Goal: Transaction & Acquisition: Complete application form

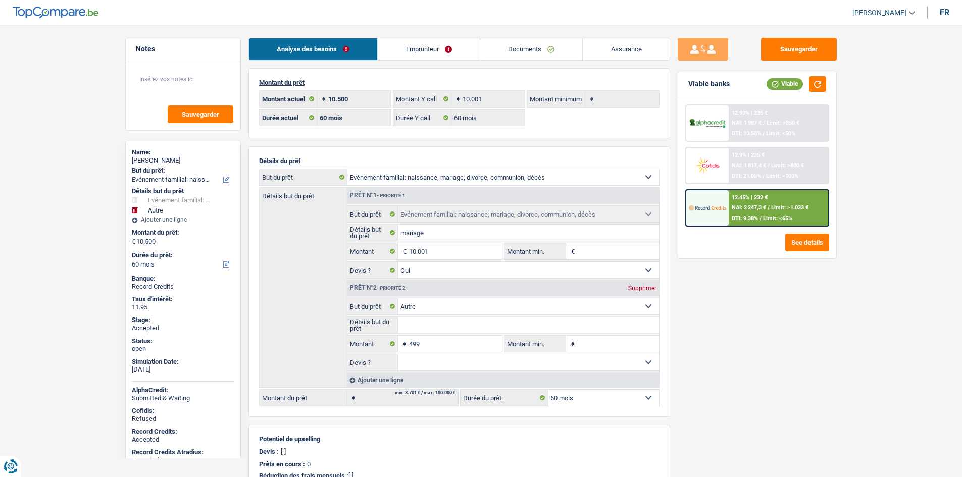
select select "familyEvent"
select select "other"
select select "60"
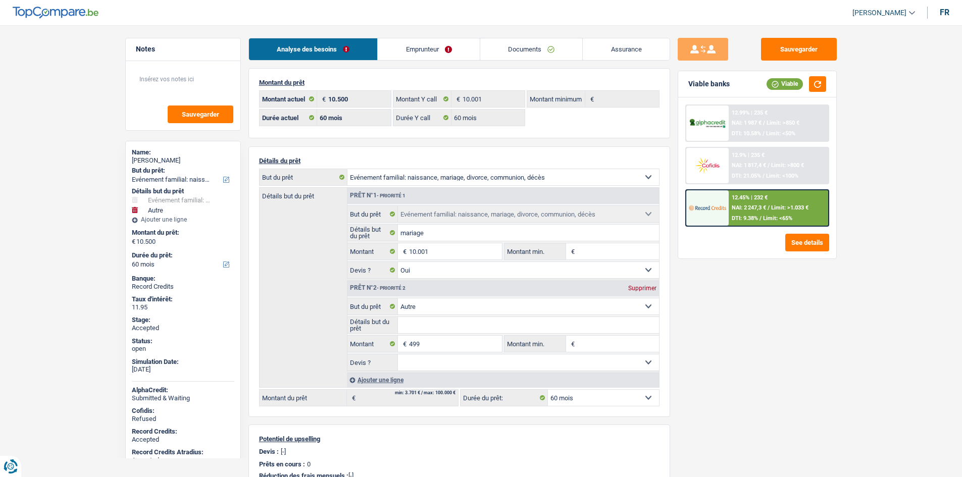
select select "60"
select select "familyEvent"
select select "yes"
select select "other"
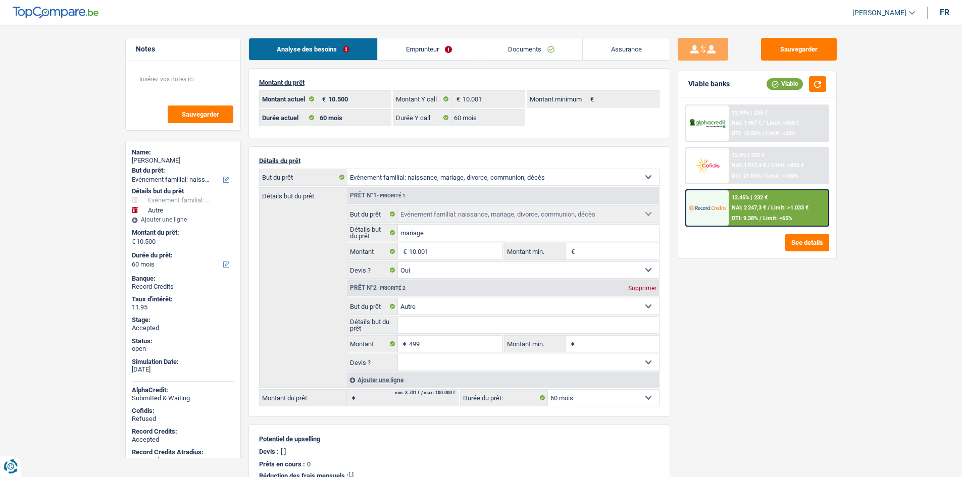
select select "60"
select select "publicEmployee"
select select "netSalary"
select select "mealVouchers"
select select "BE"
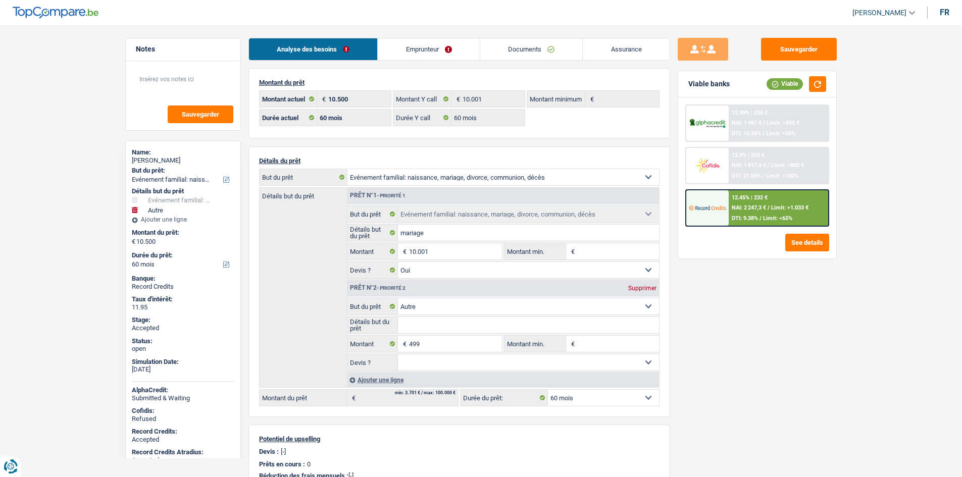
select select "stateUniversityEu"
click at [430, 53] on link "Emprunteur" at bounding box center [429, 49] width 102 height 22
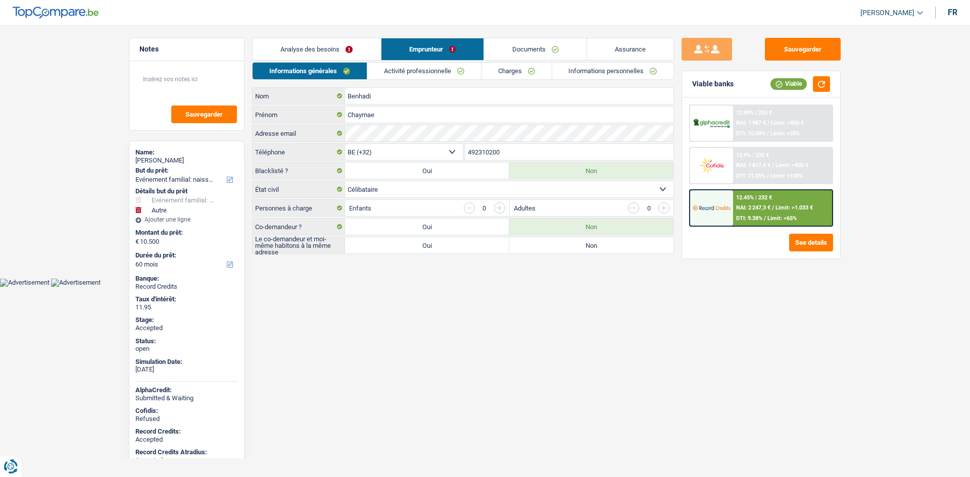
click at [409, 76] on link "Activité professionnelle" at bounding box center [424, 71] width 114 height 17
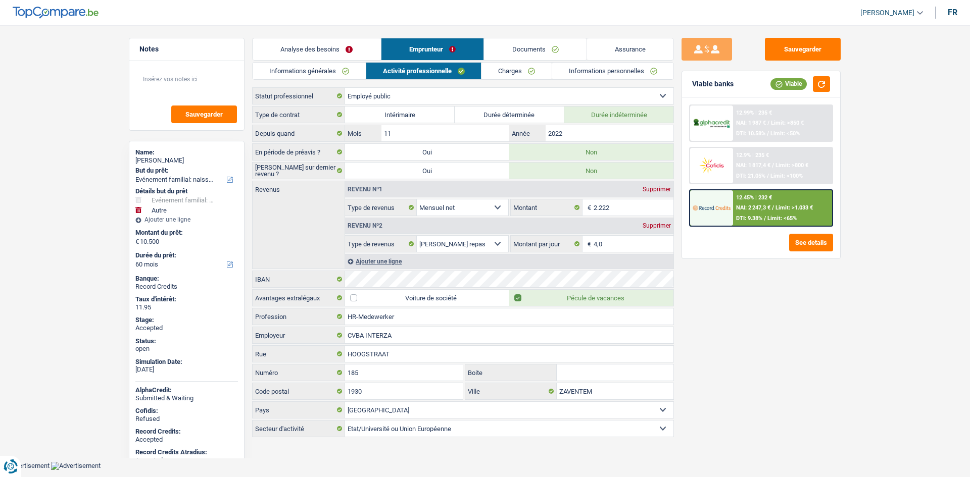
click at [509, 71] on link "Charges" at bounding box center [516, 71] width 70 height 17
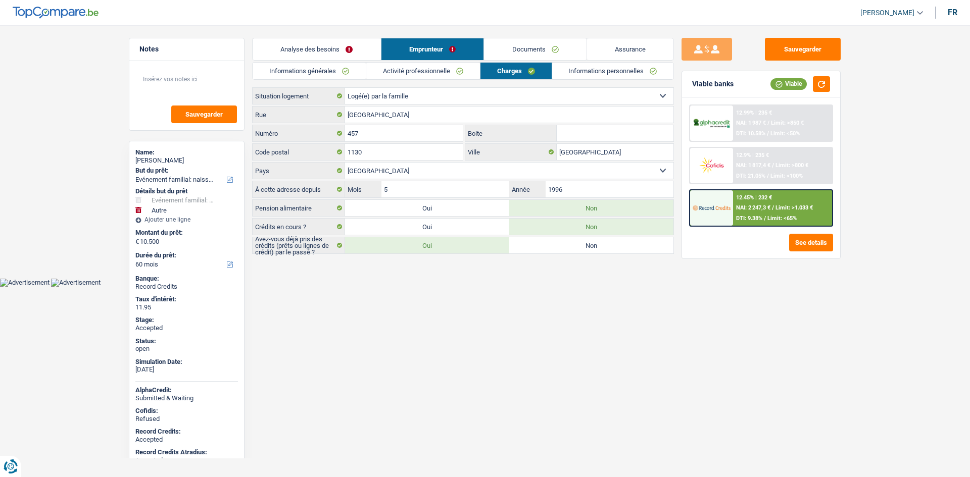
click at [577, 71] on link "Informations personnelles" at bounding box center [613, 71] width 122 height 17
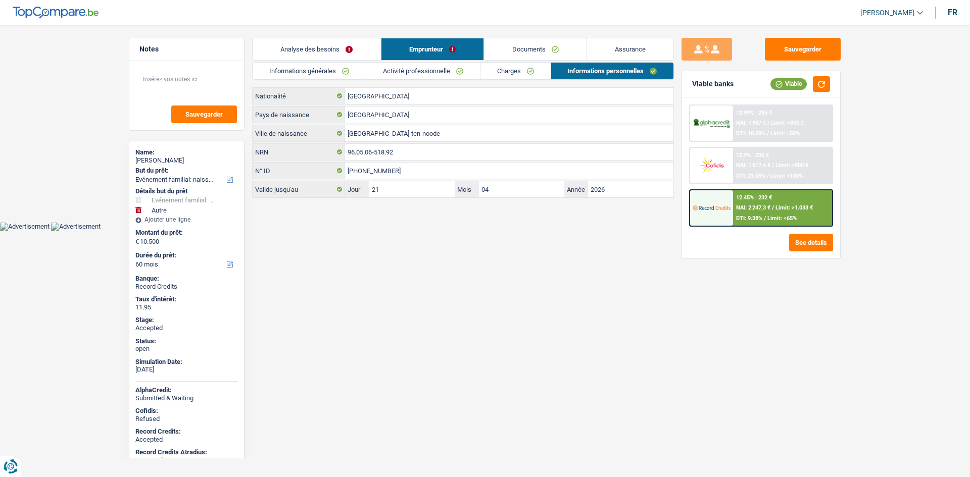
drag, startPoint x: 502, startPoint y: 46, endPoint x: 389, endPoint y: 23, distance: 115.5
click at [502, 46] on link "Documents" at bounding box center [535, 49] width 103 height 22
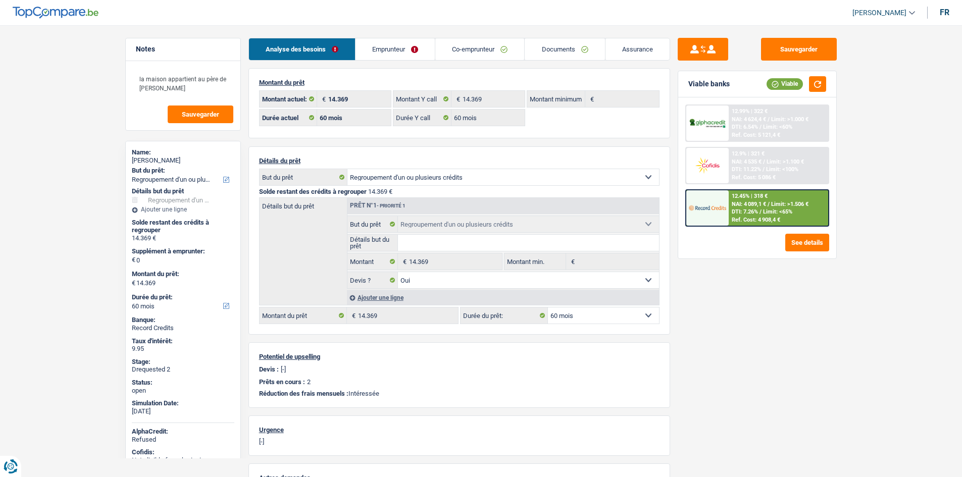
select select "refinancing"
select select "60"
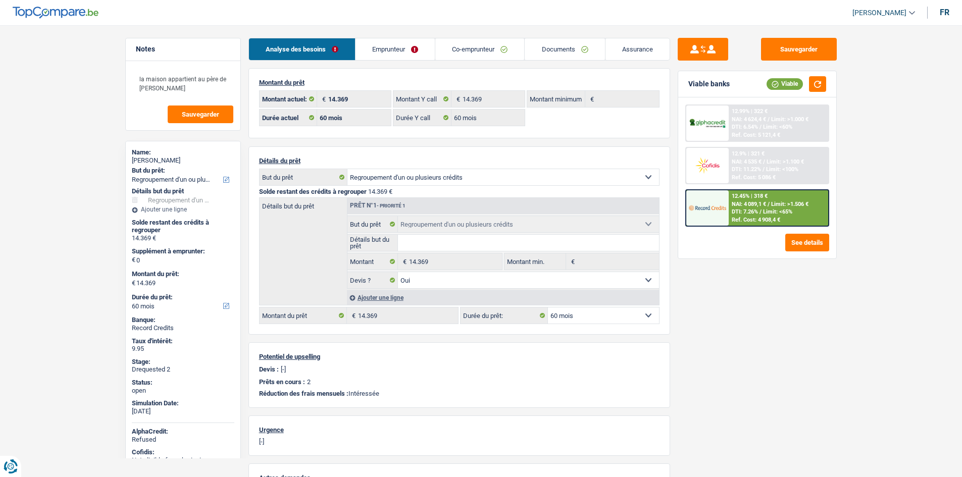
select select "refinancing"
select select "yes"
select select "60"
click at [414, 52] on link "Emprunteur" at bounding box center [395, 49] width 79 height 22
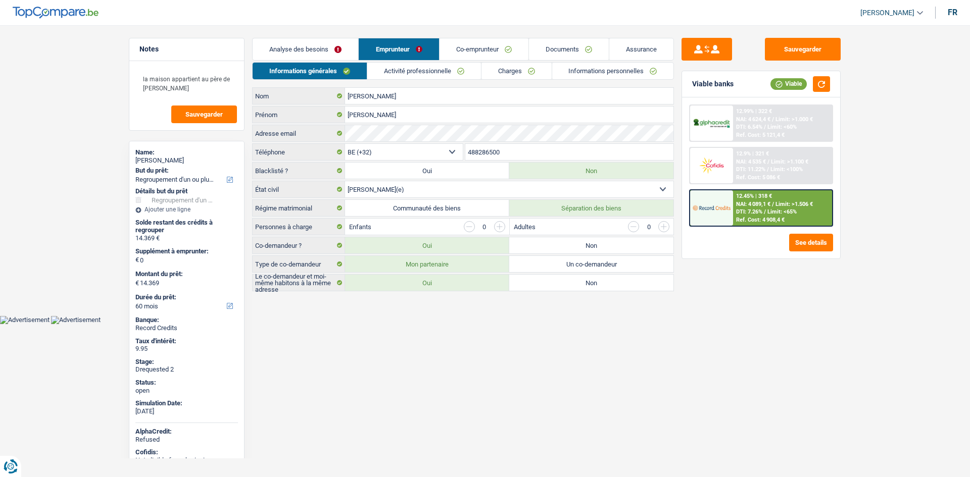
drag, startPoint x: 521, startPoint y: 72, endPoint x: 551, endPoint y: 211, distance: 142.2
click at [521, 72] on link "Charges" at bounding box center [516, 71] width 70 height 17
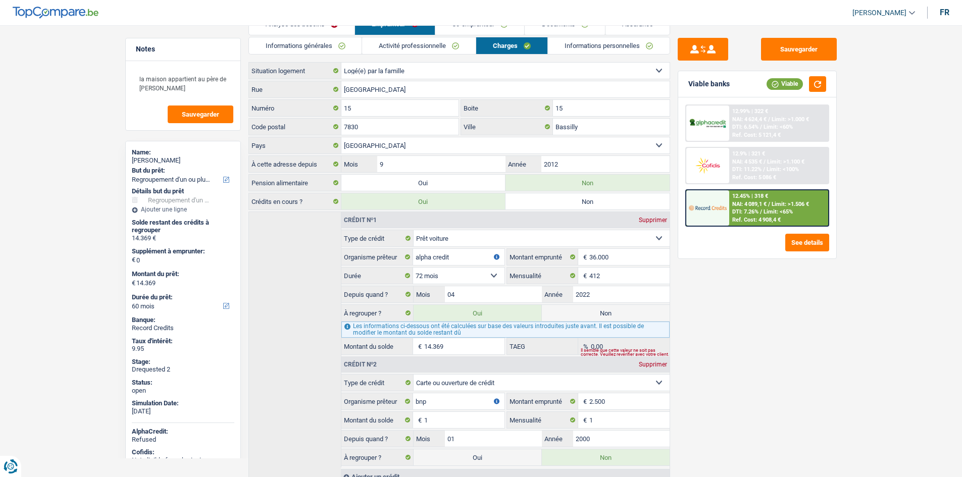
scroll to position [65, 0]
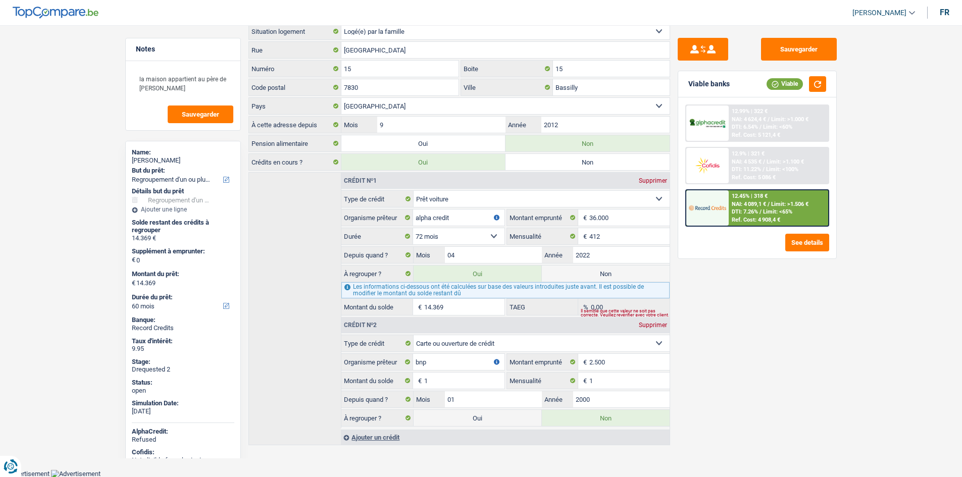
click at [483, 230] on select "12 mois 18 mois 24 mois 30 mois 36 mois 42 mois 48 mois 60 mois 72 mois 84 mois…" at bounding box center [458, 236] width 91 height 16
click at [749, 328] on div "Sauvegarder Viable banks Viable 12.99% | 322 € NAI: 4 624,4 € / Limit: >1.000 €…" at bounding box center [757, 248] width 174 height 421
click at [481, 235] on select "12 mois 18 mois 24 mois 30 mois 36 mois 42 mois 48 mois 60 mois 72 mois 84 mois…" at bounding box center [458, 236] width 91 height 16
select select "84"
click at [413, 228] on select "12 mois 18 mois 24 mois 30 mois 36 mois 42 mois 48 mois 60 mois 72 mois 84 mois…" at bounding box center [458, 236] width 91 height 16
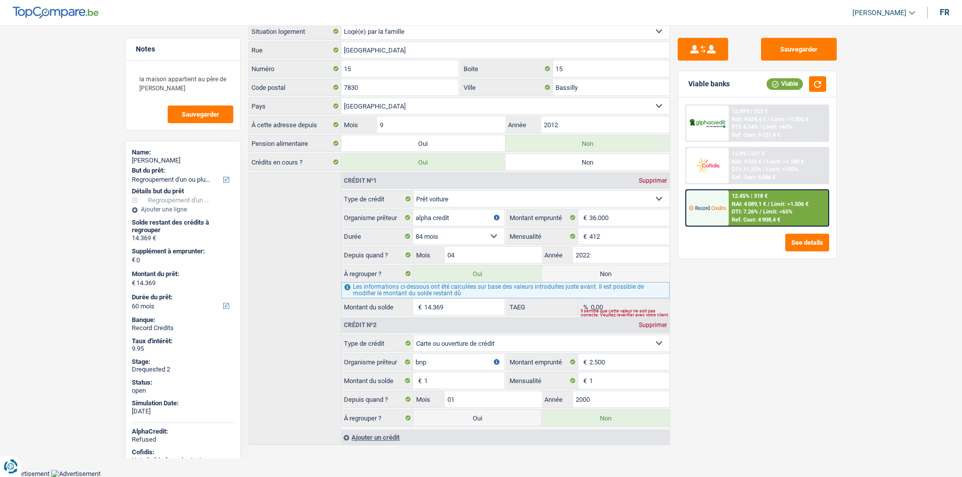
type input "18.510"
select select "84"
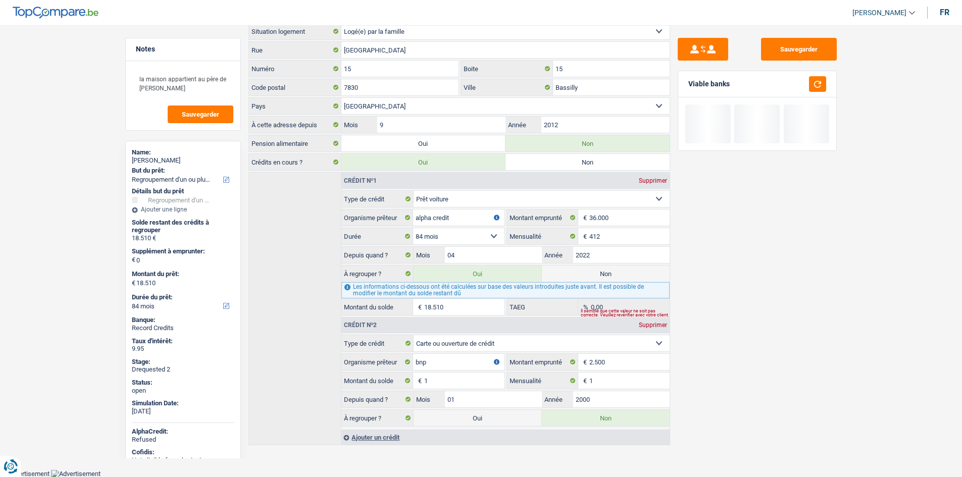
click at [808, 322] on div "Sauvegarder Viable banks" at bounding box center [757, 248] width 174 height 421
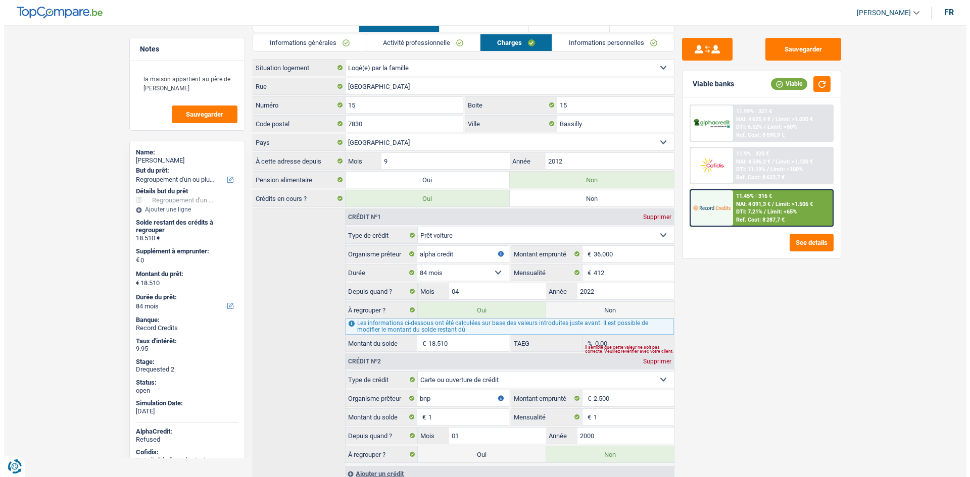
scroll to position [0, 0]
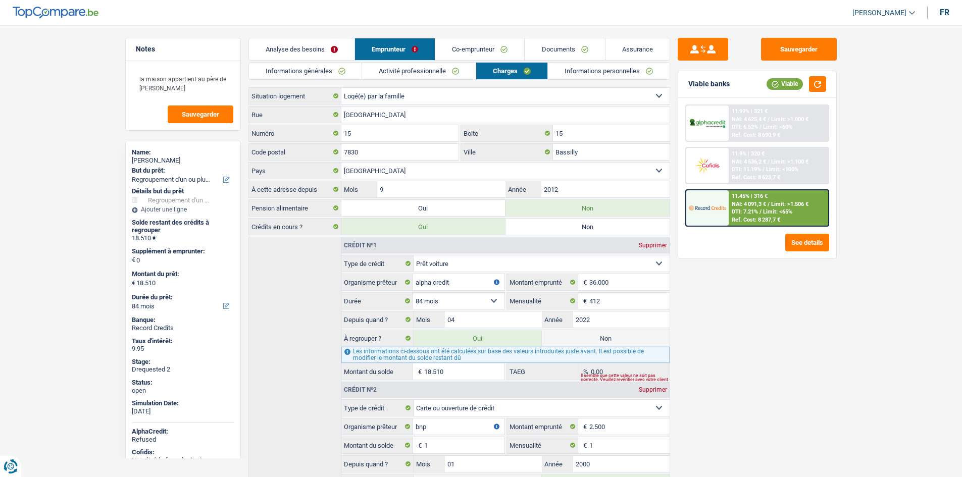
click at [475, 44] on link "Co-emprunteur" at bounding box center [480, 49] width 89 height 22
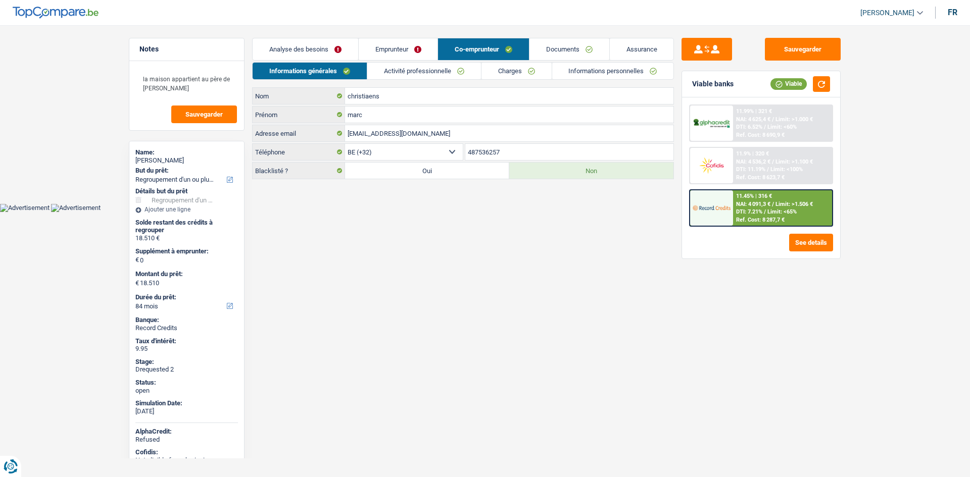
click at [504, 64] on link "Charges" at bounding box center [516, 71] width 70 height 17
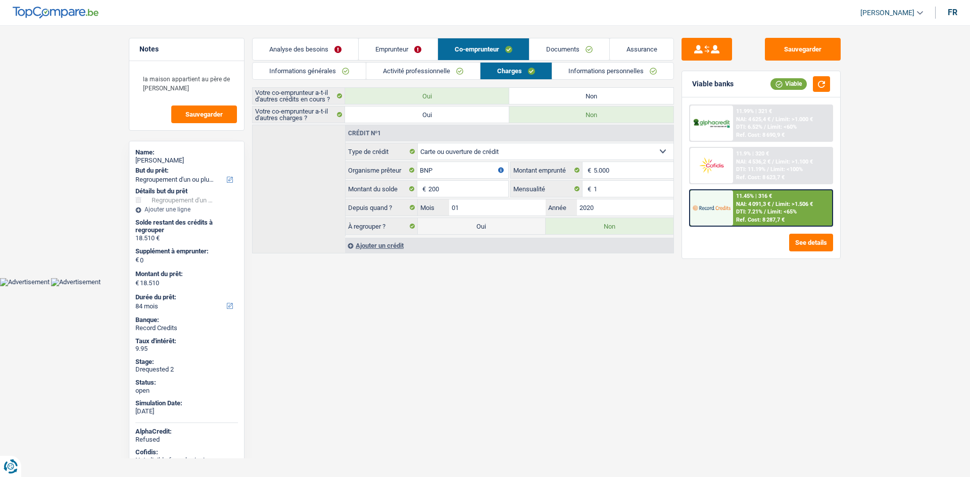
click at [344, 74] on link "Informations générales" at bounding box center [309, 71] width 113 height 17
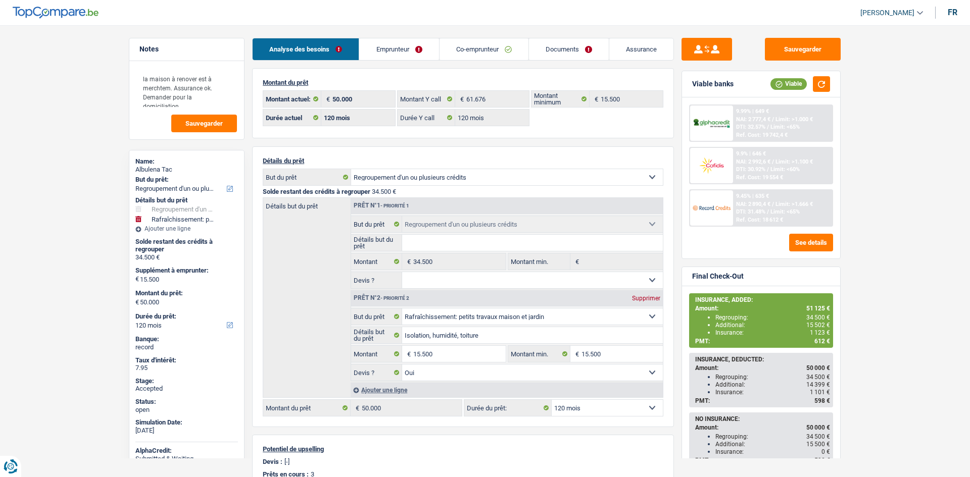
select select "refinancing"
select select "houseOrGarden"
select select "120"
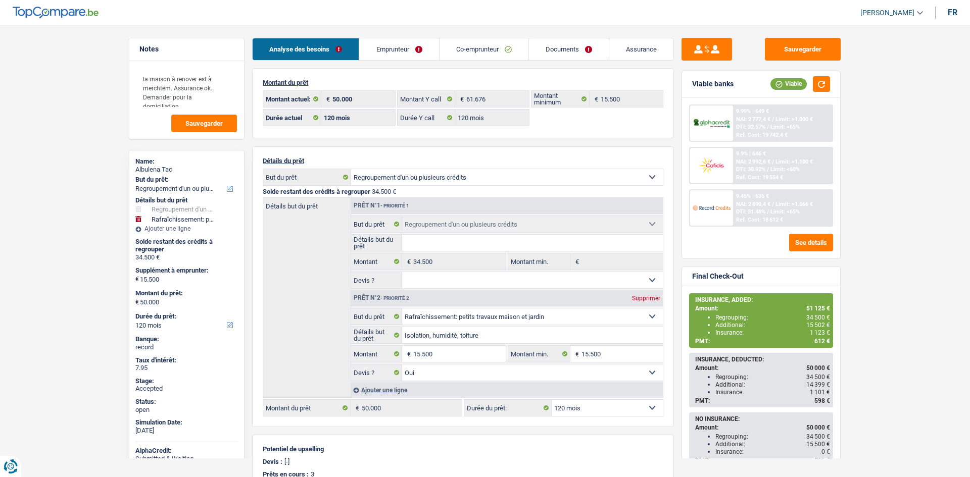
select select "120"
select select "refinancing"
select select "houseOrGarden"
select select "yes"
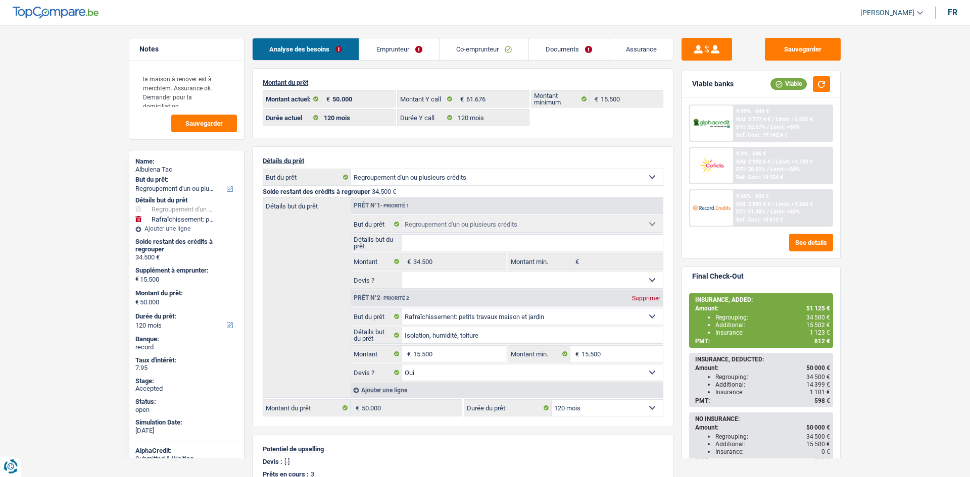
select select "120"
select select "32"
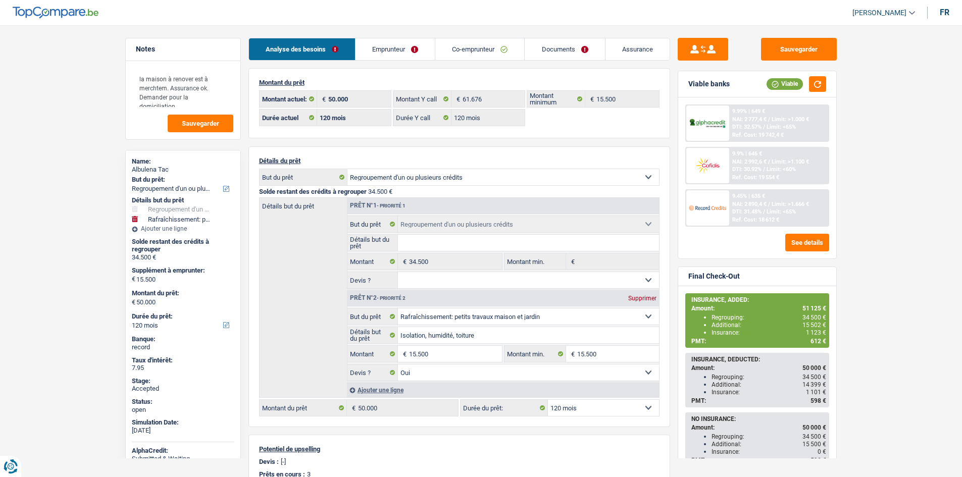
click at [487, 51] on link "Co-emprunteur" at bounding box center [480, 49] width 89 height 22
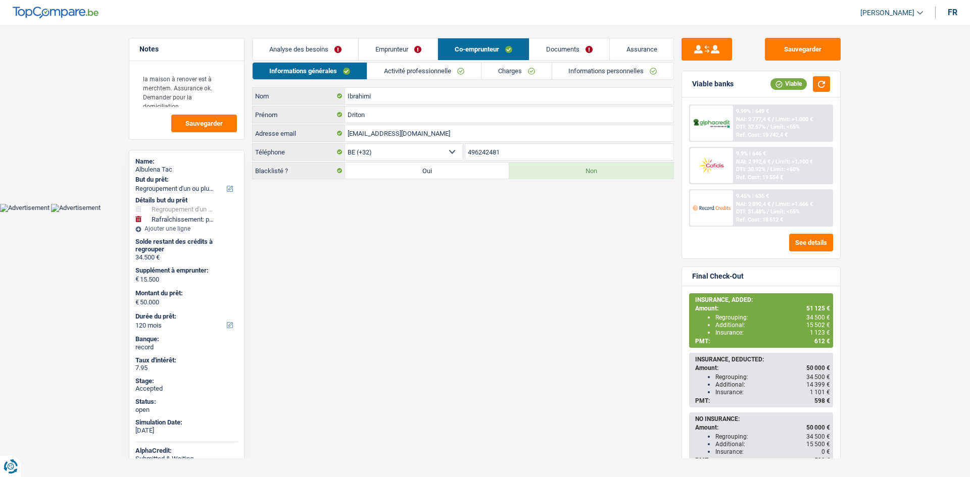
click at [406, 68] on link "Activité professionnelle" at bounding box center [424, 71] width 114 height 17
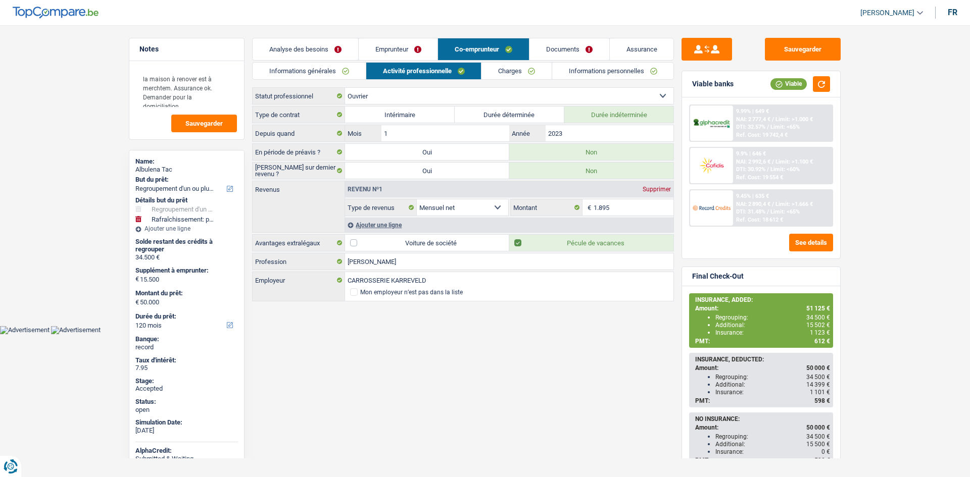
click at [304, 70] on link "Informations générales" at bounding box center [309, 71] width 113 height 17
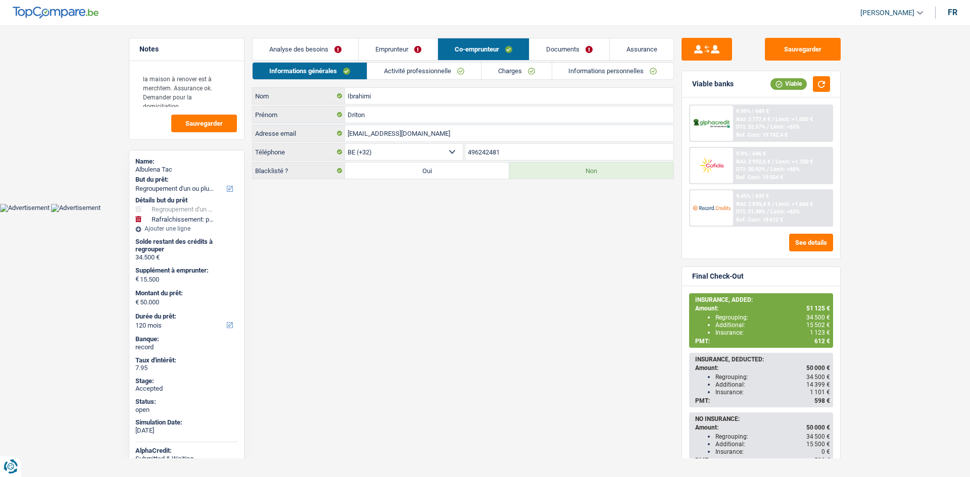
click at [547, 212] on html "Vous avez le contrôle de vos données Nous utilisons des cookies, tout comme nos…" at bounding box center [485, 106] width 970 height 212
click at [79, 138] on main "Notes la maison à renover est à merchtem. Assurance ok. Demander pour la domici…" at bounding box center [485, 109] width 970 height 188
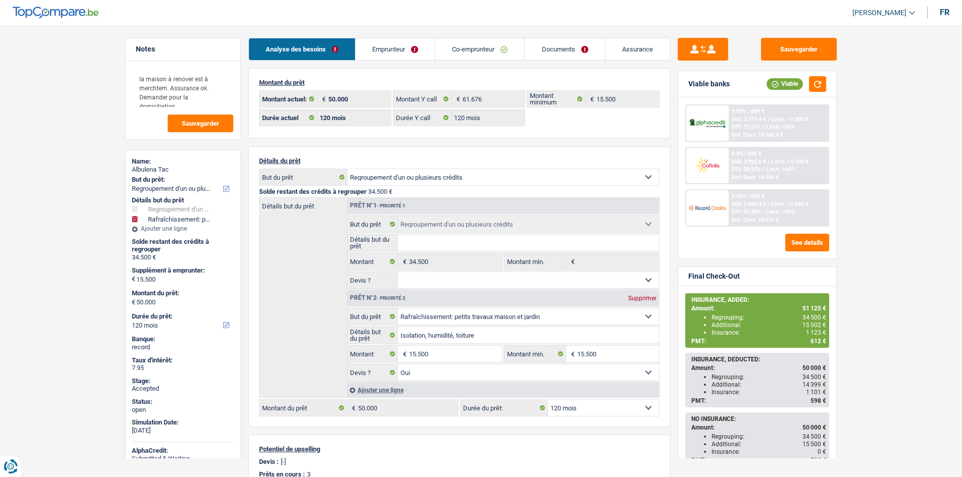
select select "refinancing"
select select "houseOrGarden"
select select "120"
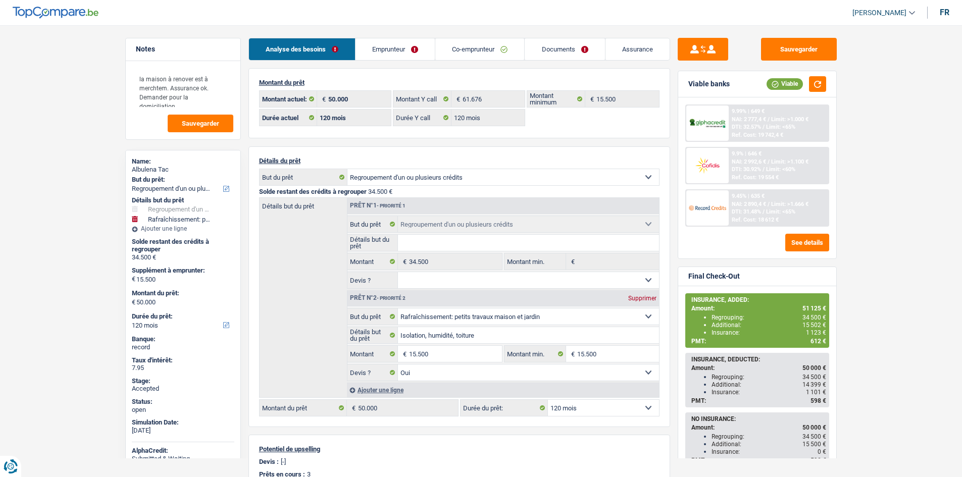
select select "120"
select select "refinancing"
select select "houseOrGarden"
select select "yes"
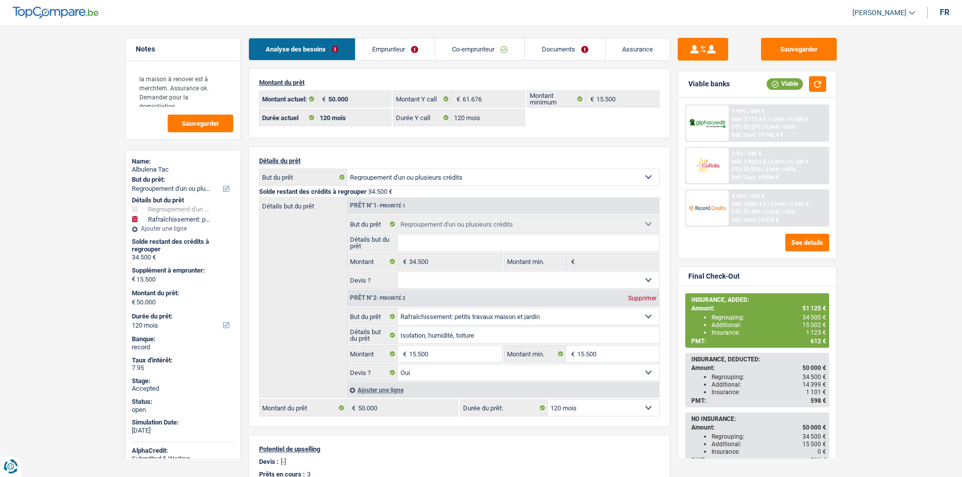
select select "120"
select select "publicEmployee"
select select "familyAllowances"
select select "netSalary"
select select "mealVouchers"
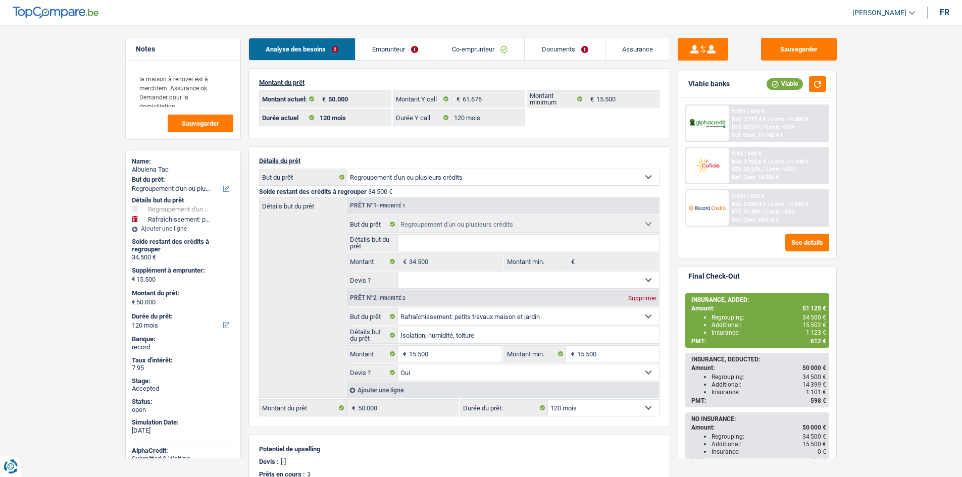
click at [388, 44] on link "Emprunteur" at bounding box center [395, 49] width 79 height 22
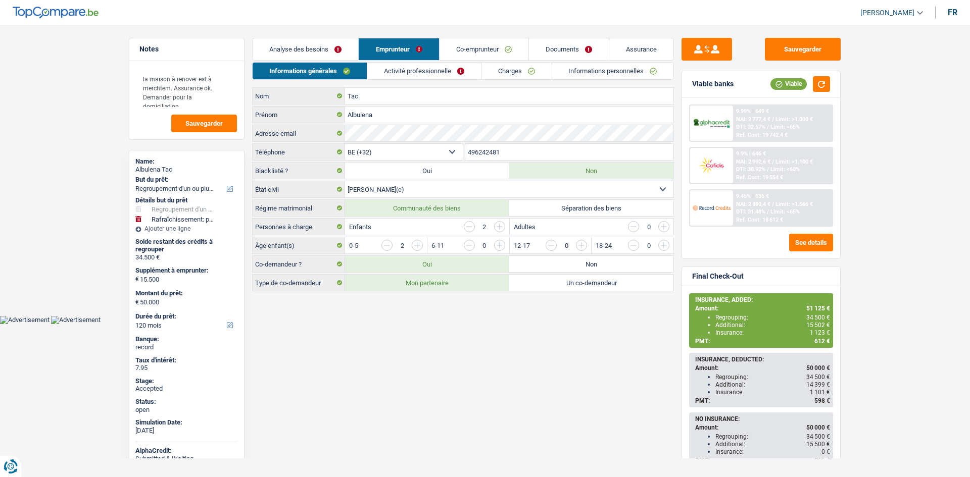
click at [385, 73] on link "Activité professionnelle" at bounding box center [424, 71] width 114 height 17
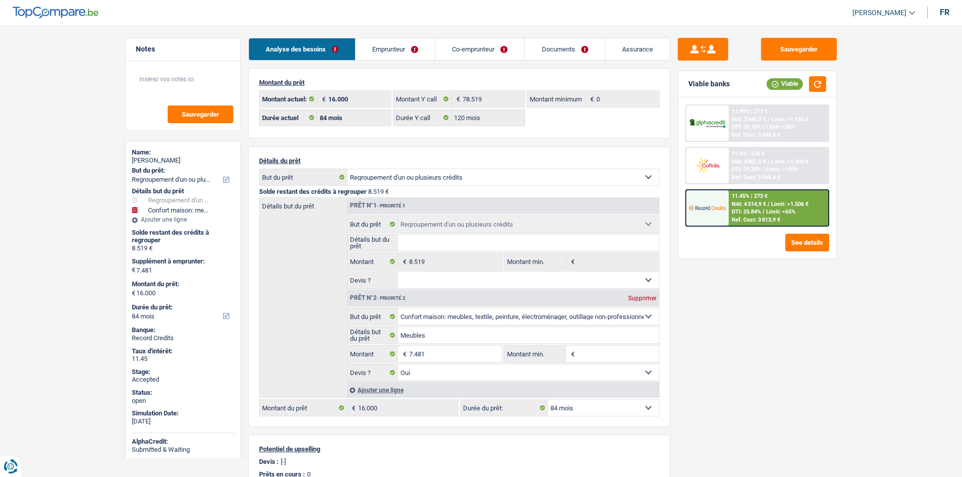
select select "refinancing"
select select "household"
select select "84"
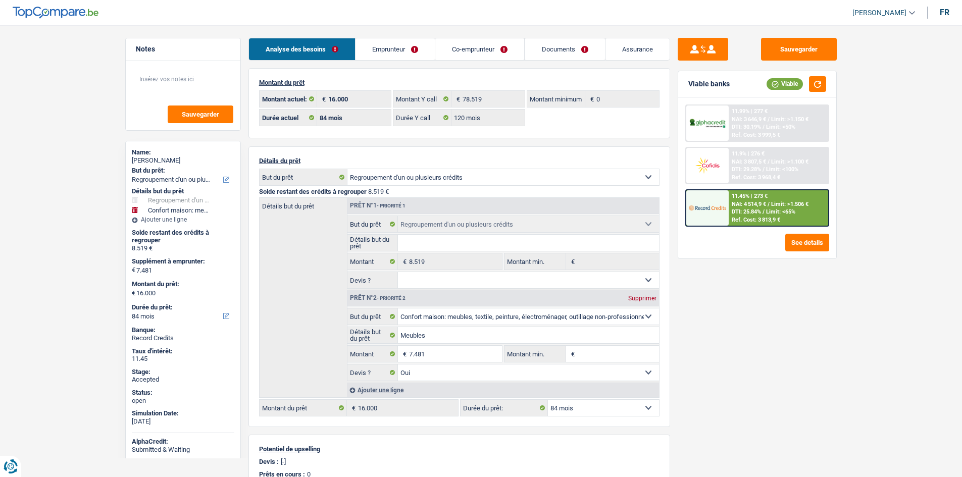
select select "120"
select select "refinancing"
select select "household"
select select "yes"
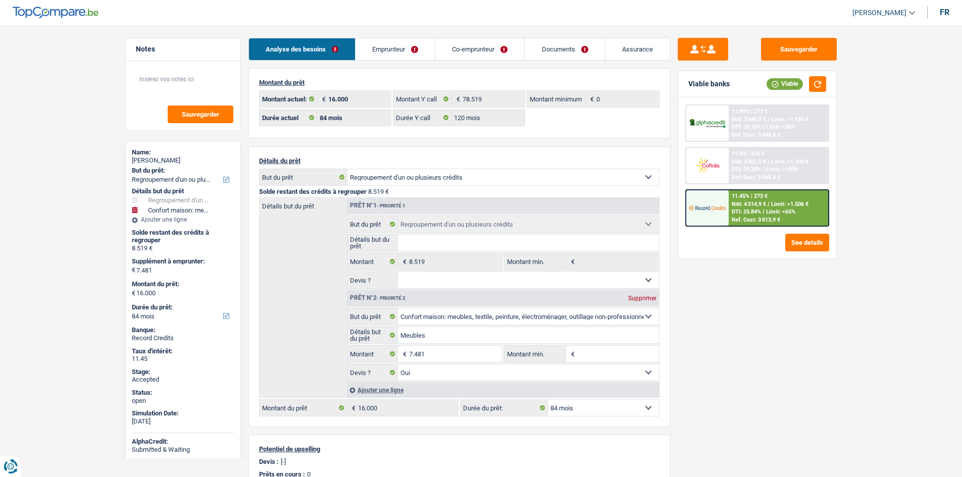
select select "84"
drag, startPoint x: 458, startPoint y: 55, endPoint x: 378, endPoint y: 63, distance: 79.7
click at [458, 54] on link "Co-emprunteur" at bounding box center [480, 49] width 89 height 22
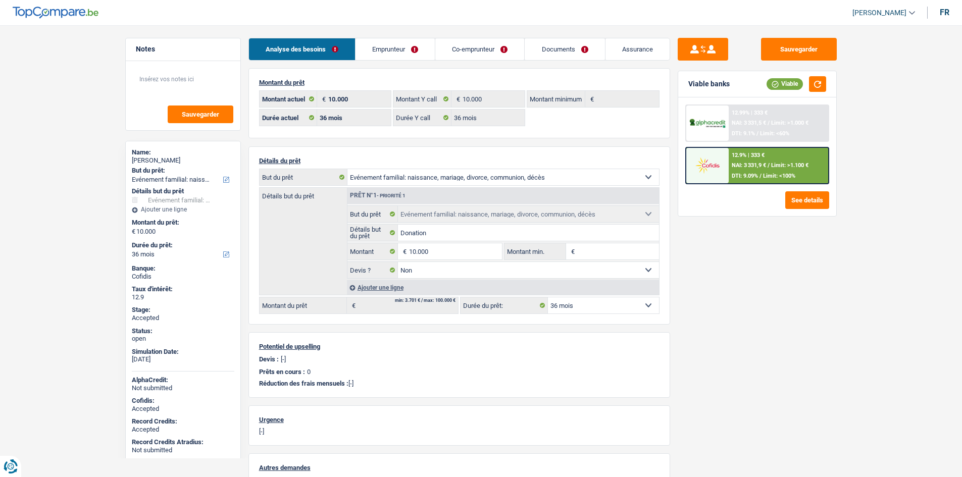
select select "familyEvent"
select select "36"
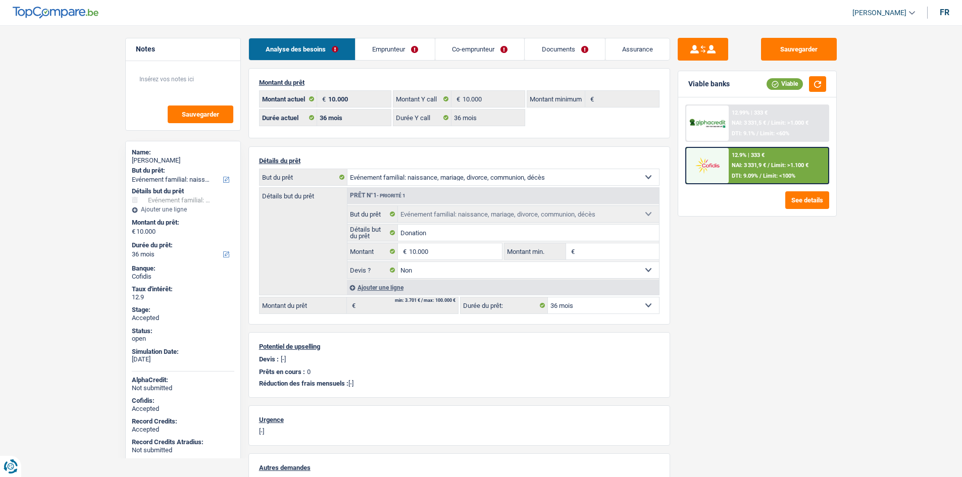
select select "familyEvent"
select select "false"
select select "36"
drag, startPoint x: 54, startPoint y: 128, endPoint x: 69, endPoint y: 10, distance: 119.7
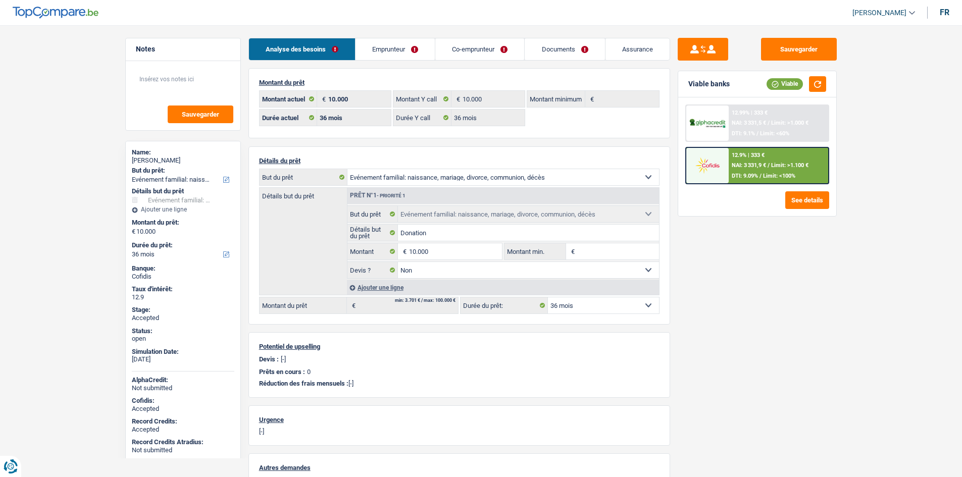
click at [55, 128] on main "Notes Sauvegarder Name: [PERSON_NAME] But du prêt: Confort maison: meubles, tex…" at bounding box center [481, 318] width 962 height 607
click at [476, 54] on link "Co-emprunteur" at bounding box center [480, 49] width 89 height 22
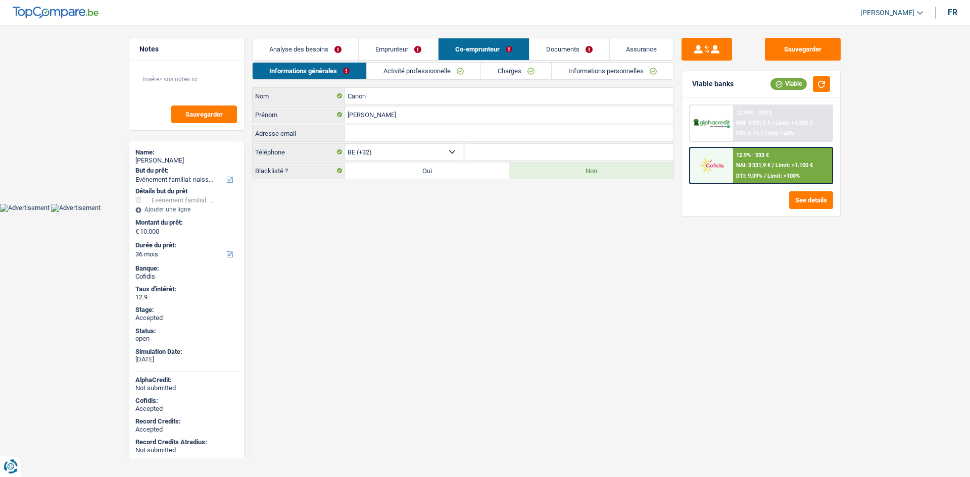
click at [395, 43] on link "Emprunteur" at bounding box center [398, 49] width 79 height 22
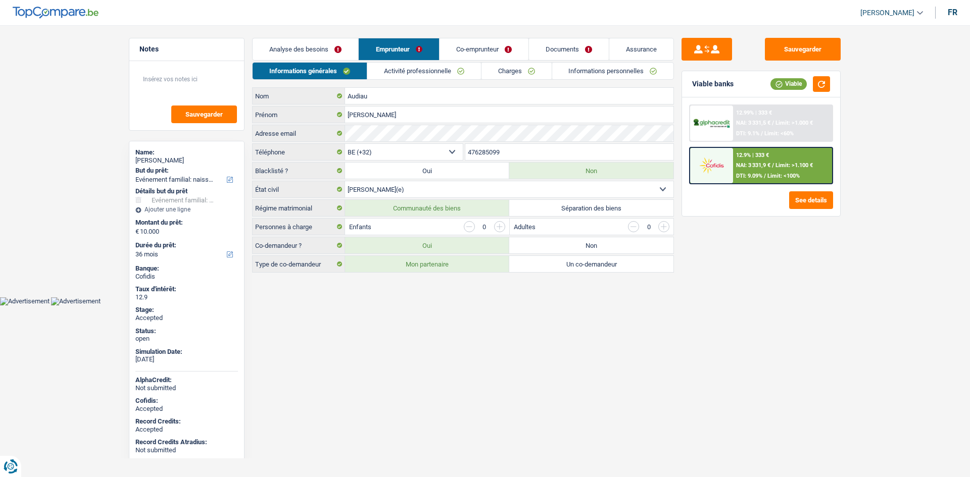
click at [514, 75] on link "Charges" at bounding box center [516, 71] width 70 height 17
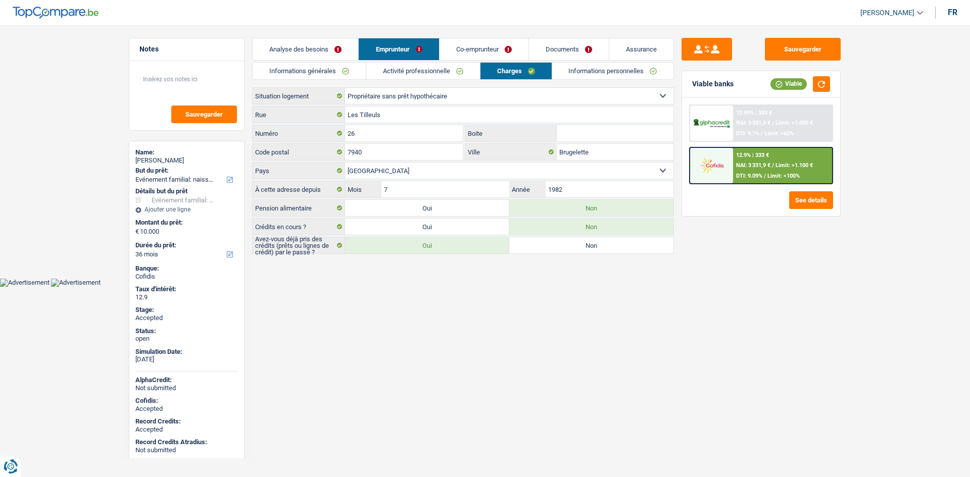
click at [610, 287] on html "Vous avez le contrôle de vos données Nous utilisons des cookies, tout comme nos…" at bounding box center [485, 143] width 970 height 287
click at [158, 161] on div "Hervé Audiau" at bounding box center [186, 161] width 103 height 8
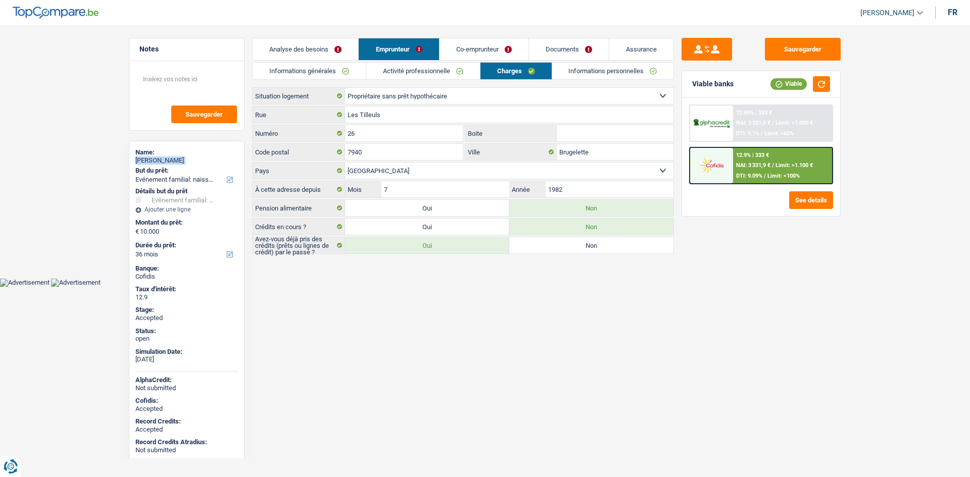
click at [158, 161] on div "Hervé Audiau" at bounding box center [186, 161] width 103 height 8
copy div "Hervé Audiau"
click at [345, 74] on link "Informations générales" at bounding box center [309, 71] width 113 height 17
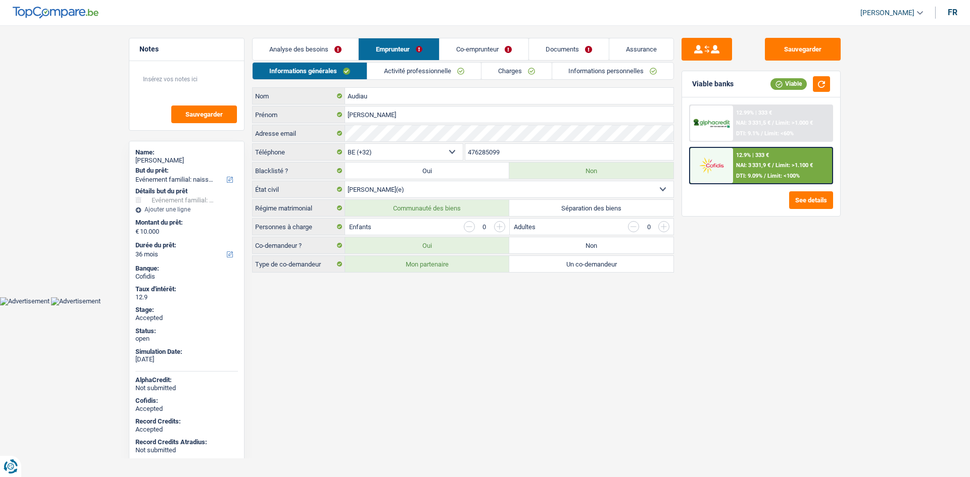
click at [490, 153] on input "476285099" at bounding box center [569, 152] width 209 height 16
click at [401, 74] on link "Activité professionnelle" at bounding box center [424, 71] width 114 height 17
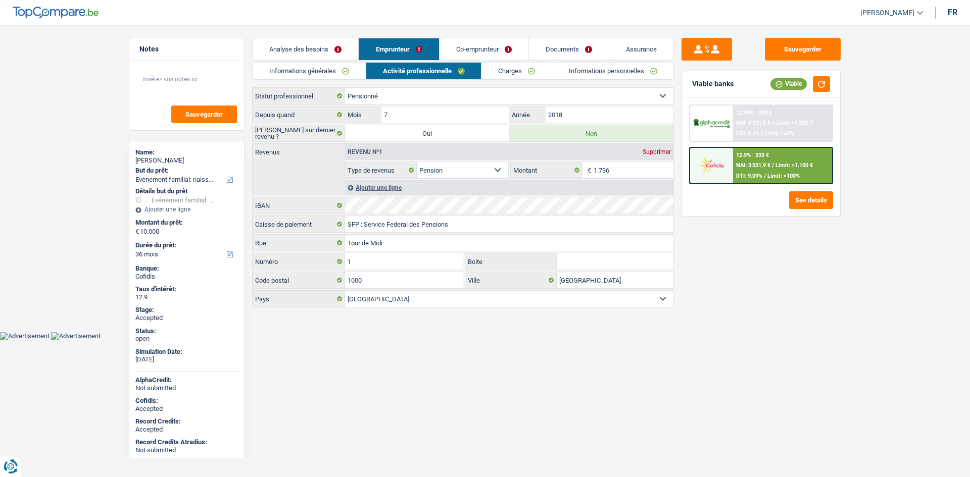
click at [473, 48] on link "Co-emprunteur" at bounding box center [484, 49] width 89 height 22
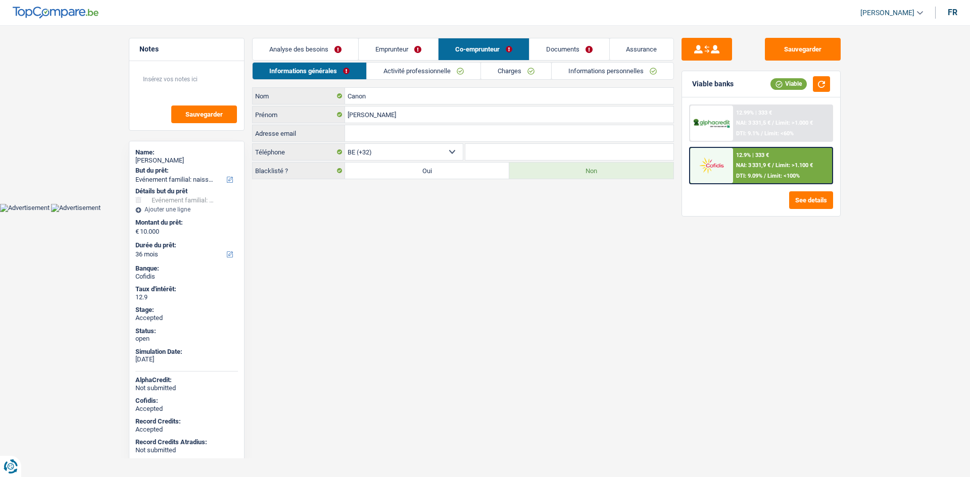
click at [441, 69] on link "Activité professionnelle" at bounding box center [424, 71] width 114 height 17
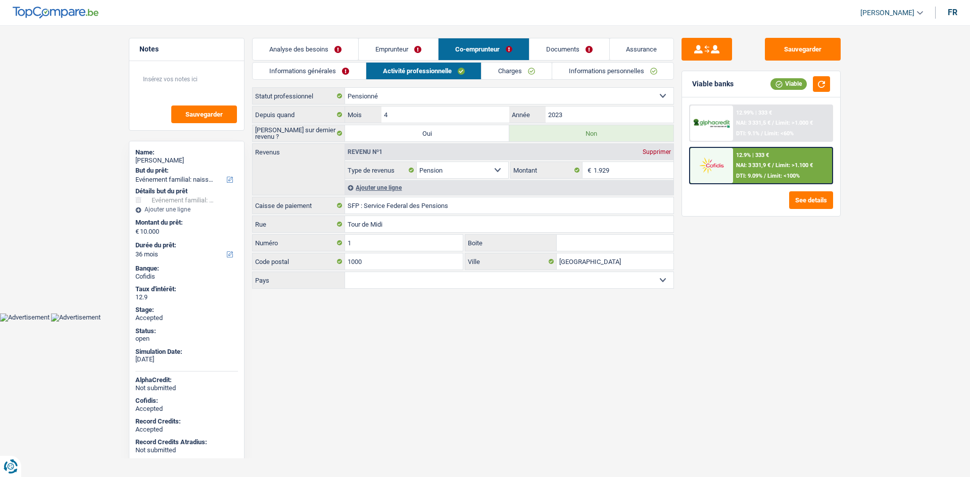
drag, startPoint x: 439, startPoint y: 70, endPoint x: 488, endPoint y: 25, distance: 66.1
click at [488, 25] on header "[PERSON_NAME] Se déconnecter fr" at bounding box center [485, 13] width 970 height 26
click at [412, 52] on link "Emprunteur" at bounding box center [398, 49] width 79 height 22
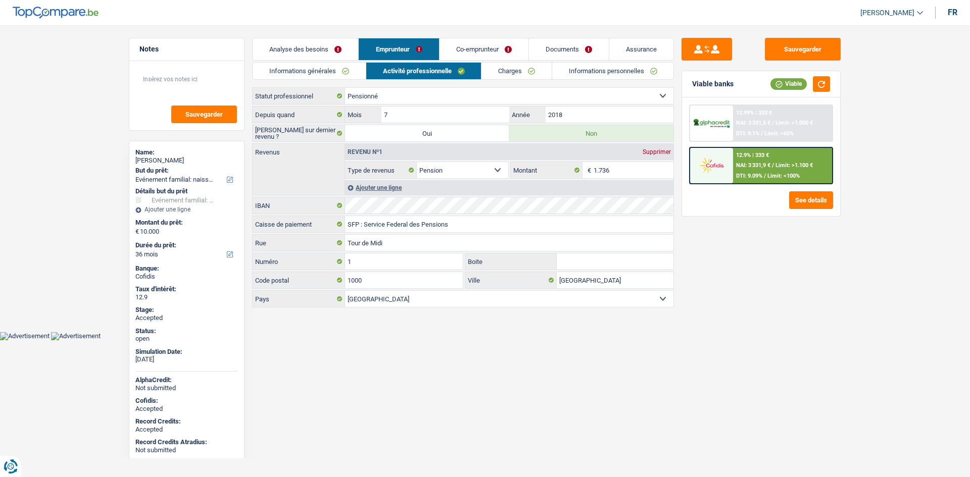
click at [514, 70] on link "Charges" at bounding box center [516, 71] width 70 height 17
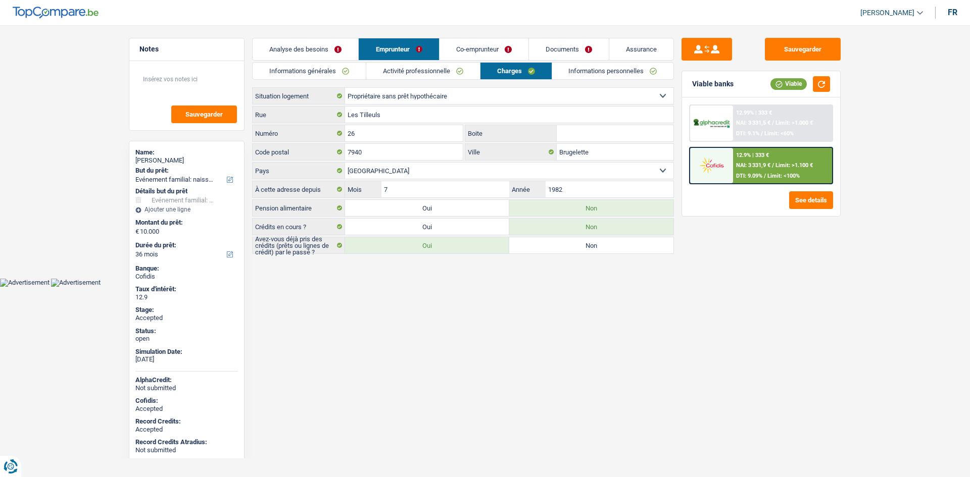
click at [595, 69] on link "Informations personnelles" at bounding box center [613, 71] width 122 height 17
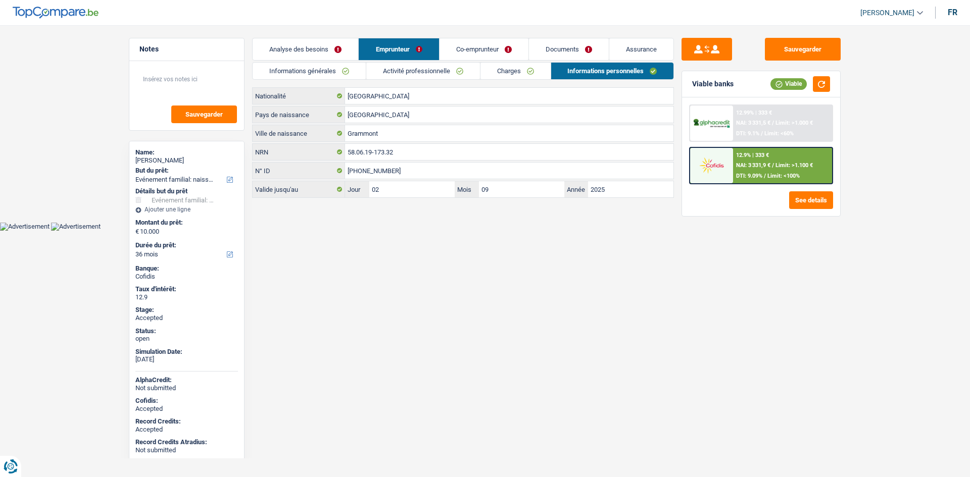
click at [514, 52] on link "Co-emprunteur" at bounding box center [484, 49] width 89 height 22
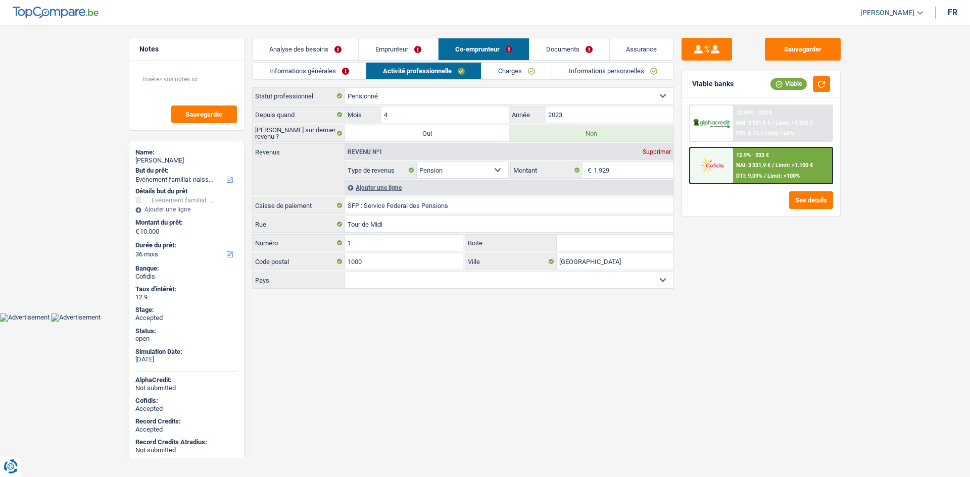
click at [599, 64] on link "Informations personnelles" at bounding box center [613, 71] width 122 height 17
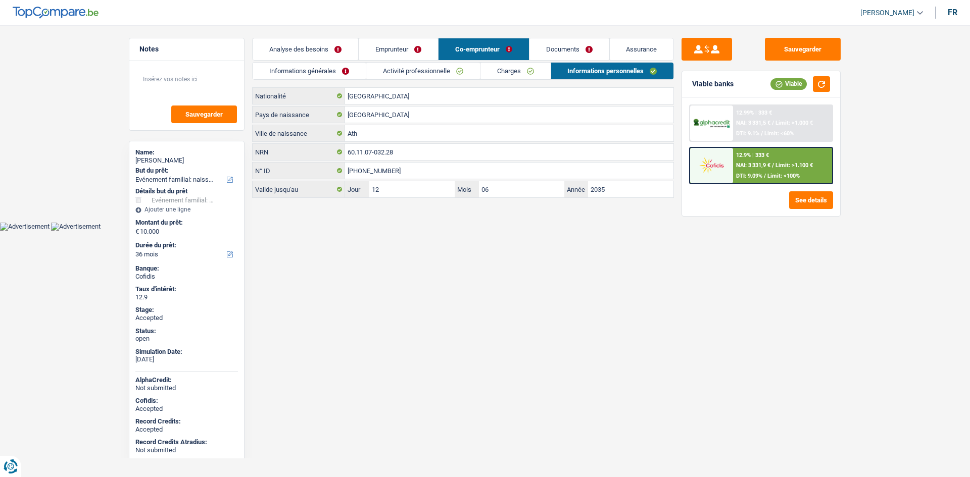
click at [546, 231] on html "Vous avez le contrôle de vos données Nous utilisons des cookies, tout comme nos…" at bounding box center [485, 115] width 970 height 231
click at [646, 48] on link "Assurance" at bounding box center [642, 49] width 64 height 22
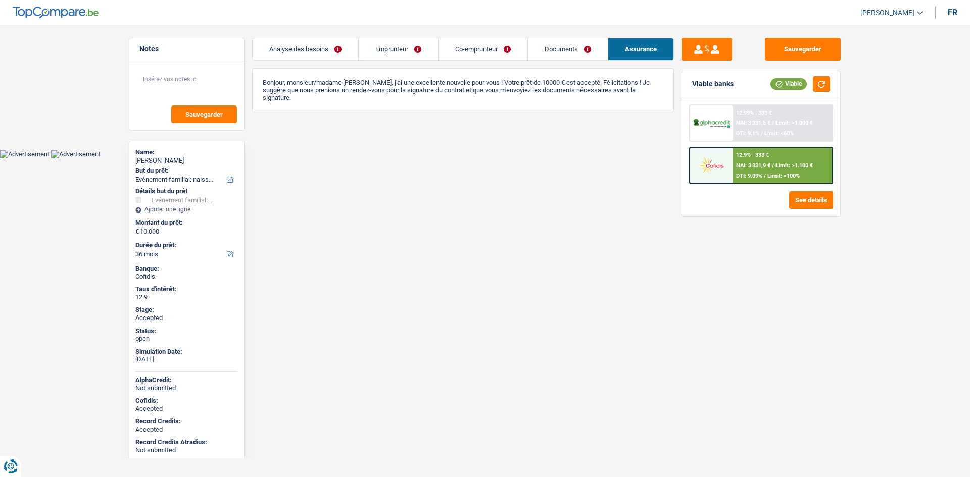
click at [348, 45] on link "Analyse des besoins" at bounding box center [306, 49] width 106 height 22
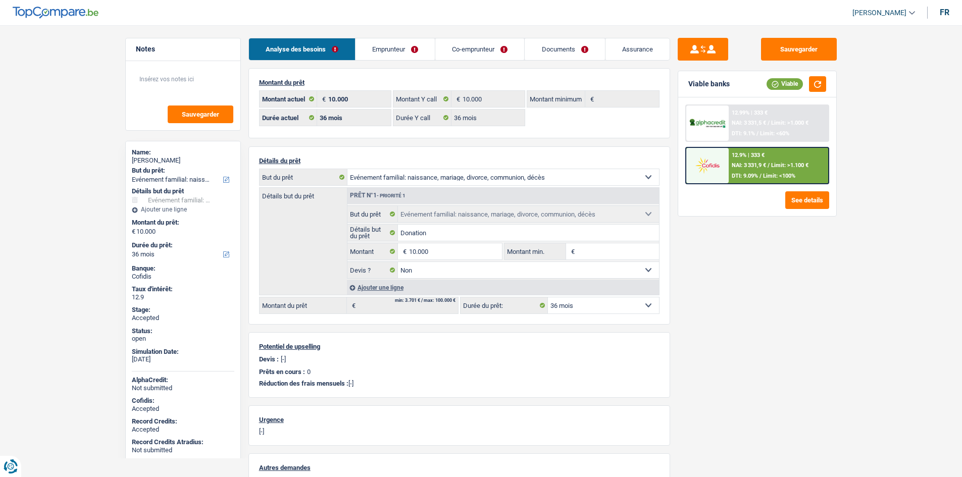
click at [795, 303] on div "Sauvegarder Viable banks Viable 12.99% | 333 € NAI: 3 331,5 € / Limit: >1.000 €…" at bounding box center [757, 248] width 174 height 421
click at [808, 303] on div "Sauvegarder Viable banks Viable 12.99% | 333 € NAI: 3 331,5 € / Limit: >1.000 €…" at bounding box center [757, 248] width 174 height 421
click at [69, 196] on main "Notes Sauvegarder Name: Hervé Audiau But du prêt: Confort maison: meubles, text…" at bounding box center [481, 318] width 962 height 607
click at [398, 47] on link "Emprunteur" at bounding box center [395, 49] width 79 height 22
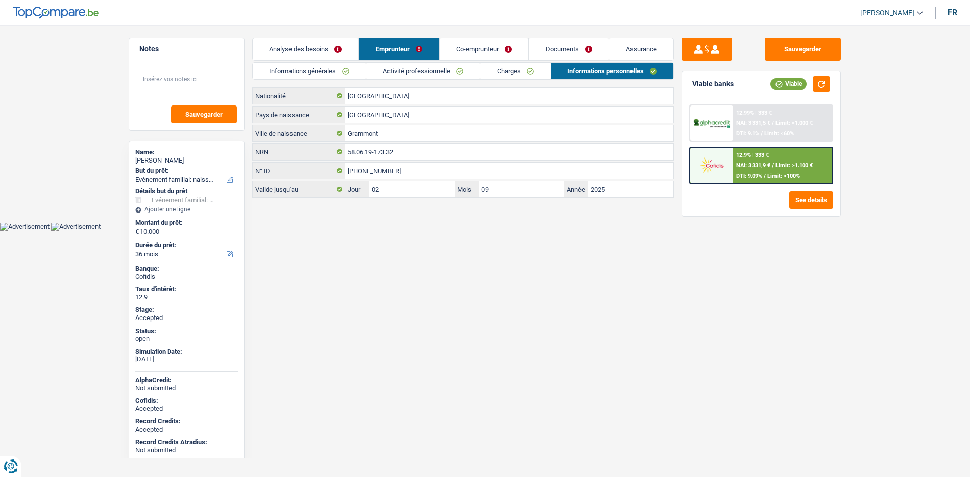
click at [347, 72] on link "Informations générales" at bounding box center [309, 71] width 113 height 17
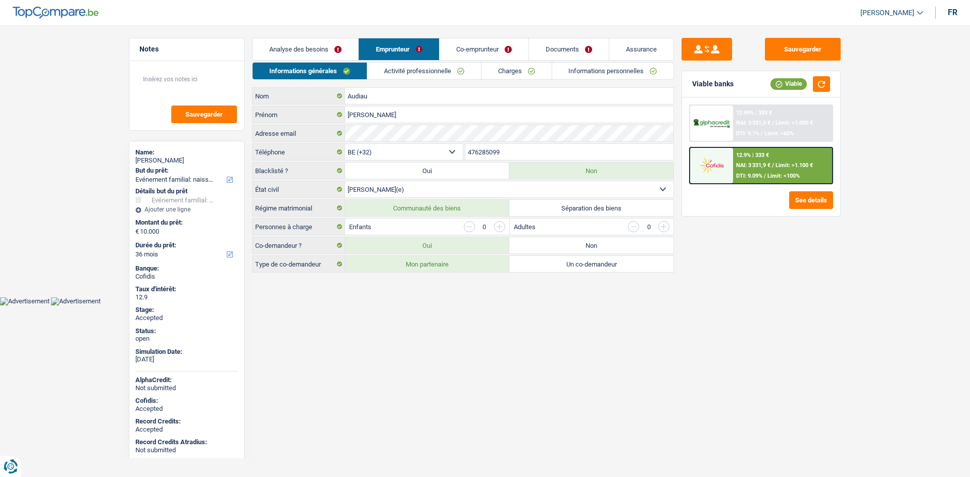
click at [460, 56] on link "Co-emprunteur" at bounding box center [484, 49] width 89 height 22
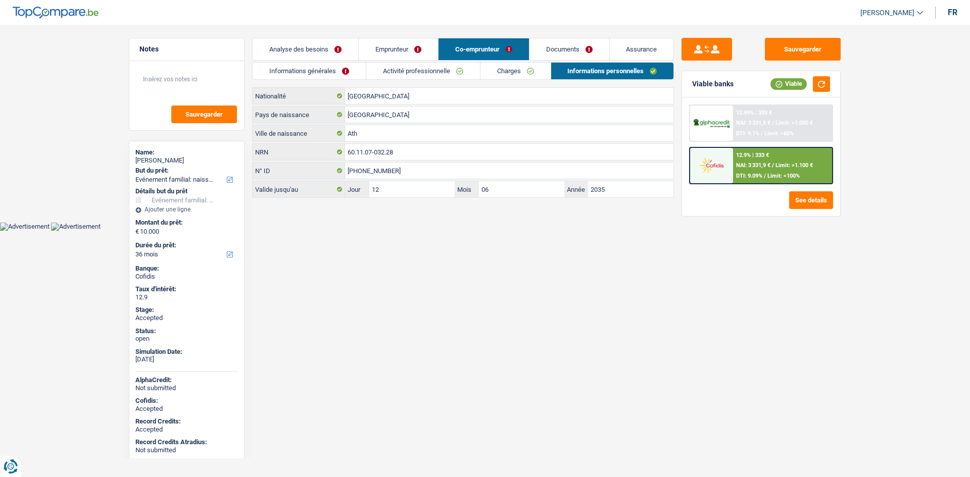
click at [347, 64] on link "Informations générales" at bounding box center [309, 71] width 113 height 17
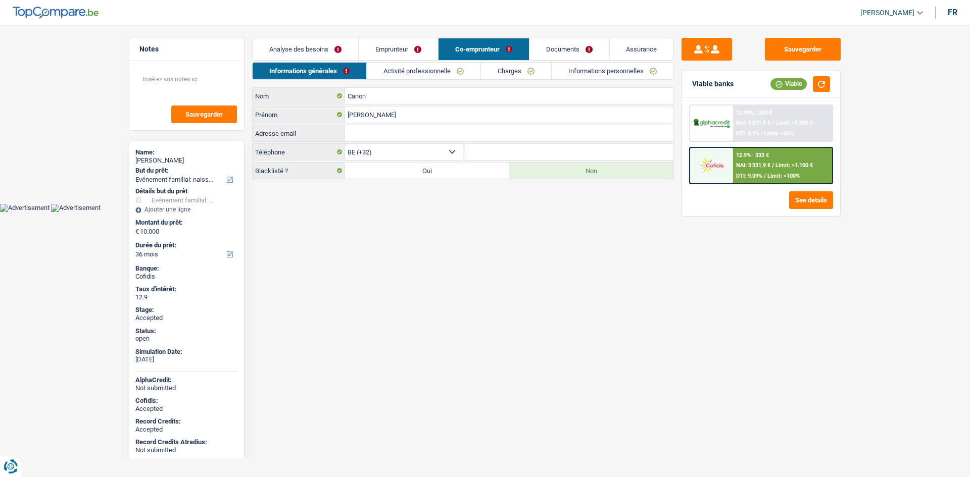
drag, startPoint x: 398, startPoint y: 42, endPoint x: 416, endPoint y: 54, distance: 21.6
click at [398, 43] on link "Emprunteur" at bounding box center [398, 49] width 79 height 22
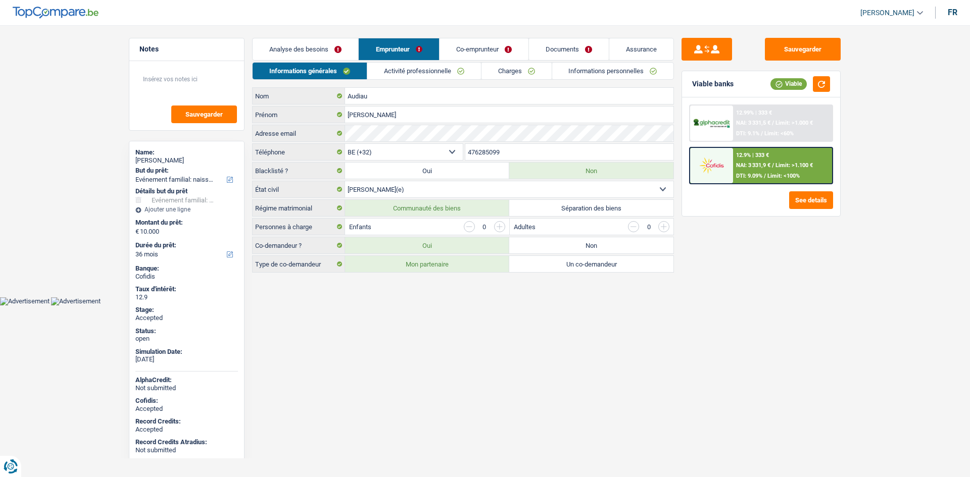
click at [512, 70] on link "Charges" at bounding box center [516, 71] width 70 height 17
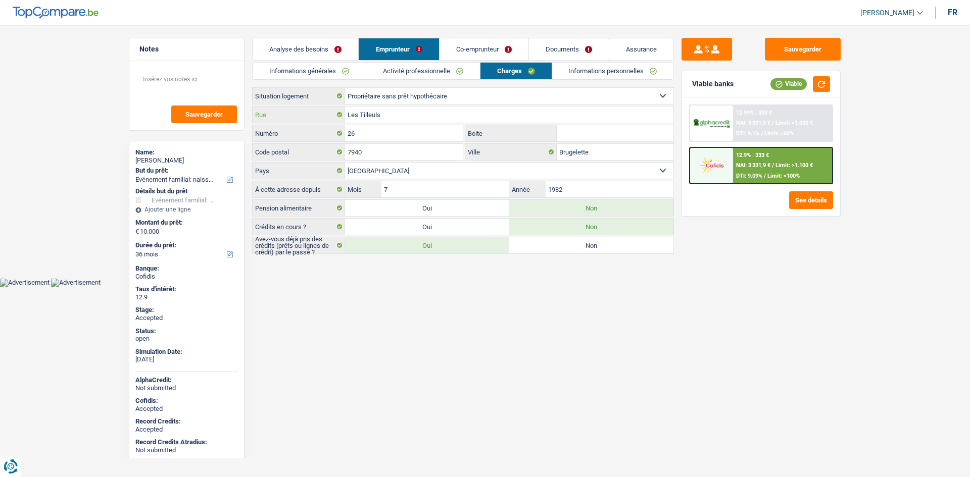
click at [485, 112] on input "Les Tilleuls" at bounding box center [509, 115] width 328 height 16
click at [585, 150] on input "Brugelette" at bounding box center [615, 152] width 117 height 16
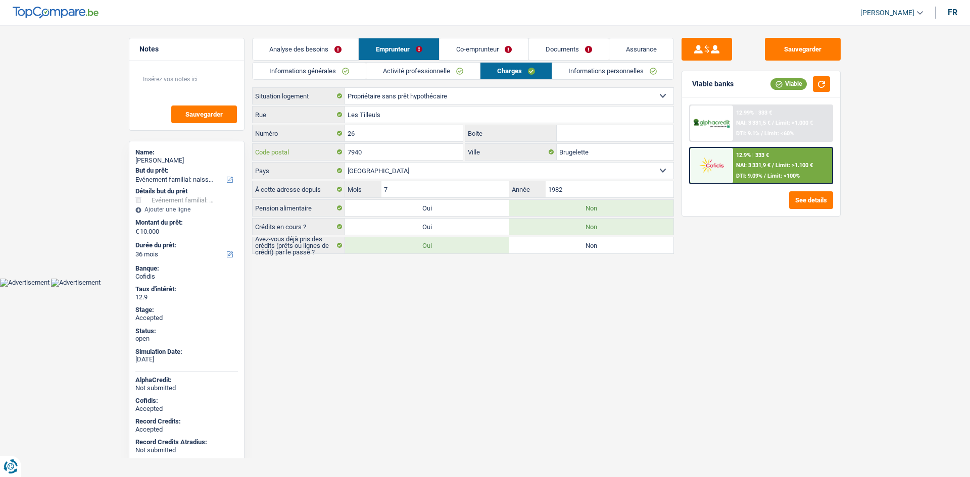
click at [392, 151] on input "7940" at bounding box center [404, 152] width 118 height 16
click at [635, 151] on input "Brugelette" at bounding box center [615, 152] width 117 height 16
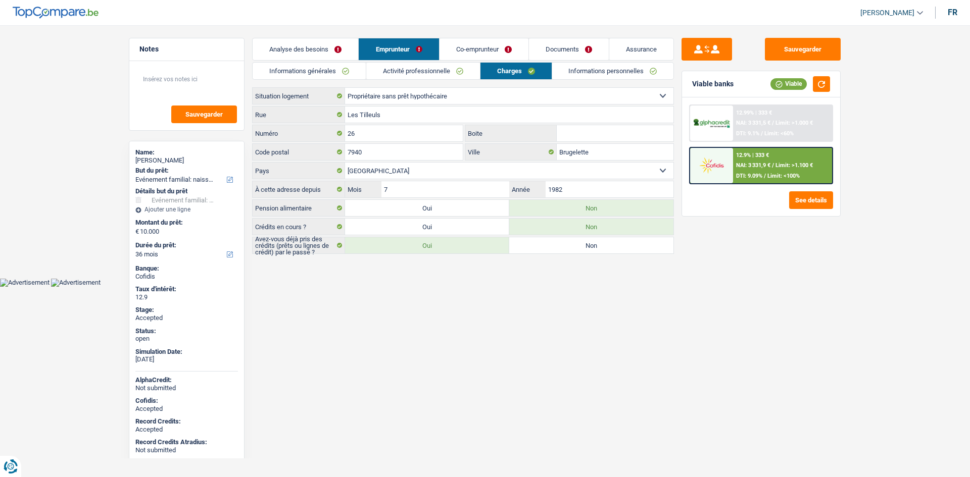
click at [573, 72] on link "Informations personnelles" at bounding box center [613, 71] width 122 height 17
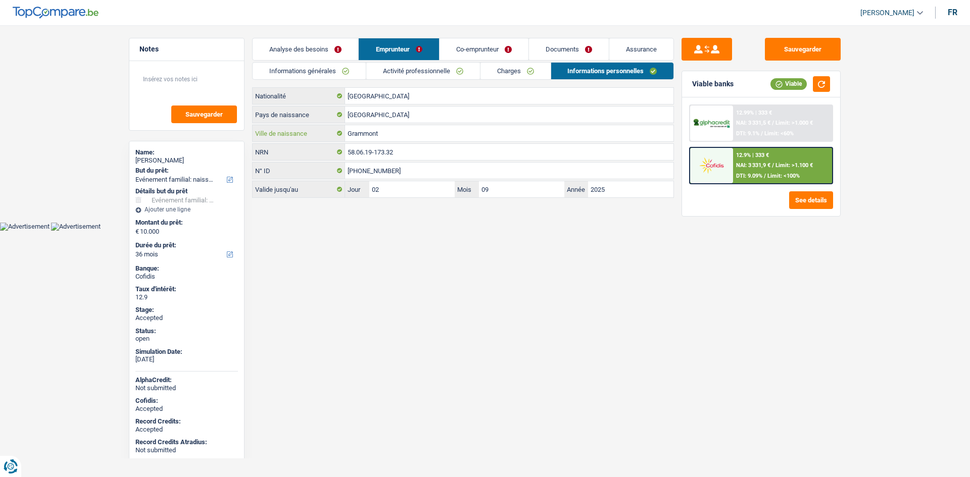
click at [463, 132] on input "Grammont" at bounding box center [509, 133] width 328 height 16
click at [511, 53] on link "Co-emprunteur" at bounding box center [484, 49] width 89 height 22
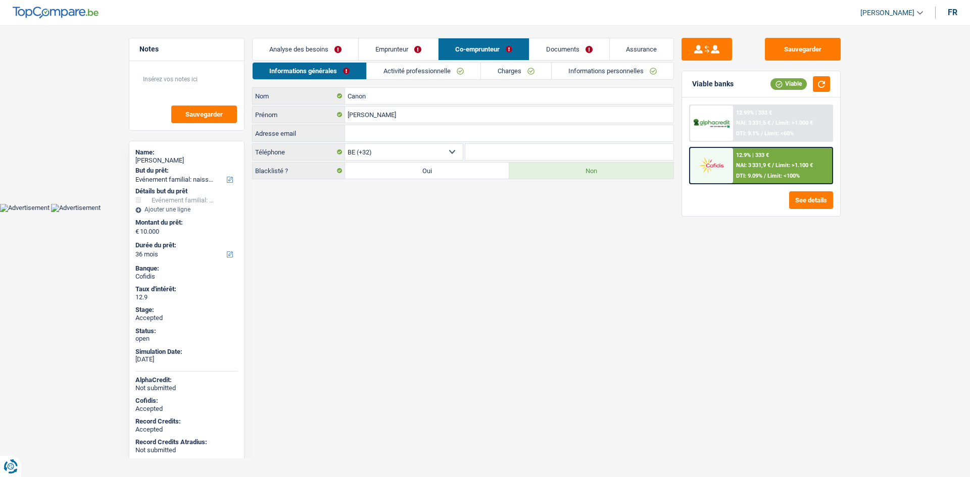
click at [535, 66] on link "Charges" at bounding box center [516, 71] width 70 height 17
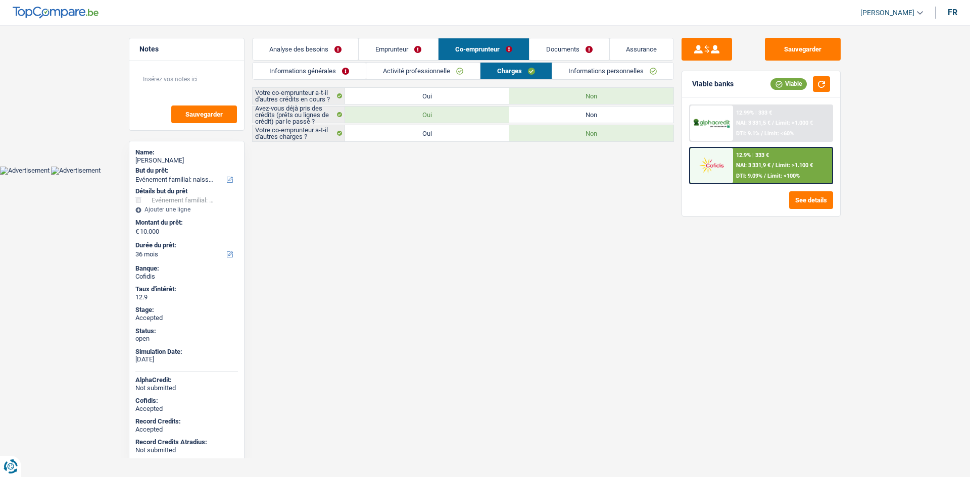
click at [571, 70] on link "Informations personnelles" at bounding box center [613, 71] width 122 height 17
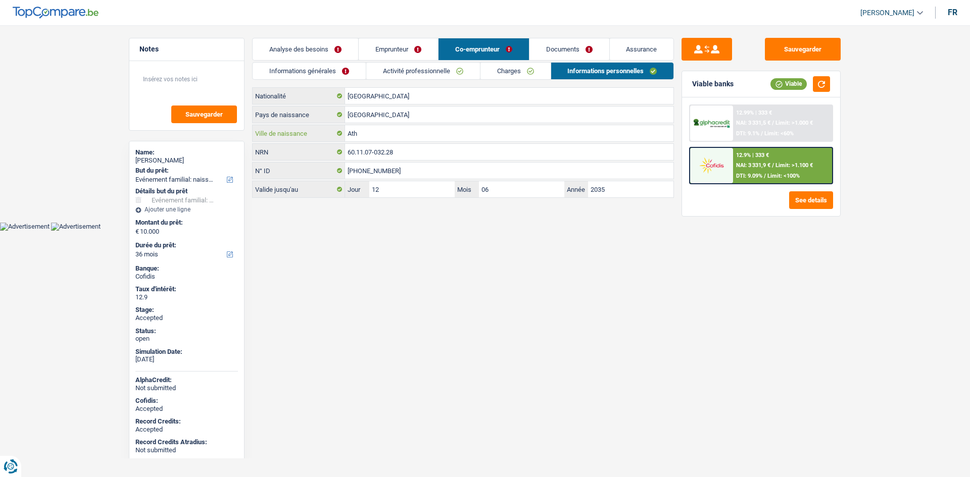
click at [420, 135] on input "Ath" at bounding box center [509, 133] width 328 height 16
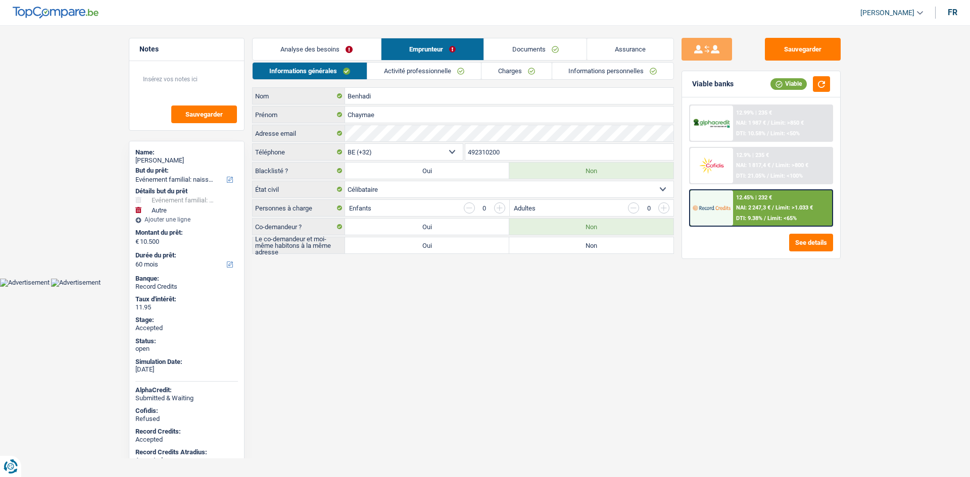
select select "familyEvent"
select select "other"
select select "60"
select select "32"
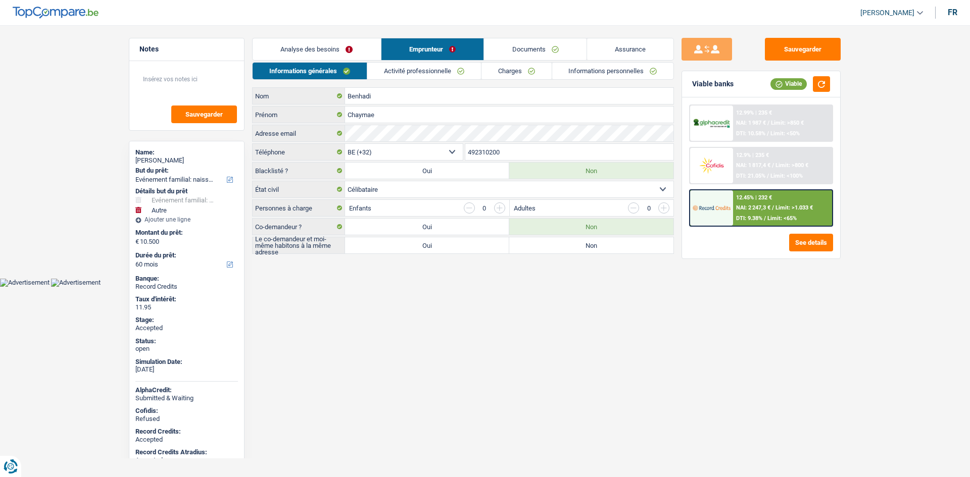
select select "single"
select select "liveWithParents"
select select "BE"
click at [499, 72] on link "Charges" at bounding box center [516, 71] width 70 height 17
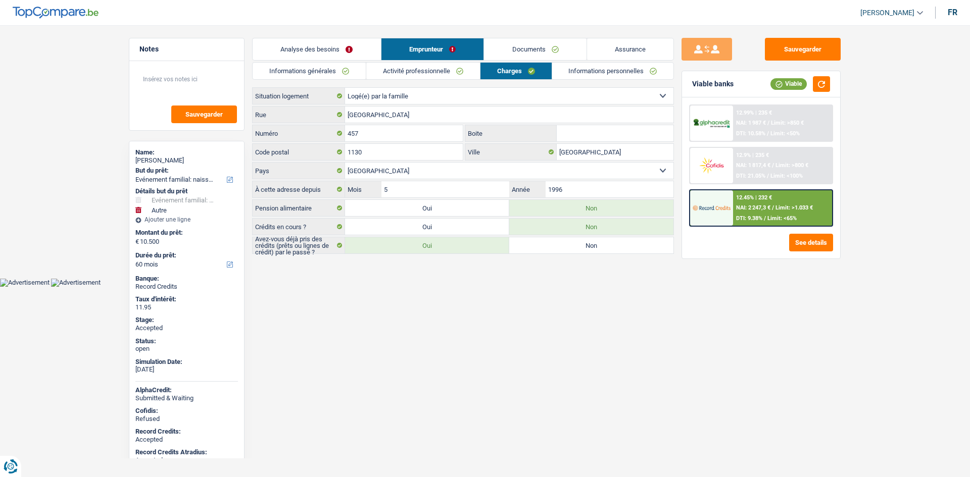
click at [340, 70] on link "Informations générales" at bounding box center [309, 71] width 113 height 17
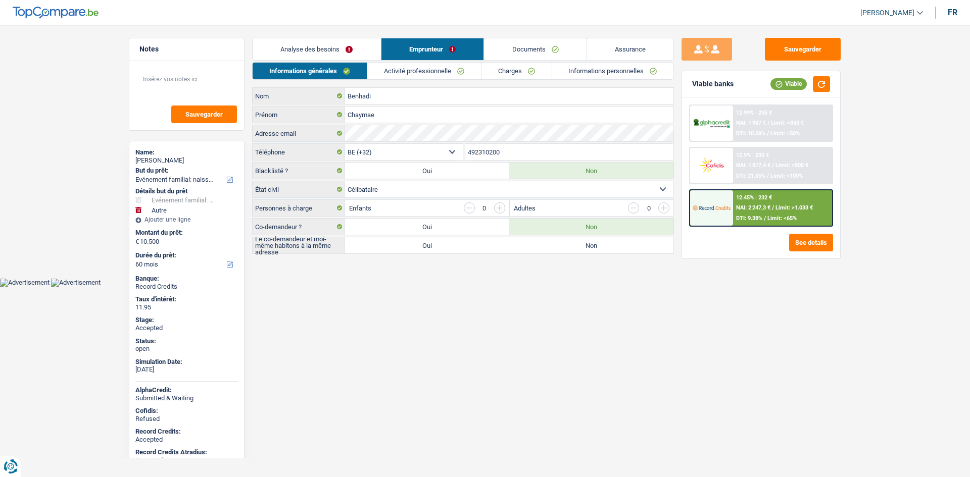
click at [161, 154] on div "Name:" at bounding box center [186, 153] width 103 height 8
click at [164, 159] on div "Chaymae Benhadi" at bounding box center [186, 161] width 103 height 8
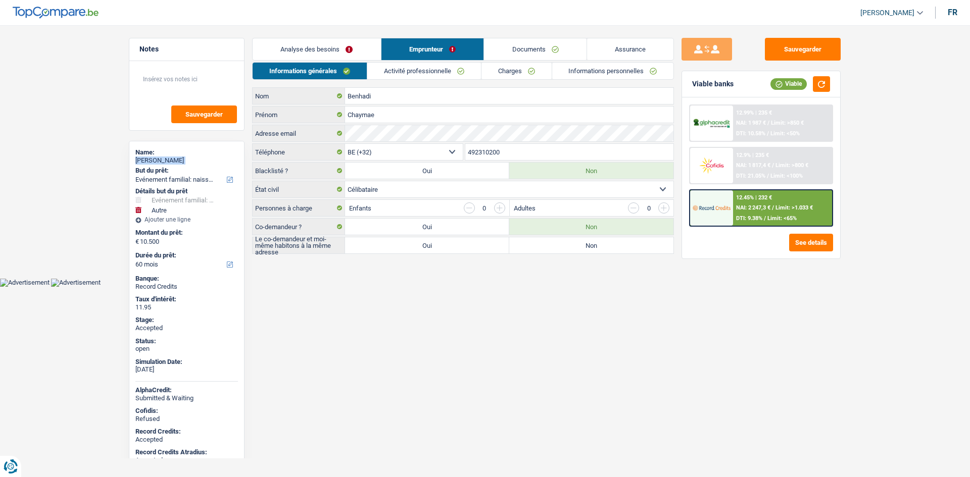
copy div "Chaymae Benhadi"
click at [490, 154] on input "492310200" at bounding box center [569, 152] width 209 height 16
click at [396, 70] on link "Activité professionnelle" at bounding box center [424, 71] width 114 height 17
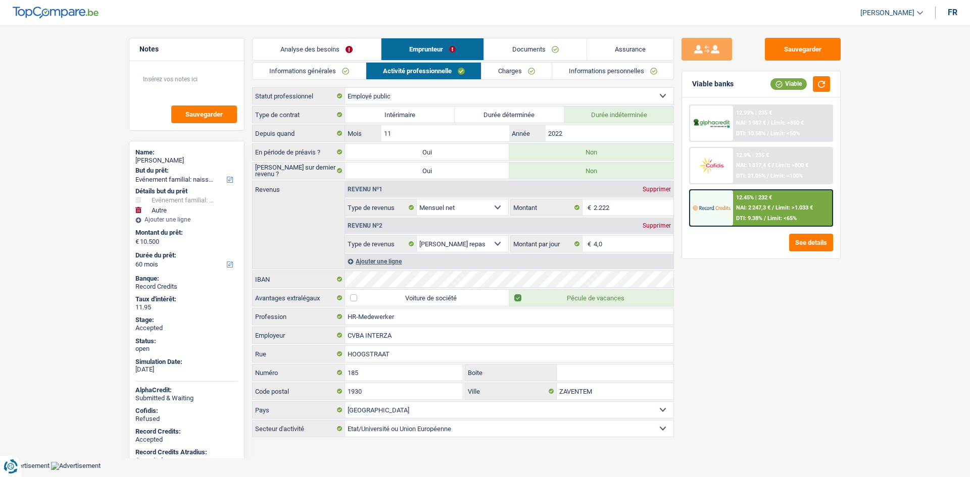
click at [823, 330] on div "Sauvegarder Viable banks Viable 12.99% | 235 € NAI: 1 987 € / Limit: >850 € DTI…" at bounding box center [761, 248] width 174 height 421
click at [508, 71] on link "Charges" at bounding box center [516, 71] width 70 height 17
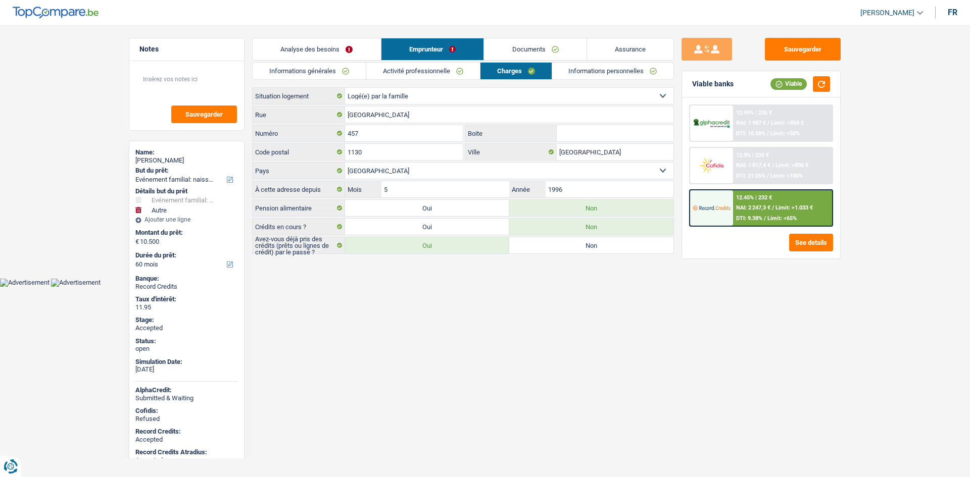
click at [609, 137] on input "Boite" at bounding box center [615, 133] width 117 height 16
click at [598, 132] on input "Boite" at bounding box center [615, 133] width 117 height 16
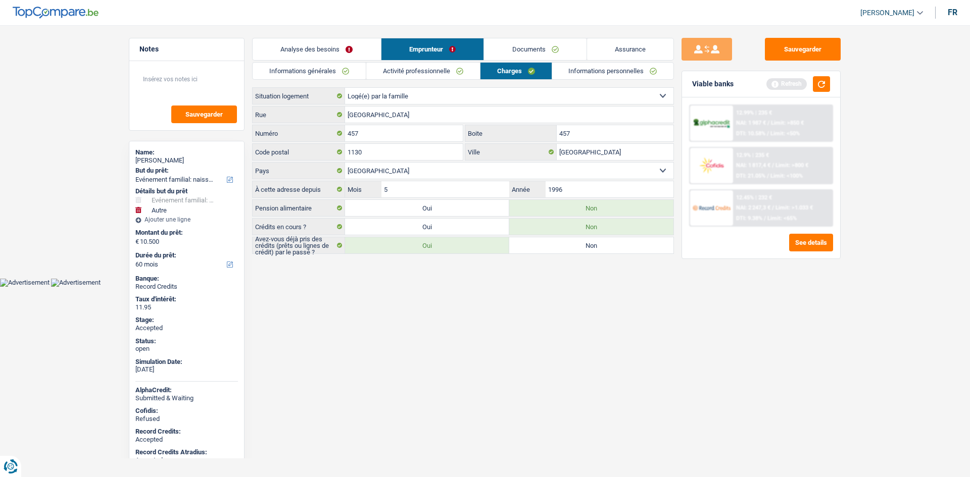
type input "457"
click at [618, 68] on link "Informations personnelles" at bounding box center [613, 71] width 122 height 17
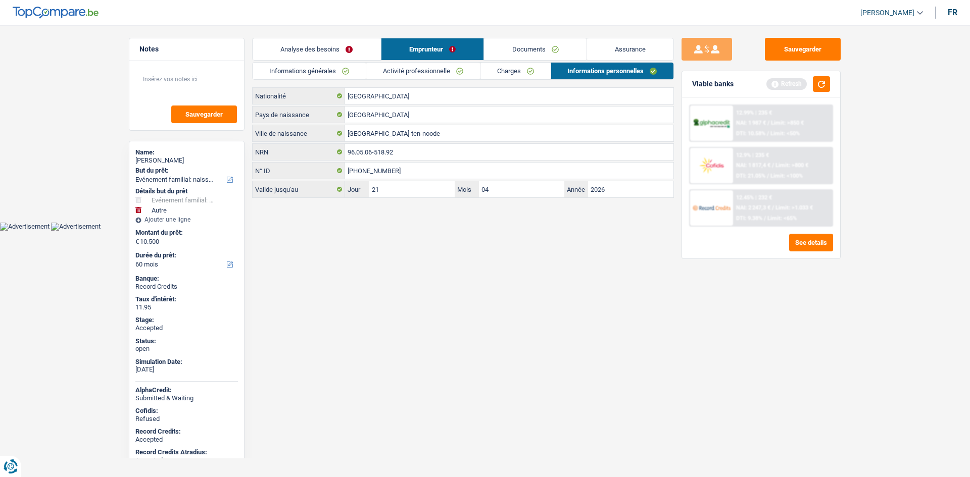
click at [728, 383] on div "Sauvegarder Viable banks Refresh 12.99% | 235 € NAI: 1 987 € / Limit: >850 € DT…" at bounding box center [761, 248] width 174 height 421
click at [639, 44] on link "Assurance" at bounding box center [630, 49] width 87 height 22
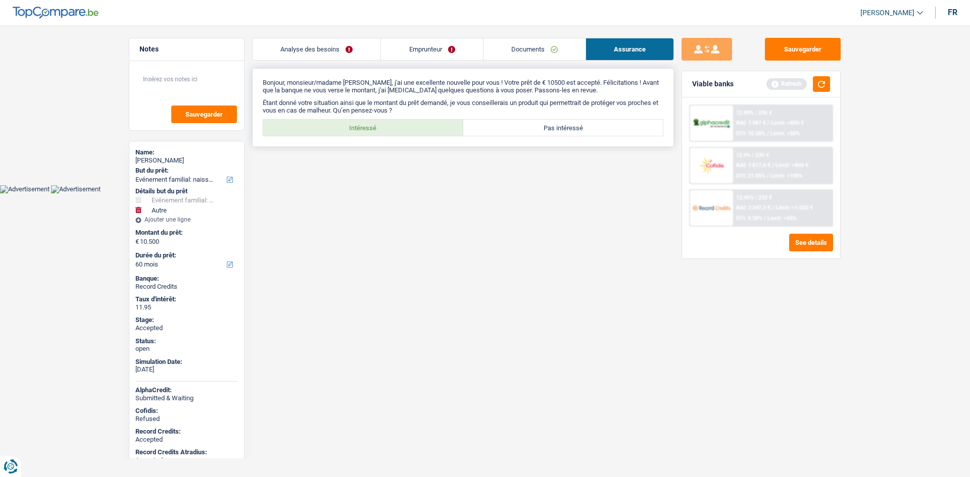
click at [338, 127] on label "Intéressé" at bounding box center [363, 128] width 200 height 16
click at [338, 127] on input "Intéressé" at bounding box center [363, 128] width 200 height 16
radio input "true"
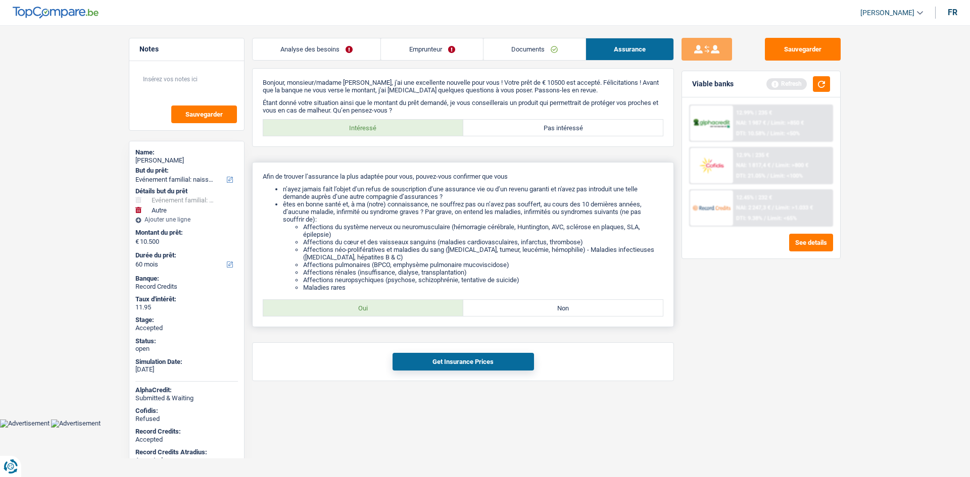
click at [423, 306] on label "Oui" at bounding box center [363, 308] width 200 height 16
click at [423, 306] on input "Oui" at bounding box center [363, 308] width 200 height 16
radio input "true"
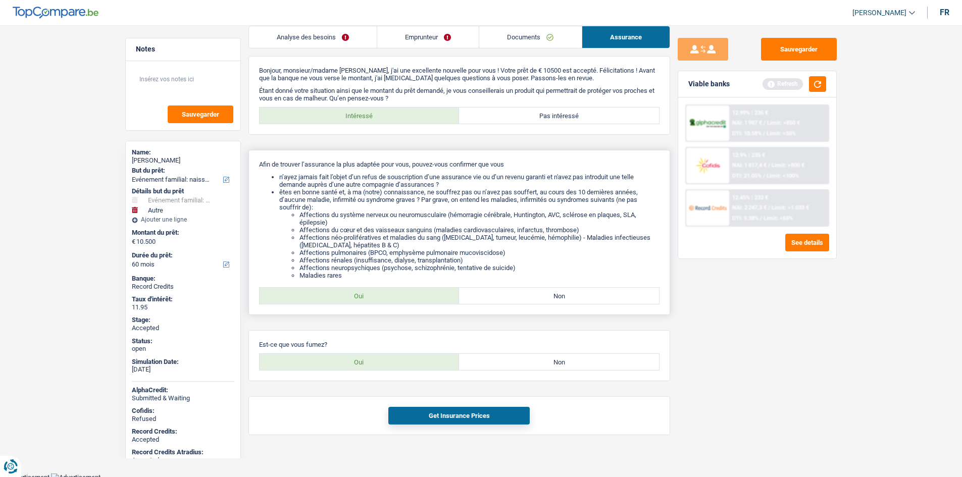
scroll to position [16, 0]
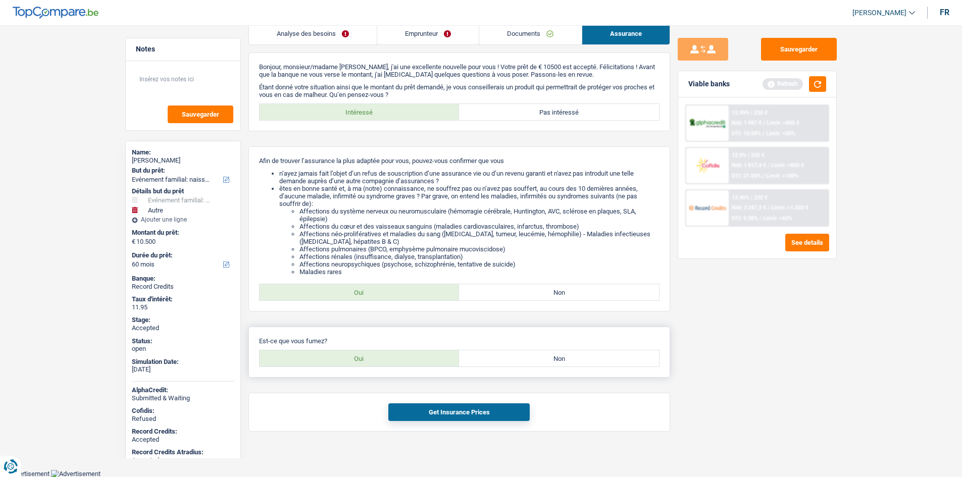
click at [530, 365] on label "Non" at bounding box center [559, 359] width 200 height 16
click at [530, 365] on input "Non" at bounding box center [559, 359] width 200 height 16
radio input "true"
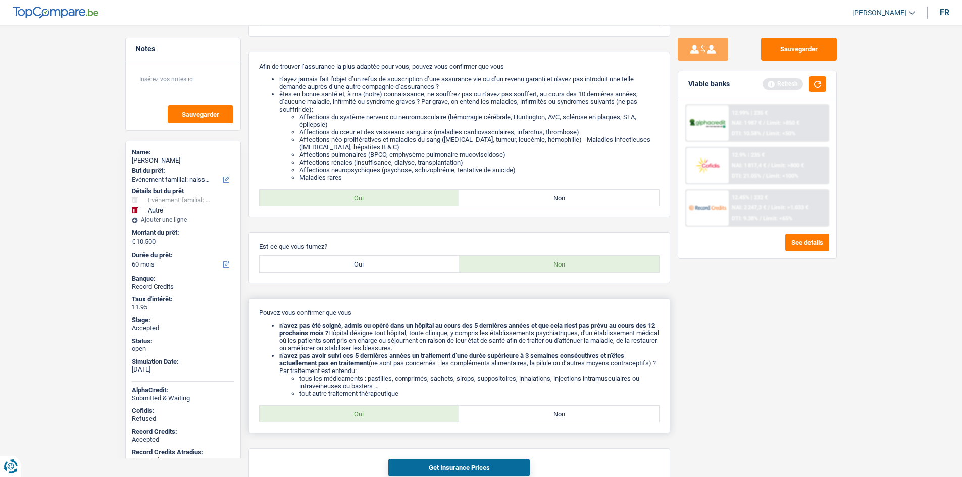
scroll to position [166, 0]
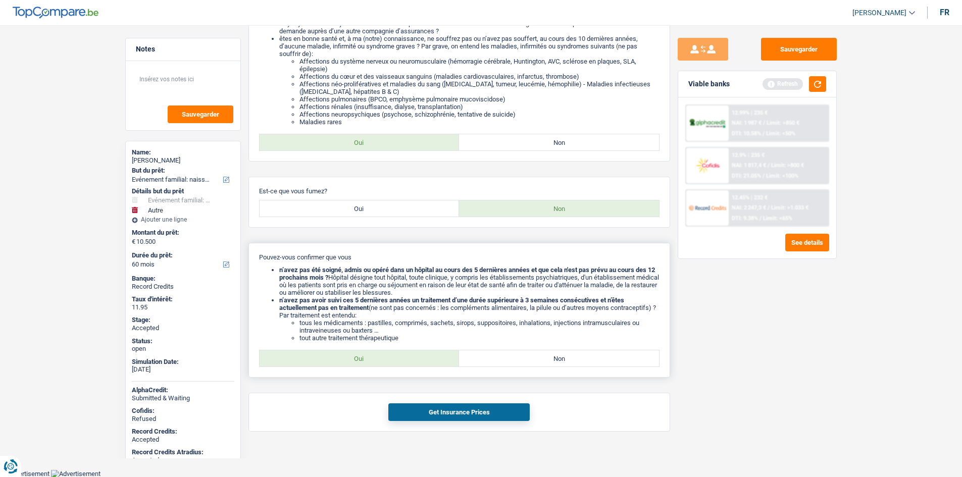
click at [420, 354] on label "Oui" at bounding box center [360, 359] width 200 height 16
click at [420, 354] on input "Oui" at bounding box center [360, 359] width 200 height 16
radio input "true"
click at [386, 206] on label "Oui" at bounding box center [360, 209] width 200 height 16
click at [386, 206] on input "Oui" at bounding box center [360, 209] width 200 height 16
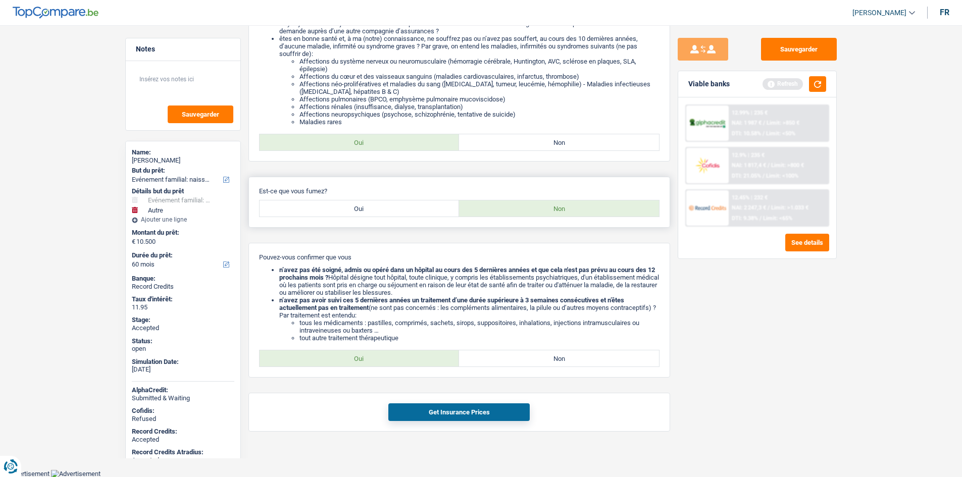
radio input "true"
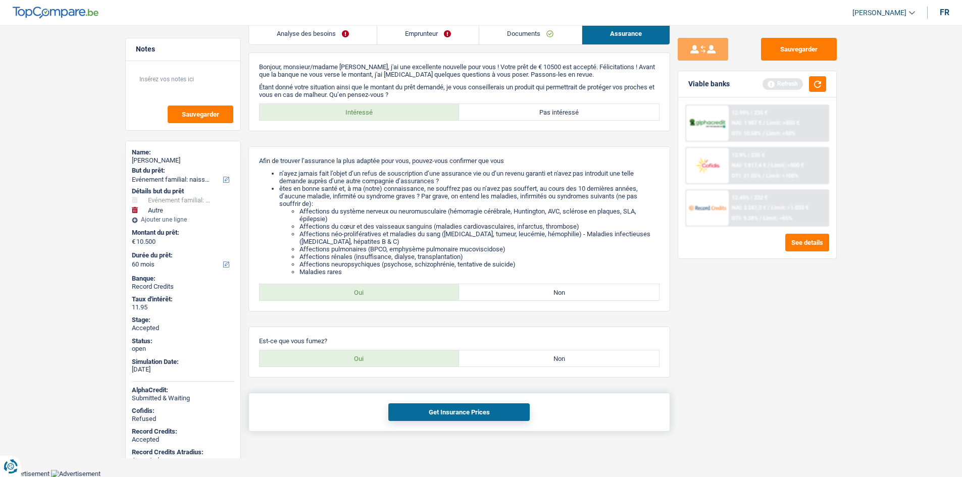
click at [499, 395] on div "Get Insurance Prices" at bounding box center [460, 412] width 422 height 39
click at [506, 405] on button "Get Insurance Prices" at bounding box center [459, 413] width 141 height 18
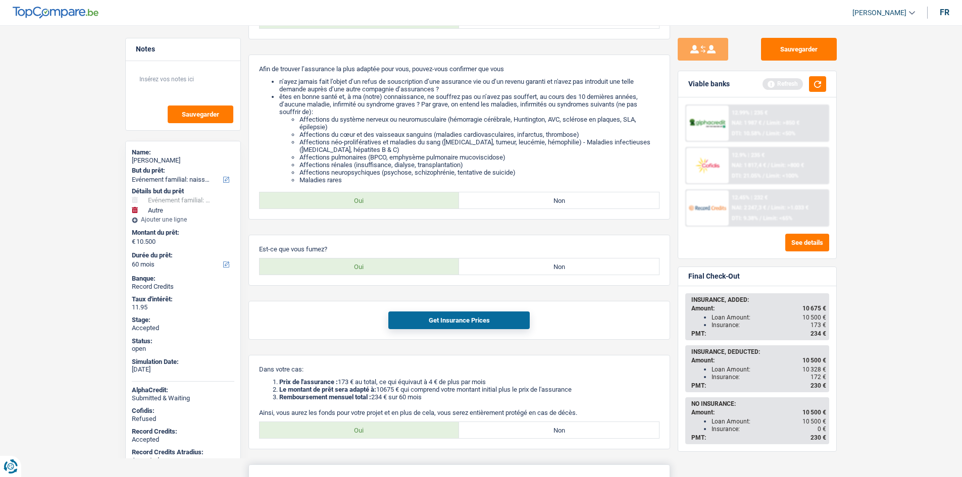
scroll to position [162, 0]
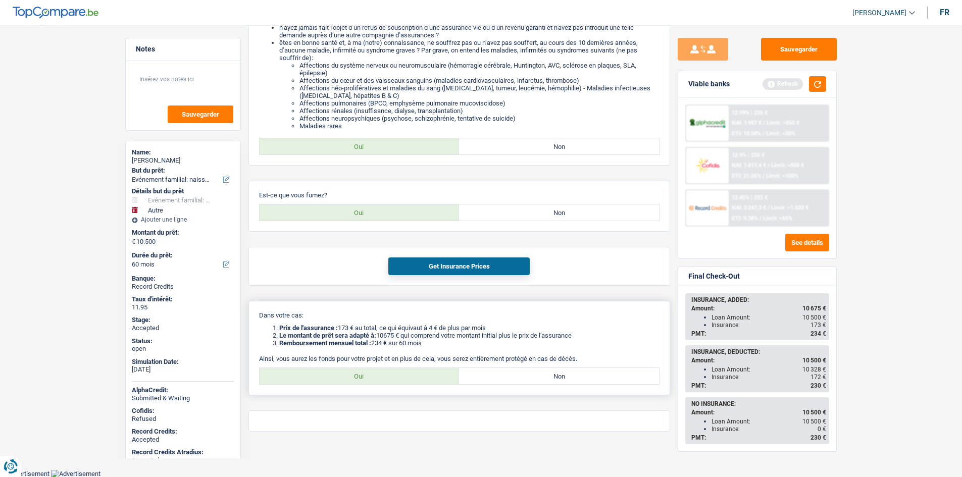
click at [386, 375] on label "Oui" at bounding box center [360, 376] width 200 height 16
click at [386, 375] on input "Oui" at bounding box center [360, 376] width 200 height 16
radio input "true"
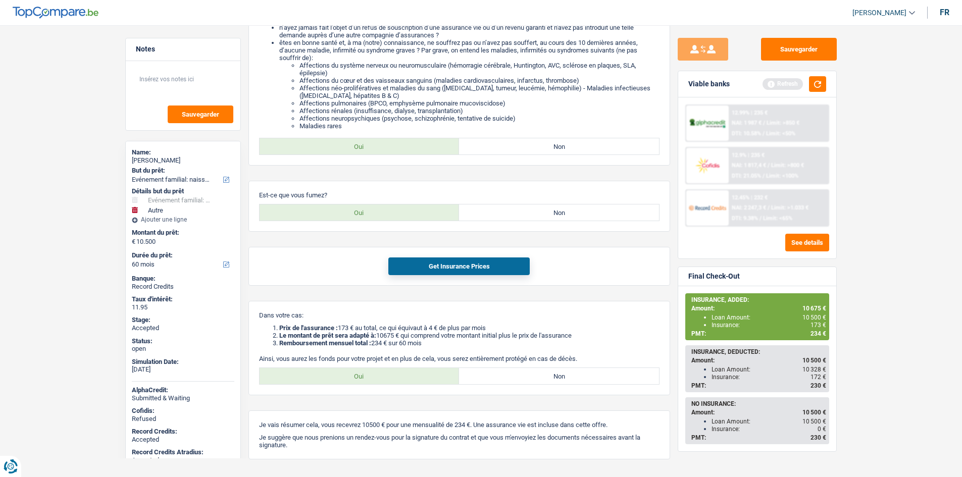
click at [896, 252] on main "Notes Sauvegarder Name: Chaymae Benhadi But du prêt: Confort maison: meubles, t…" at bounding box center [481, 175] width 962 height 644
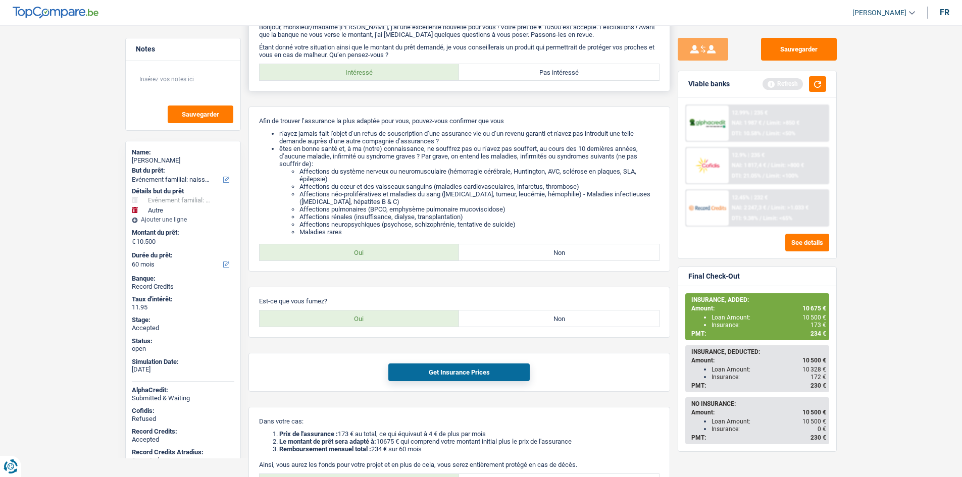
scroll to position [0, 0]
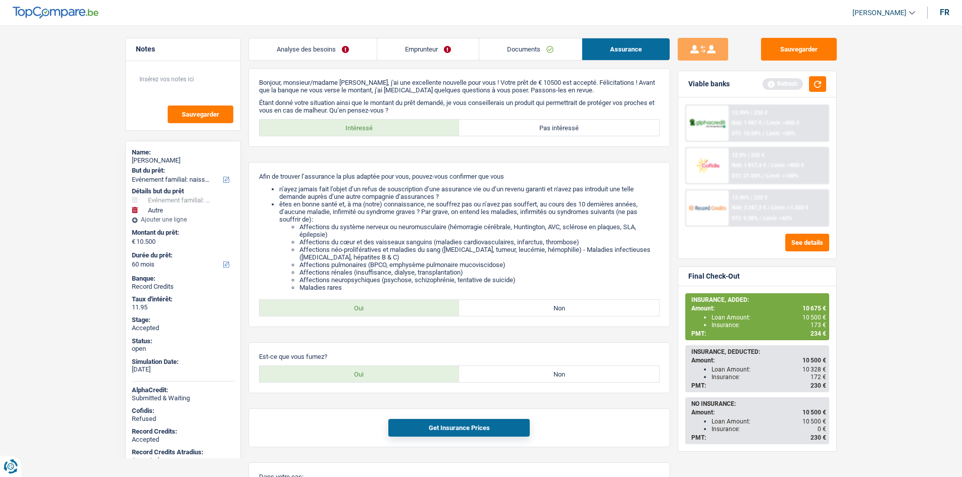
click at [350, 53] on link "Analyse des besoins" at bounding box center [313, 49] width 128 height 22
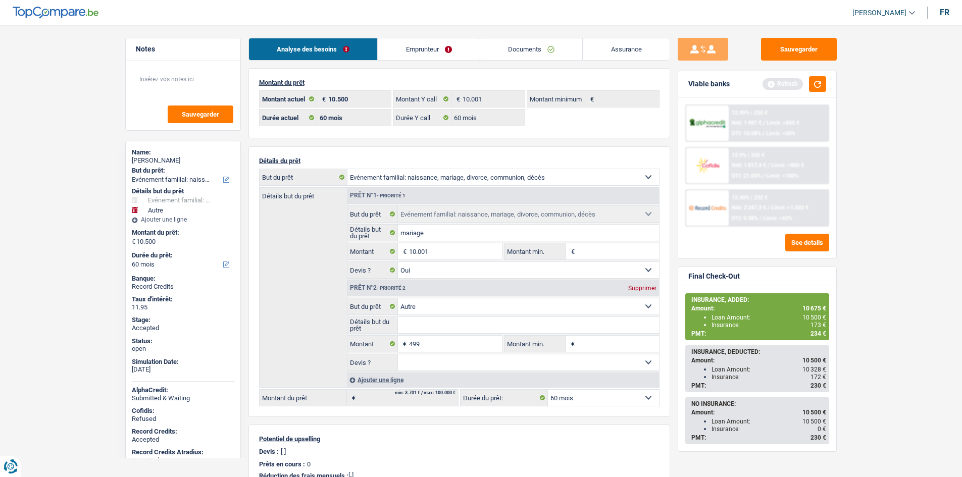
click at [905, 282] on main "Notes Sauvegarder Name: Chaymae Benhadi But du prêt: Confort maison: meubles, t…" at bounding box center [481, 364] width 962 height 699
click at [906, 284] on main "Notes Sauvegarder Name: Chaymae Benhadi But du prêt: Confort maison: meubles, t…" at bounding box center [481, 364] width 962 height 699
click at [821, 77] on button "button" at bounding box center [817, 84] width 17 height 16
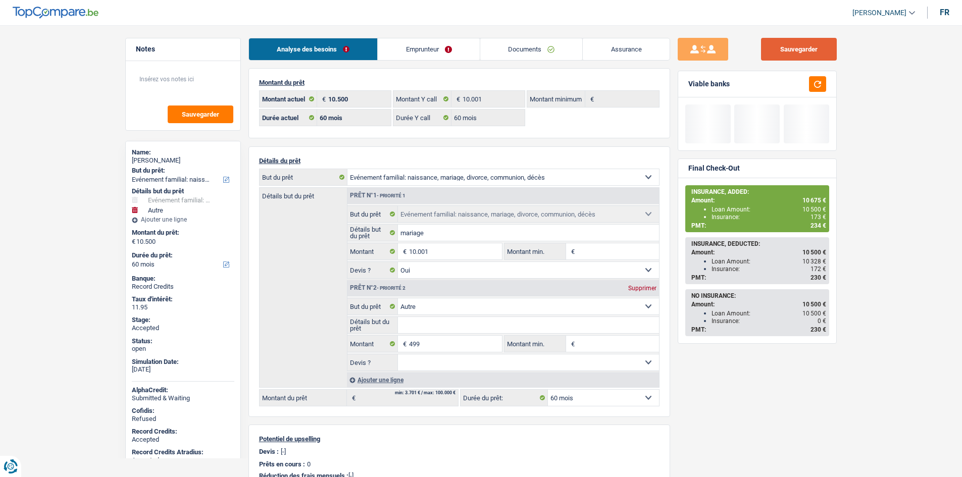
click at [815, 57] on button "Sauvegarder" at bounding box center [799, 49] width 76 height 23
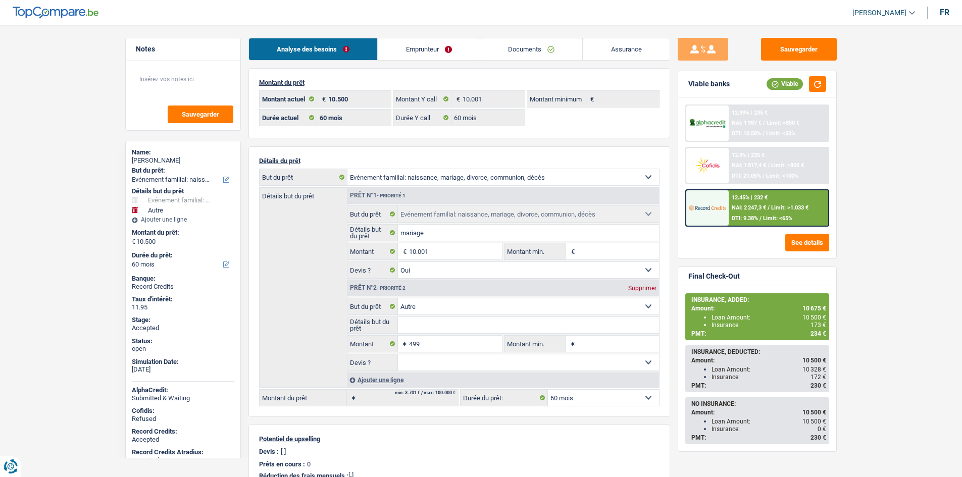
click at [647, 44] on link "Assurance" at bounding box center [626, 49] width 87 height 22
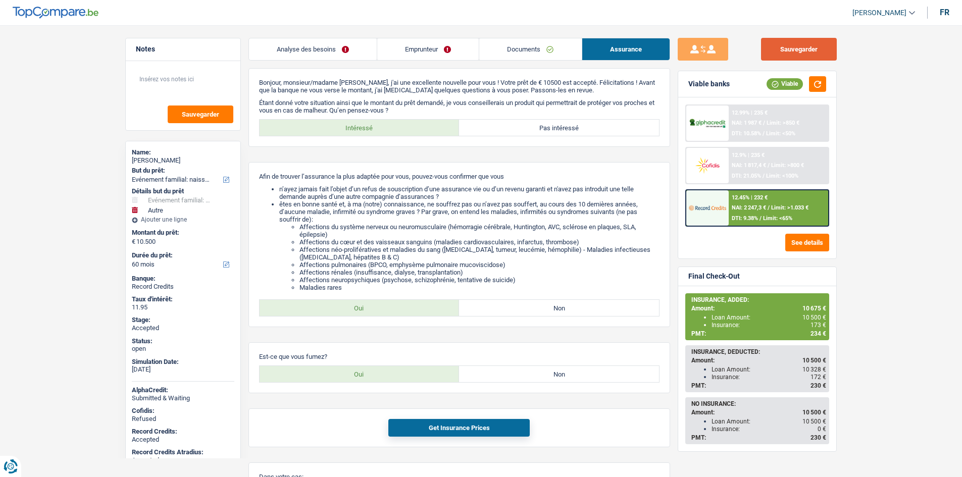
click at [828, 41] on button "Sauvegarder" at bounding box center [799, 49] width 76 height 23
click at [882, 127] on main "Notes Sauvegarder Name: Chaymae Benhadi But du prêt: Confort maison: meubles, t…" at bounding box center [481, 337] width 962 height 644
click at [93, 194] on main "Notes Sauvegarder Name: Chaymae Benhadi But du prêt: Confort maison: meubles, t…" at bounding box center [481, 337] width 962 height 644
click at [311, 49] on link "Analyse des besoins" at bounding box center [313, 49] width 128 height 22
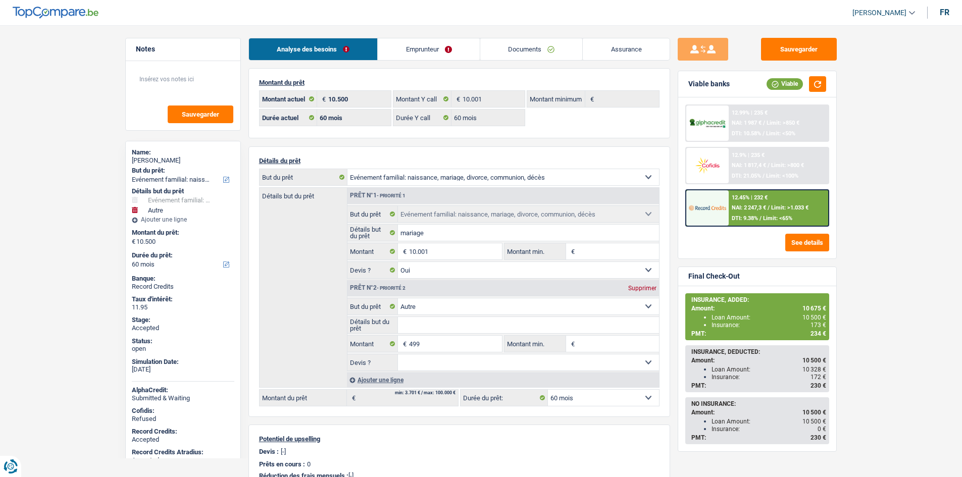
click at [30, 105] on main "Notes Sauvegarder Name: Chaymae Benhadi But du prêt: Confort maison: meubles, t…" at bounding box center [481, 364] width 962 height 699
click at [913, 86] on main "Notes Sauvegarder Name: Chaymae Benhadi But du prêt: Confort maison: meubles, t…" at bounding box center [481, 364] width 962 height 699
click at [441, 49] on link "Emprunteur" at bounding box center [429, 49] width 102 height 22
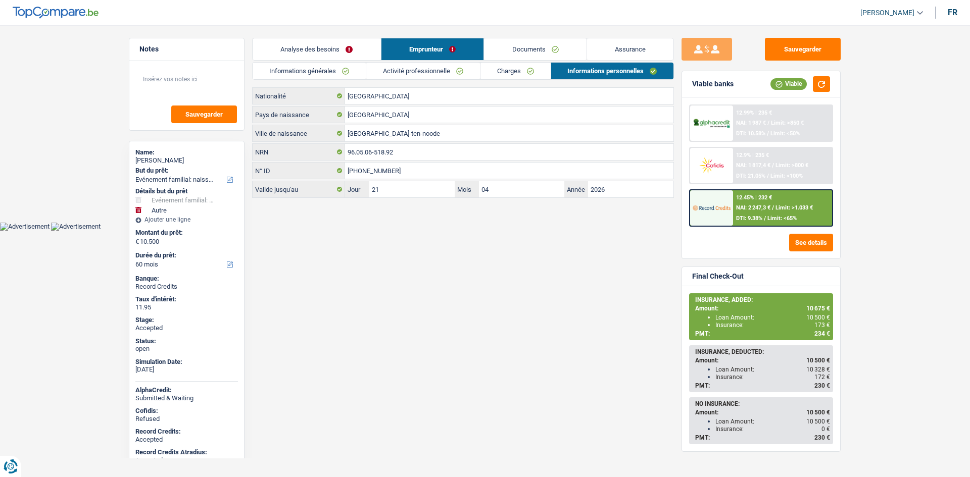
click at [331, 67] on link "Informations générales" at bounding box center [309, 71] width 113 height 17
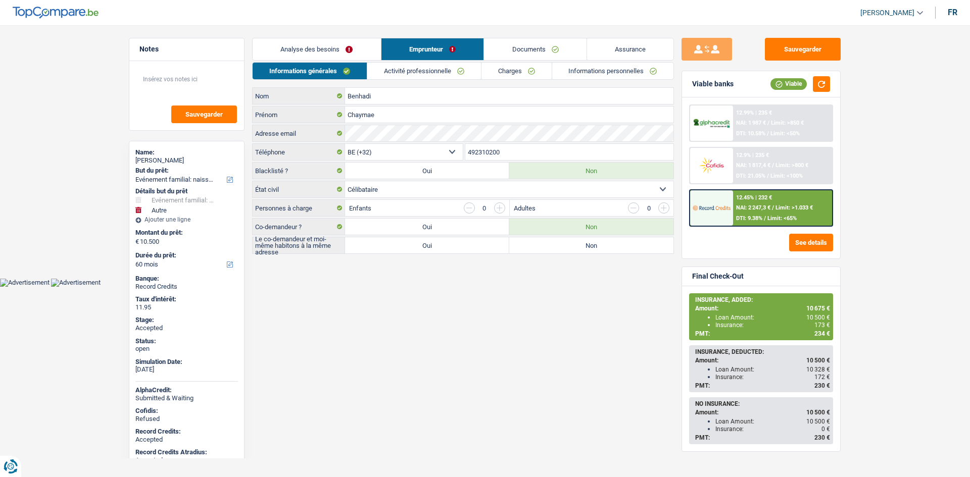
click at [647, 287] on html "Vous avez le contrôle de vos données Nous utilisons des cookies, tout comme nos…" at bounding box center [485, 143] width 970 height 287
click at [911, 195] on main "Notes Sauvegarder Name: Chaymae Benhadi But du prêt: Confort maison: meubles, t…" at bounding box center [485, 146] width 970 height 263
click at [786, 44] on button "Sauvegarder" at bounding box center [803, 49] width 76 height 23
click at [481, 287] on html "Vous avez le contrôle de vos données Nous utilisons des cookies, tout comme nos…" at bounding box center [485, 143] width 970 height 287
click at [439, 77] on link "Activité professionnelle" at bounding box center [424, 71] width 114 height 17
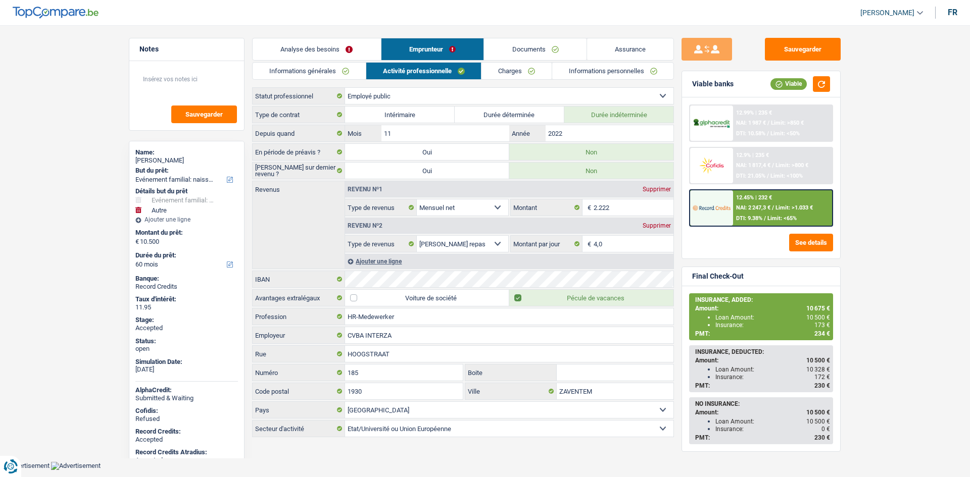
click at [516, 76] on link "Charges" at bounding box center [516, 71] width 70 height 17
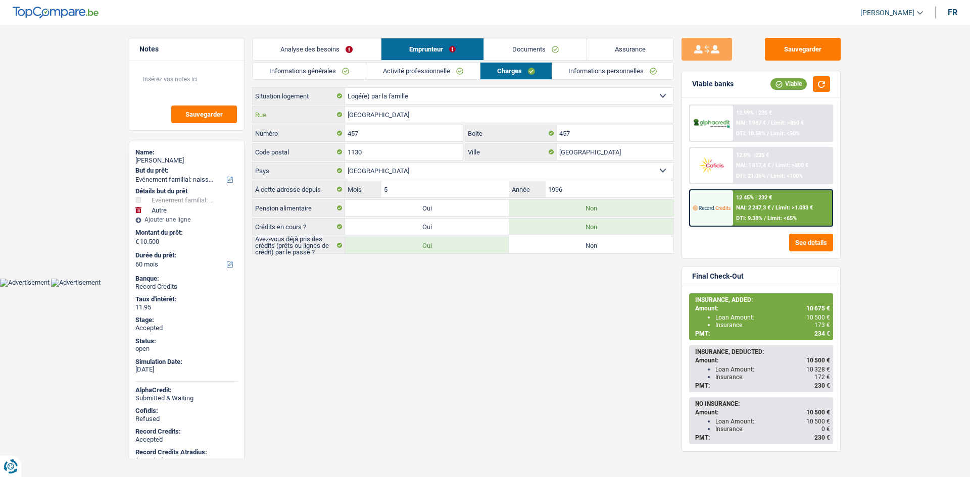
click at [477, 117] on input "Verdunstraat" at bounding box center [509, 115] width 328 height 16
click at [574, 148] on input "Brussel" at bounding box center [615, 152] width 117 height 16
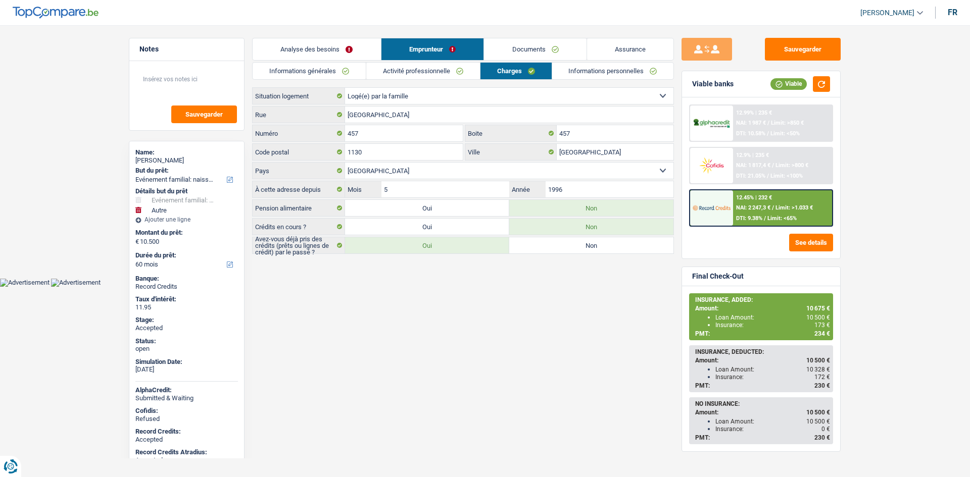
click at [562, 74] on link "Informations personnelles" at bounding box center [613, 71] width 122 height 17
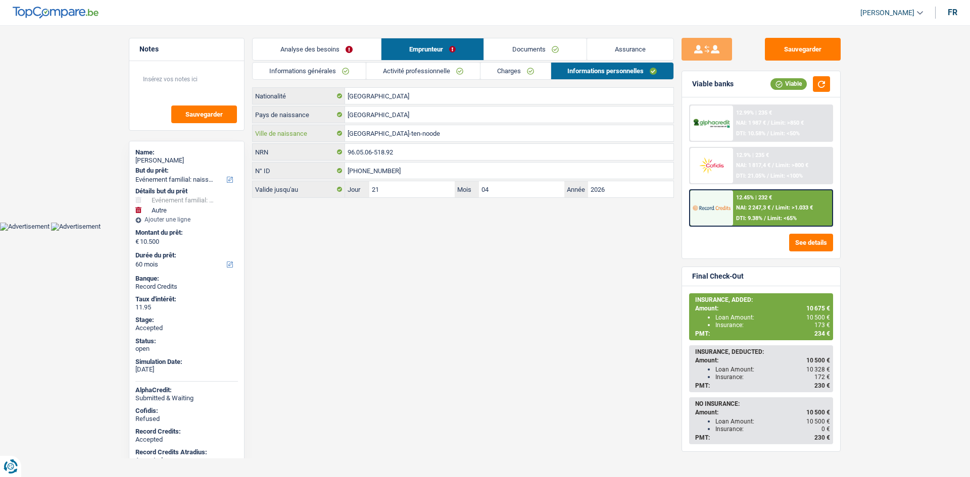
click at [452, 131] on input "Saint-Josse-ten-noode" at bounding box center [509, 133] width 328 height 16
click at [816, 322] on span "173 €" at bounding box center [822, 325] width 16 height 7
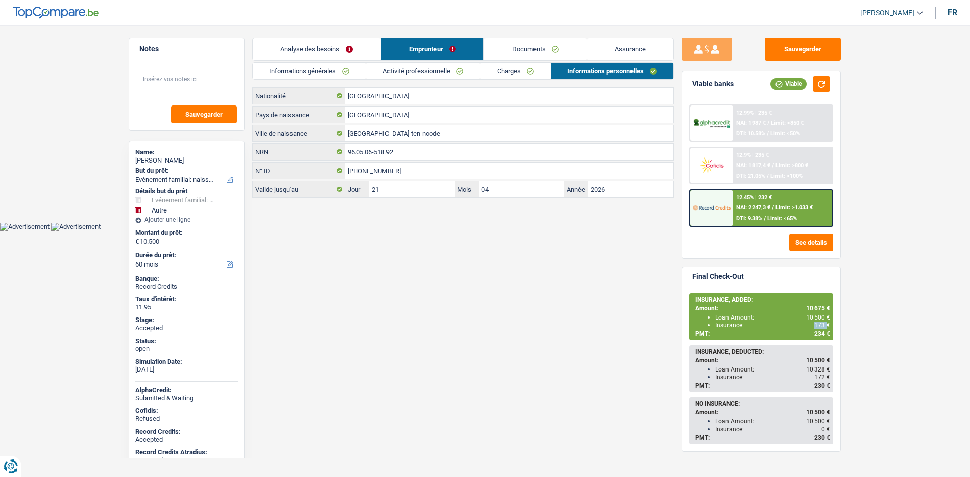
copy span "173"
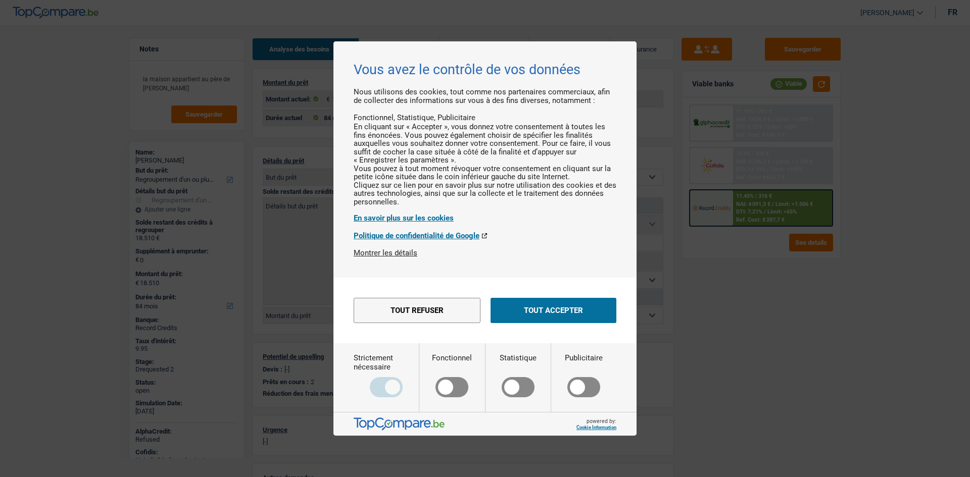
select select "refinancing"
select select "84"
select select "60"
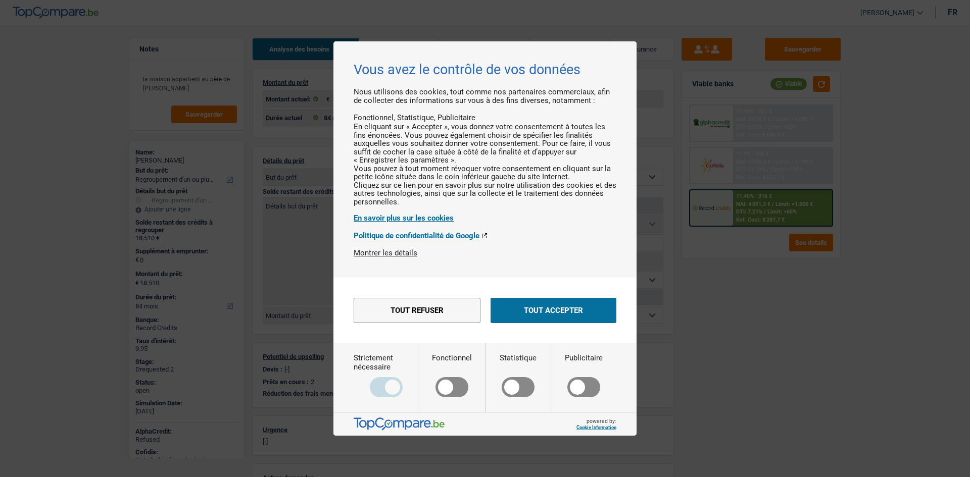
select select "refinancing"
select select "yes"
select select "84"
select select "liveWithParents"
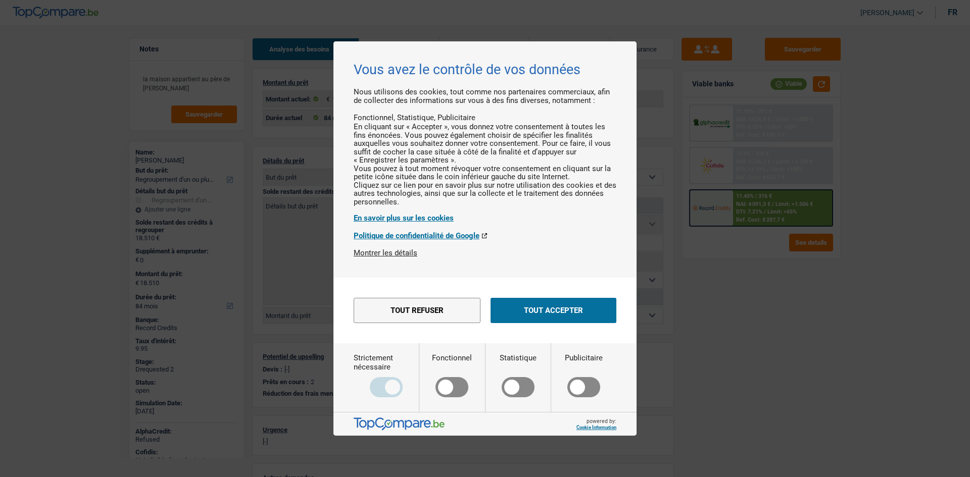
select select "BE"
select select "carLoan"
select select "84"
select select "cardOrCredit"
click at [450, 323] on button "Tout refuser" at bounding box center [417, 310] width 127 height 25
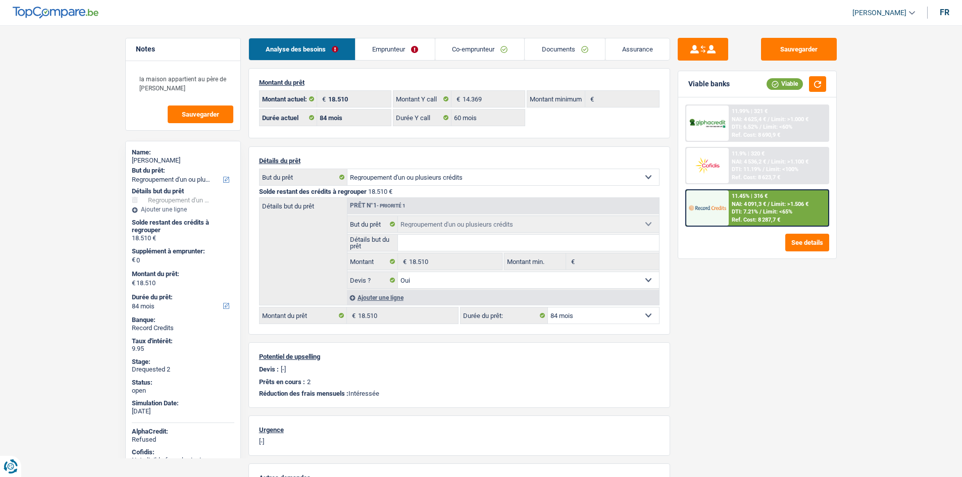
click at [423, 44] on link "Emprunteur" at bounding box center [395, 49] width 79 height 22
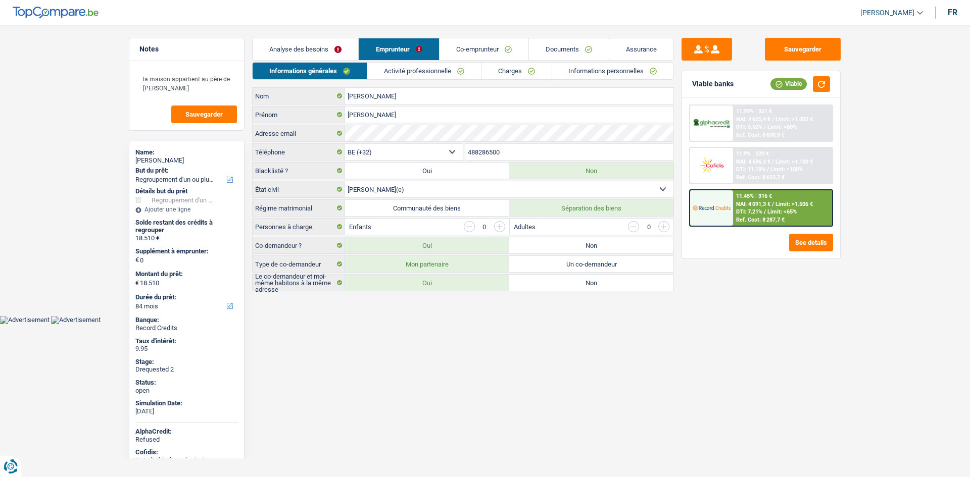
click at [533, 69] on link "Charges" at bounding box center [516, 71] width 70 height 17
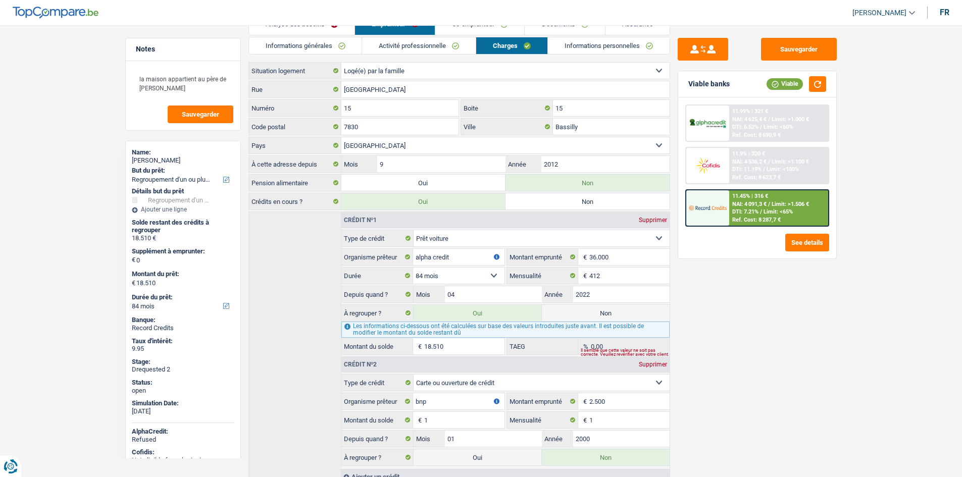
scroll to position [65, 0]
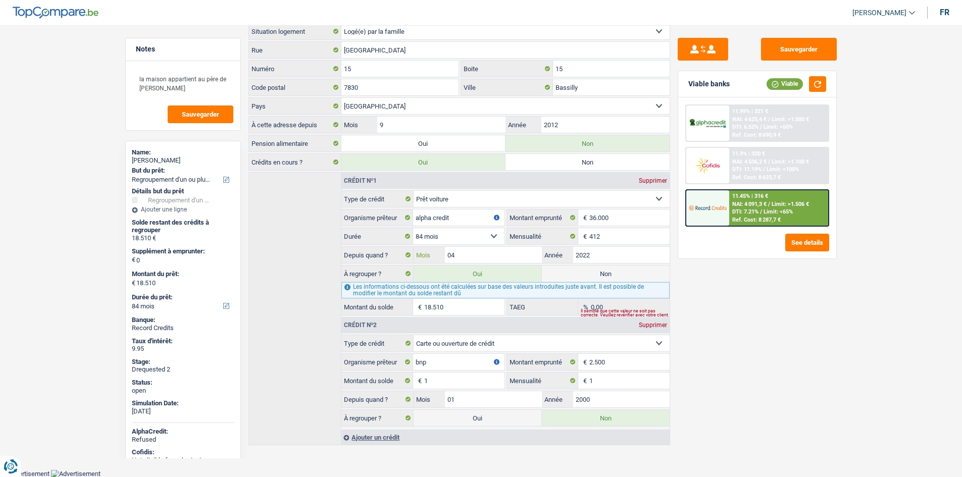
click at [529, 259] on input "04" at bounding box center [493, 255] width 96 height 16
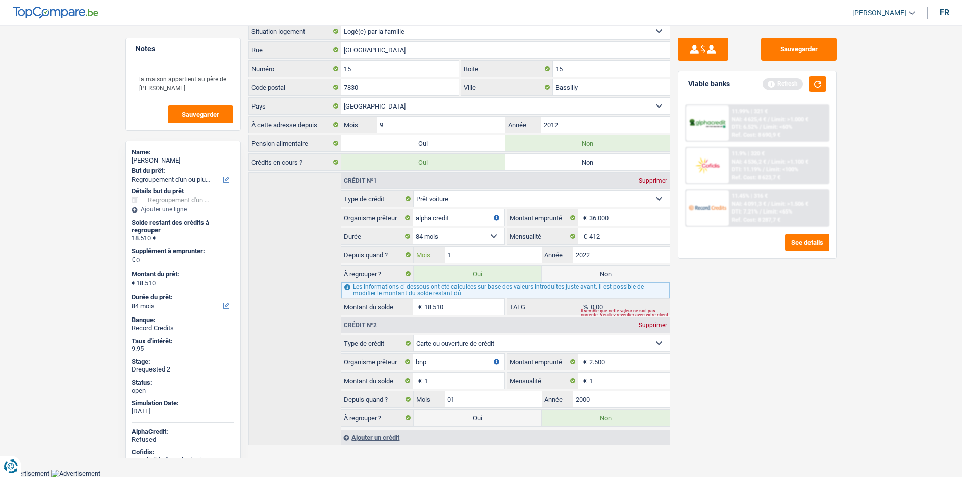
type input "10"
type input "21.092"
select select "120"
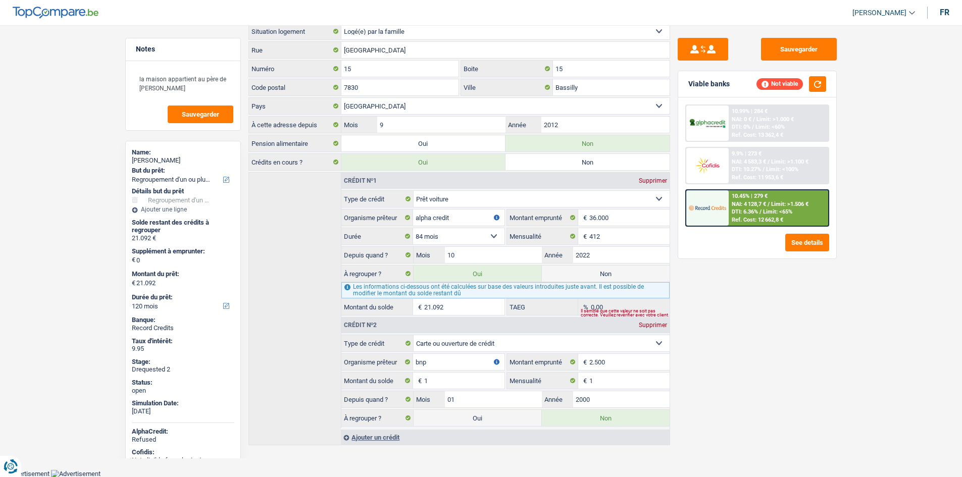
click at [486, 234] on select "12 mois 18 mois 24 mois 30 mois 36 mois 42 mois 48 mois 60 mois 72 mois 84 mois…" at bounding box center [458, 236] width 91 height 16
drag, startPoint x: 486, startPoint y: 234, endPoint x: 494, endPoint y: 236, distance: 8.7
click at [486, 234] on select "12 mois 18 mois 24 mois 30 mois 36 mois 42 mois 48 mois 60 mois 72 mois 84 mois…" at bounding box center [458, 236] width 91 height 16
click at [804, 331] on div "Sauvegarder Viable banks Not viable 10.99% | 284 € NAI: 0 € / Limit: >1.000 € D…" at bounding box center [757, 248] width 174 height 421
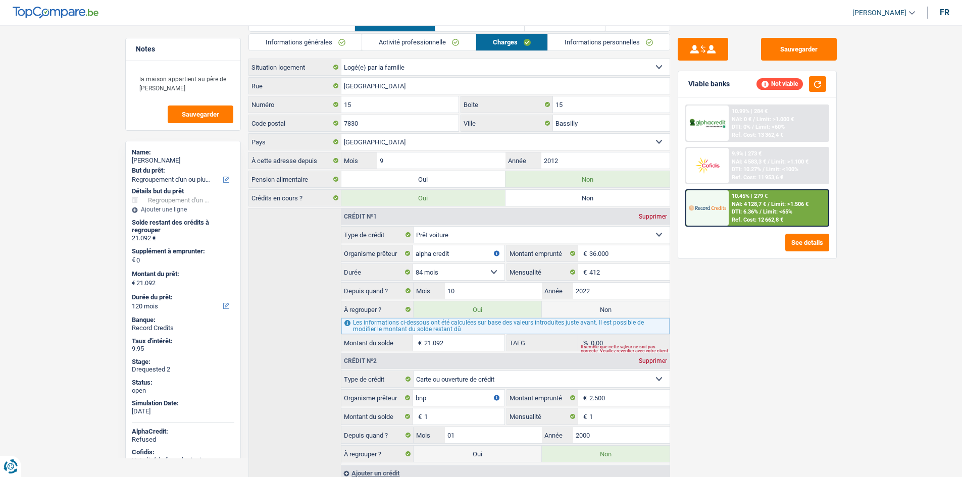
scroll to position [0, 0]
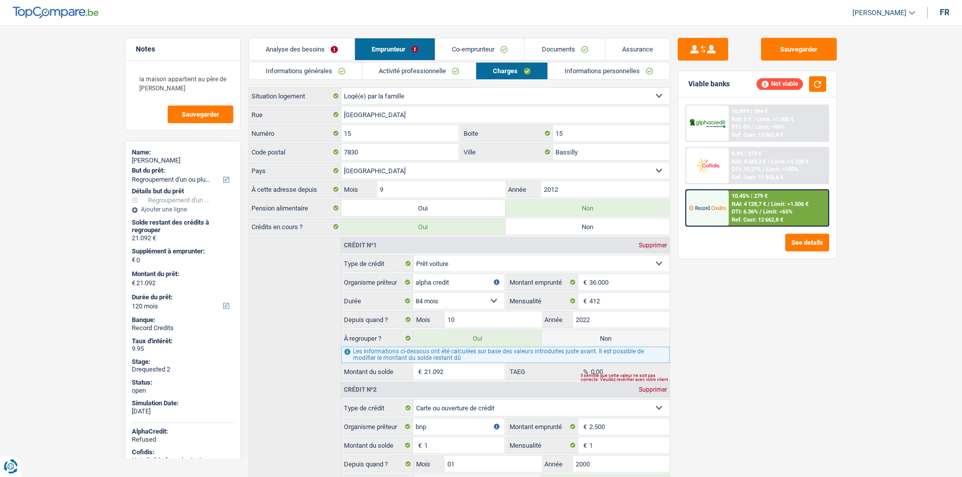
click at [775, 209] on span "Limit: <65%" at bounding box center [777, 212] width 29 height 7
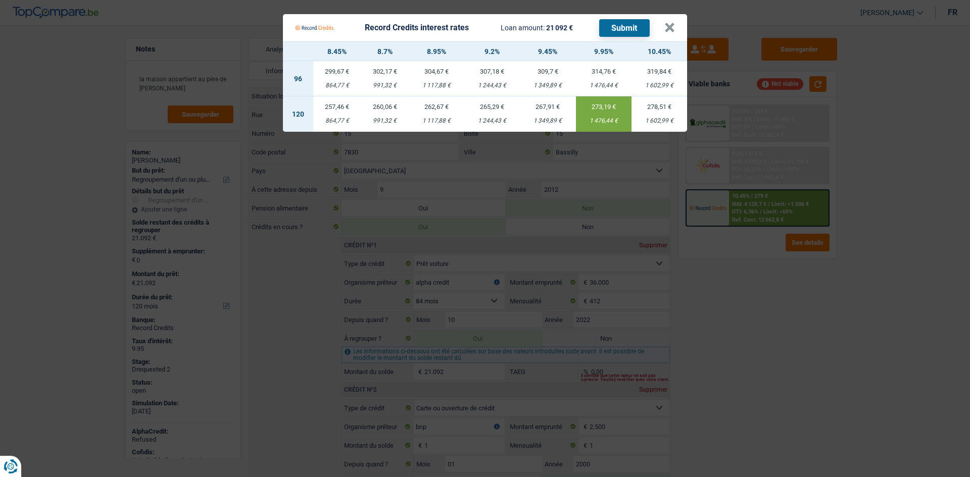
click at [764, 293] on Credits "Record Credits interest rates Loan amount: 21 092 € Submit × 8.45% 8.7% 8.95% 9…" at bounding box center [485, 238] width 970 height 477
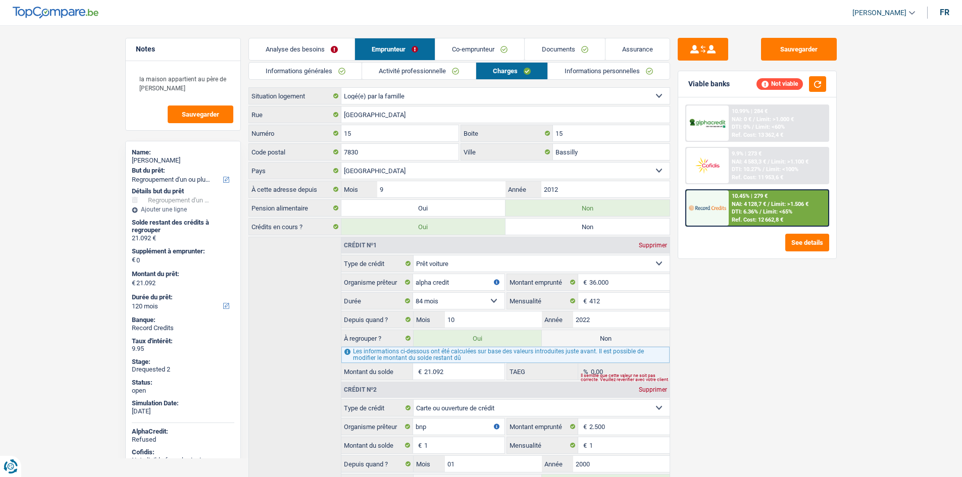
click at [326, 53] on link "Analyse des besoins" at bounding box center [302, 49] width 106 height 22
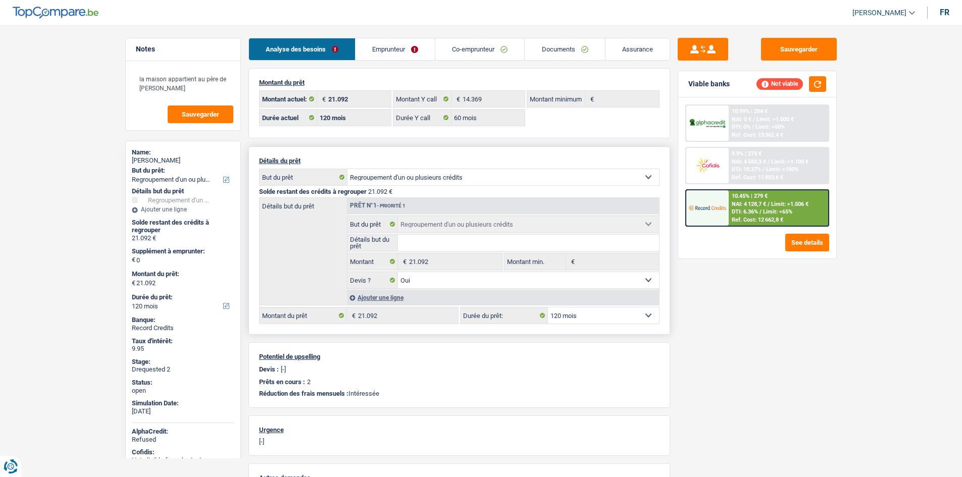
click at [628, 321] on select "12 mois 18 mois 24 mois 30 mois 36 mois 42 mois 48 mois 60 mois 72 mois 84 mois…" at bounding box center [603, 316] width 111 height 16
select select "60"
click at [548, 308] on select "12 mois 18 mois 24 mois 30 mois 36 mois 42 mois 48 mois 60 mois 72 mois 84 mois…" at bounding box center [603, 316] width 111 height 16
select select "60"
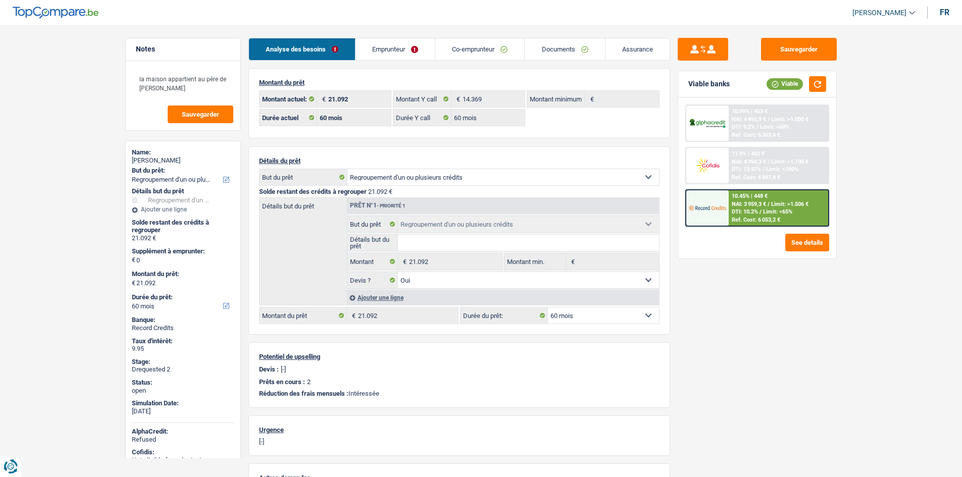
click at [732, 203] on span "NAI: 3 959,3 €" at bounding box center [749, 204] width 34 height 7
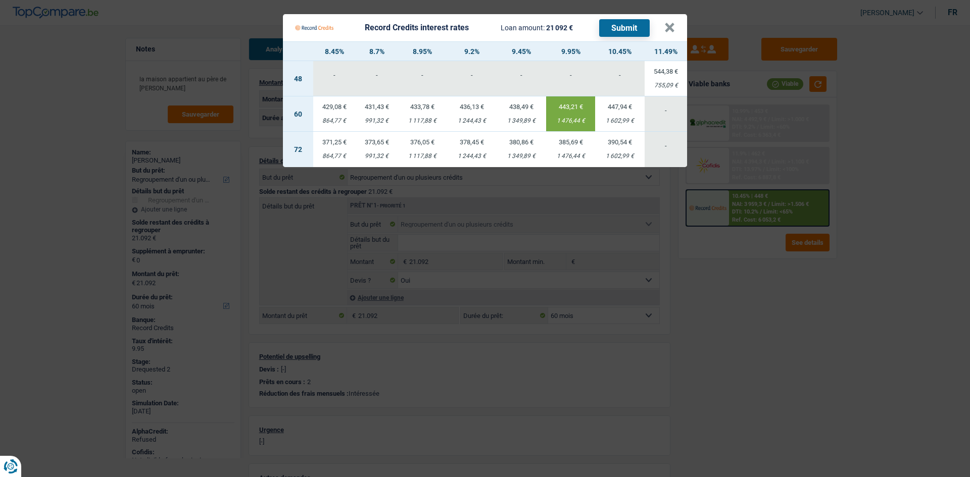
click at [783, 329] on Credits "Record Credits interest rates Loan amount: 21 092 € Submit × 8.45% 8.7% 8.95% 9…" at bounding box center [485, 238] width 970 height 477
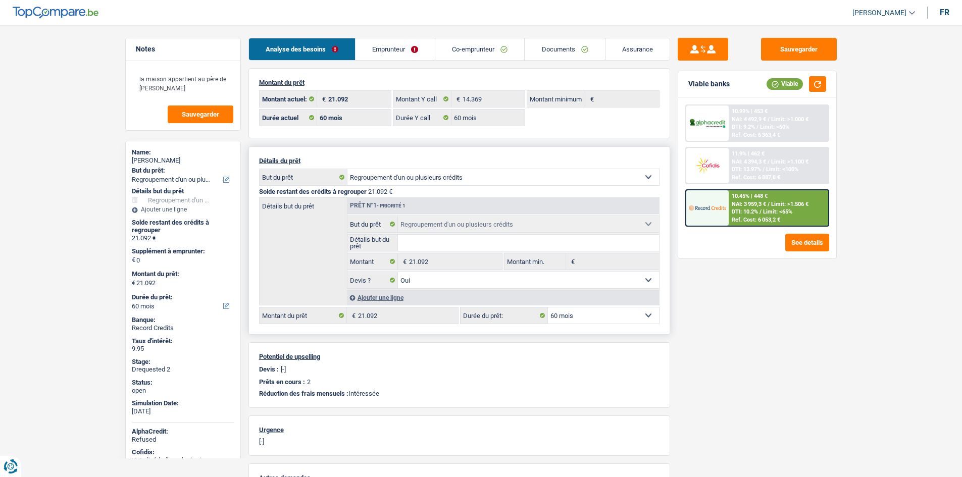
click at [611, 319] on select "12 mois 18 mois 24 mois 30 mois 36 mois 42 mois 48 mois 60 mois 72 mois 84 mois…" at bounding box center [603, 316] width 111 height 16
select select "84"
click at [548, 308] on select "12 mois 18 mois 24 mois 30 mois 36 mois 42 mois 48 mois 60 mois 72 mois 84 mois…" at bounding box center [603, 316] width 111 height 16
select select "84"
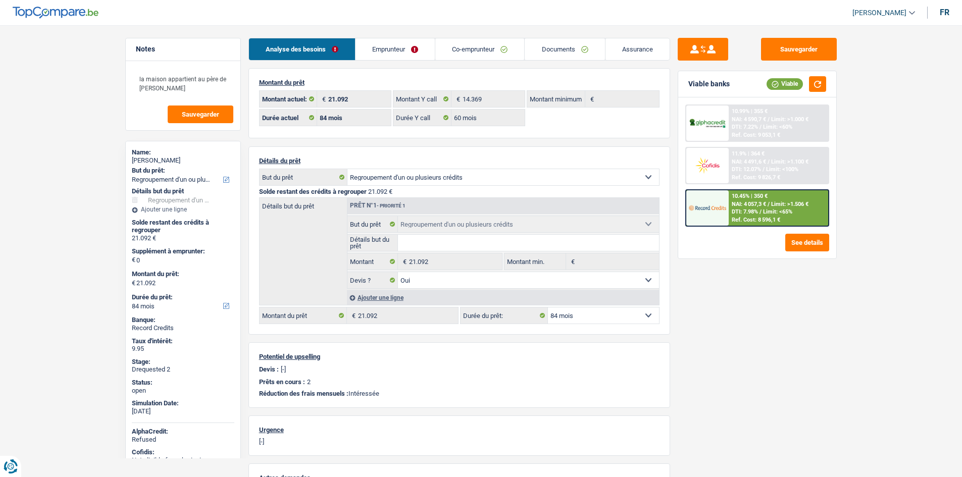
click at [761, 214] on span "/" at bounding box center [761, 212] width 2 height 7
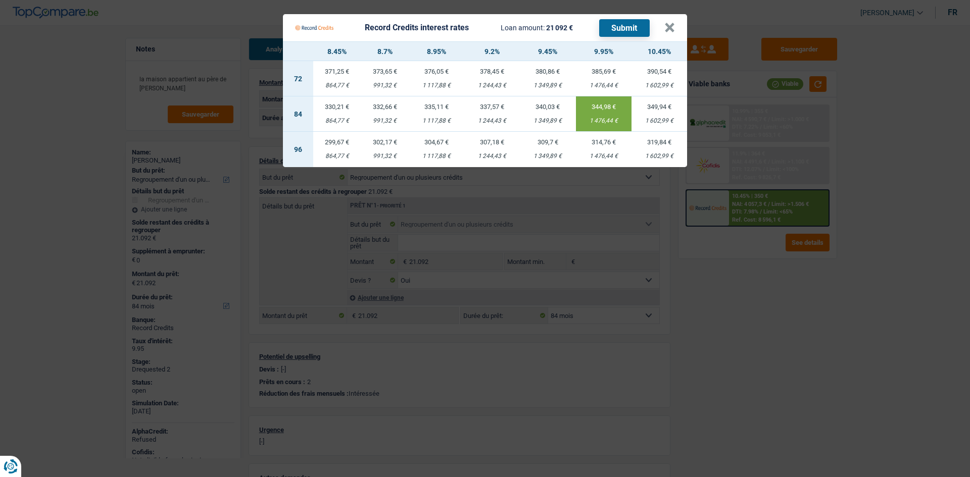
click at [806, 318] on Credits "Record Credits interest rates Loan amount: 21 092 € Submit × 8.45% 8.7% 8.95% 9…" at bounding box center [485, 238] width 970 height 477
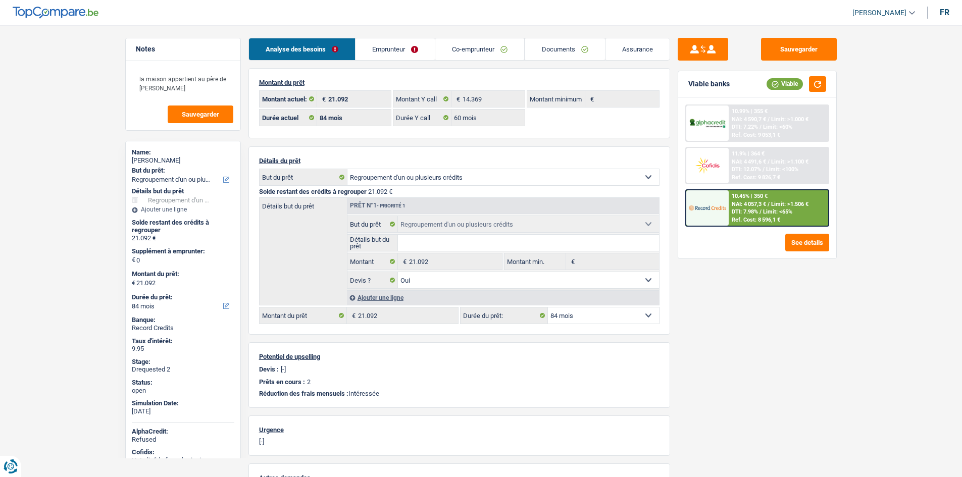
click at [384, 50] on link "Emprunteur" at bounding box center [395, 49] width 79 height 22
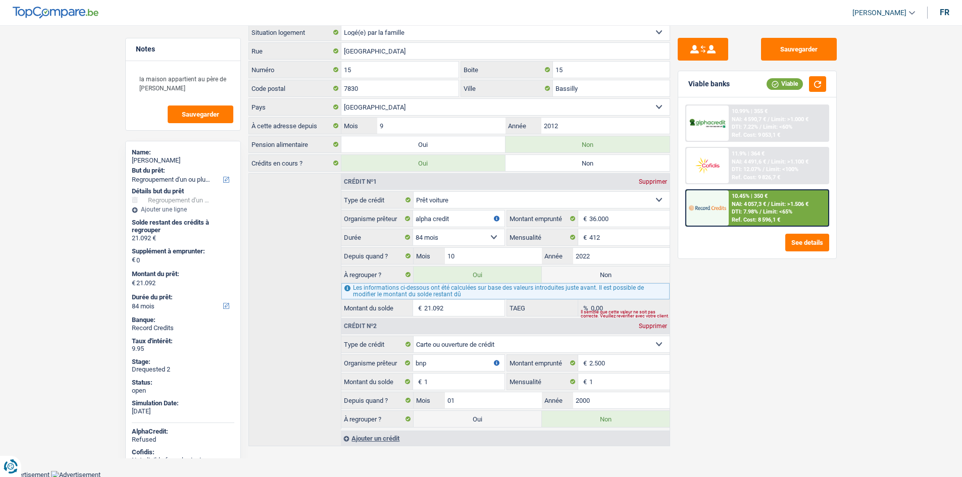
scroll to position [65, 0]
click at [721, 332] on div "Sauvegarder Viable banks Viable 10.99% | 355 € NAI: 4 590,7 € / Limit: >1.000 €…" at bounding box center [757, 248] width 174 height 421
click at [775, 320] on div "Sauvegarder Viable banks Viable 10.99% | 355 € NAI: 4 590,7 € / Limit: >1.000 €…" at bounding box center [757, 248] width 174 height 421
click at [779, 321] on div "Sauvegarder Viable banks Viable 10.99% | 355 € NAI: 4 590,7 € / Limit: >1.000 €…" at bounding box center [757, 248] width 174 height 421
click at [786, 331] on div "Sauvegarder Viable banks Viable 10.99% | 355 € NAI: 4 590,7 € / Limit: >1.000 €…" at bounding box center [757, 248] width 174 height 421
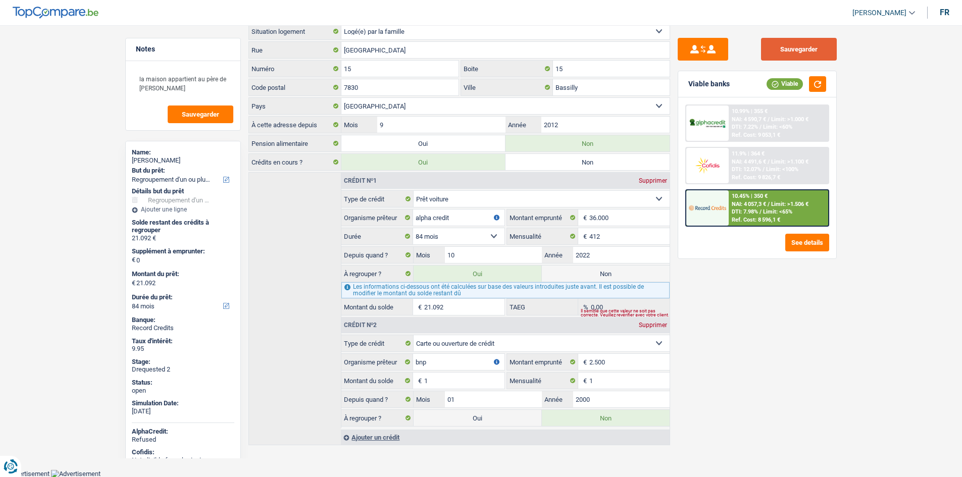
click at [819, 47] on button "Sauvegarder" at bounding box center [799, 49] width 76 height 23
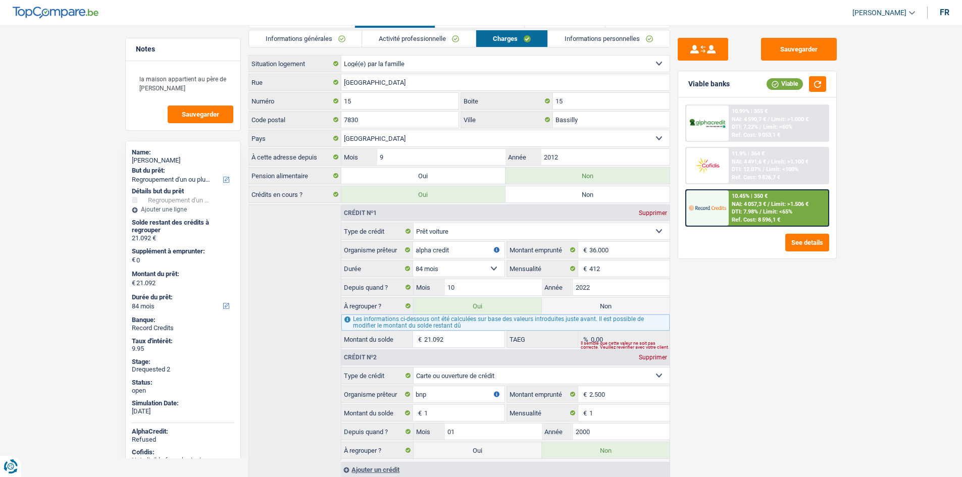
scroll to position [0, 0]
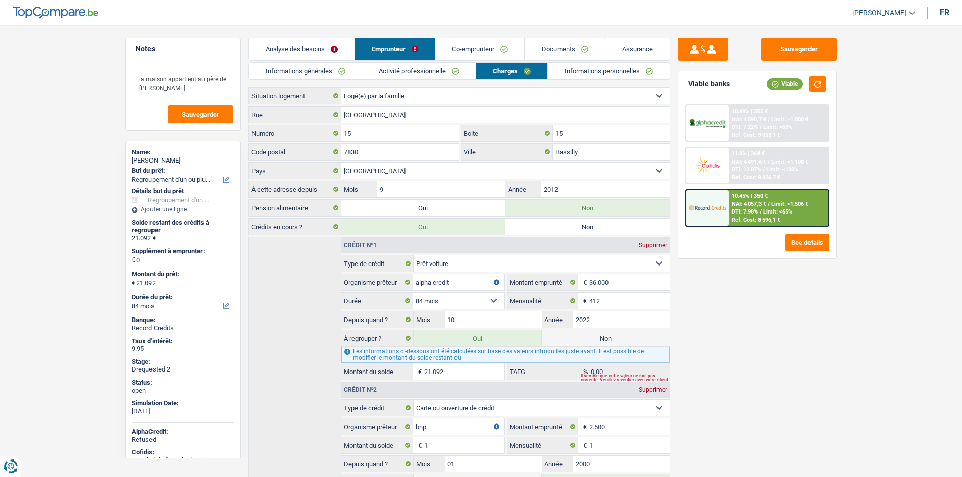
click at [331, 51] on link "Analyse des besoins" at bounding box center [302, 49] width 106 height 22
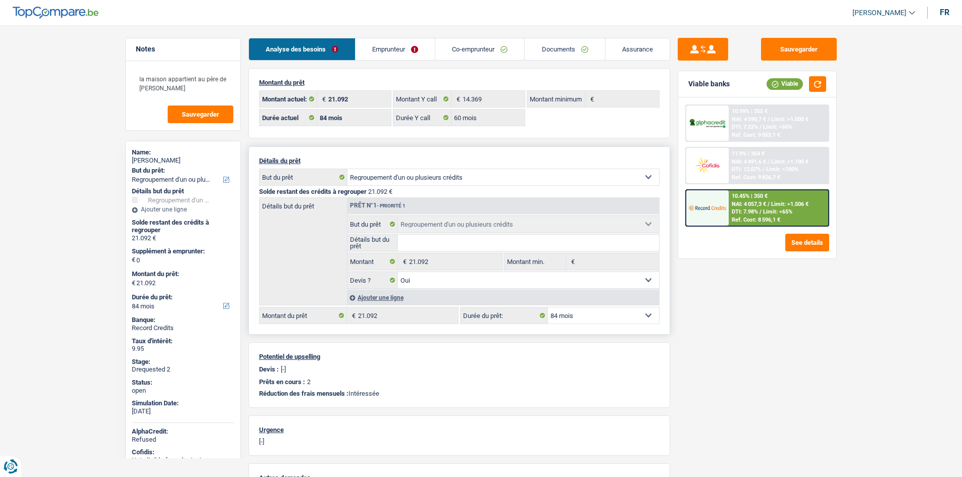
click at [633, 313] on select "12 mois 18 mois 24 mois 30 mois 36 mois 42 mois 48 mois 60 mois 72 mois 84 mois…" at bounding box center [603, 316] width 111 height 16
select select "120"
click at [548, 308] on select "12 mois 18 mois 24 mois 30 mois 36 mois 42 mois 48 mois 60 mois 72 mois 84 mois…" at bounding box center [603, 316] width 111 height 16
select select "120"
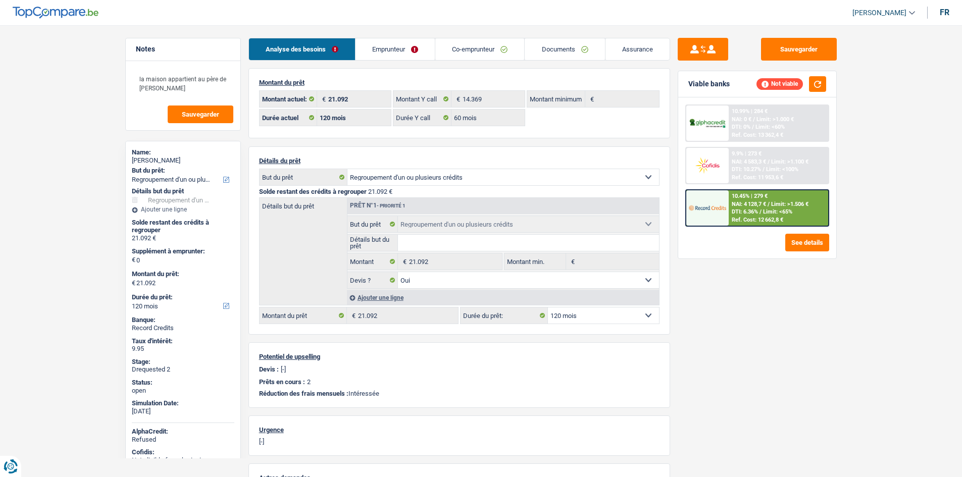
click at [753, 213] on span "DTI: 6.36%" at bounding box center [745, 212] width 26 height 7
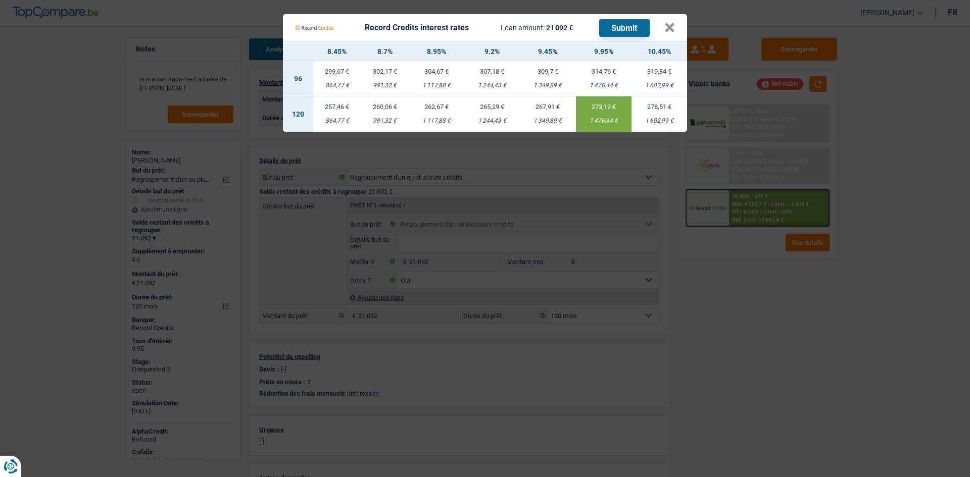
click at [346, 119] on div "864,77 €" at bounding box center [336, 121] width 47 height 7
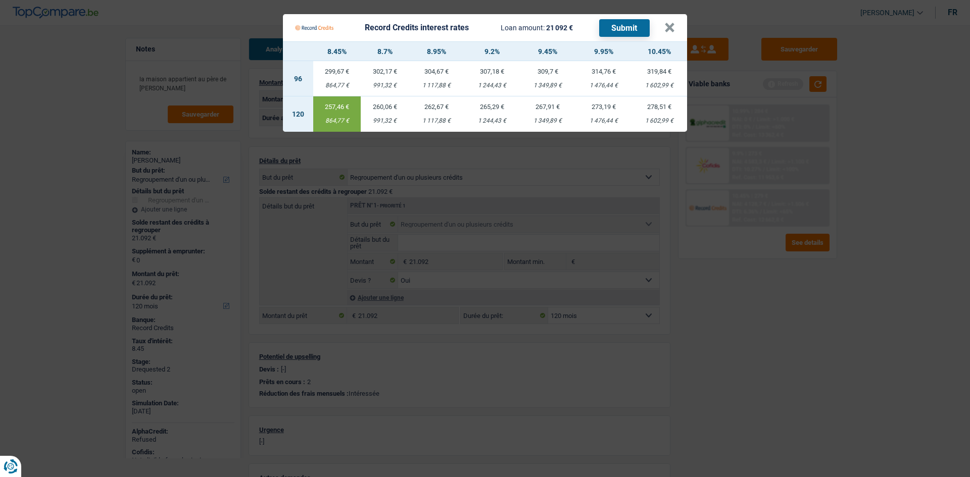
click at [94, 160] on Credits "Record Credits interest rates Loan amount: 21 092 € Submit × 8.45% 8.7% 8.95% 9…" at bounding box center [485, 238] width 970 height 477
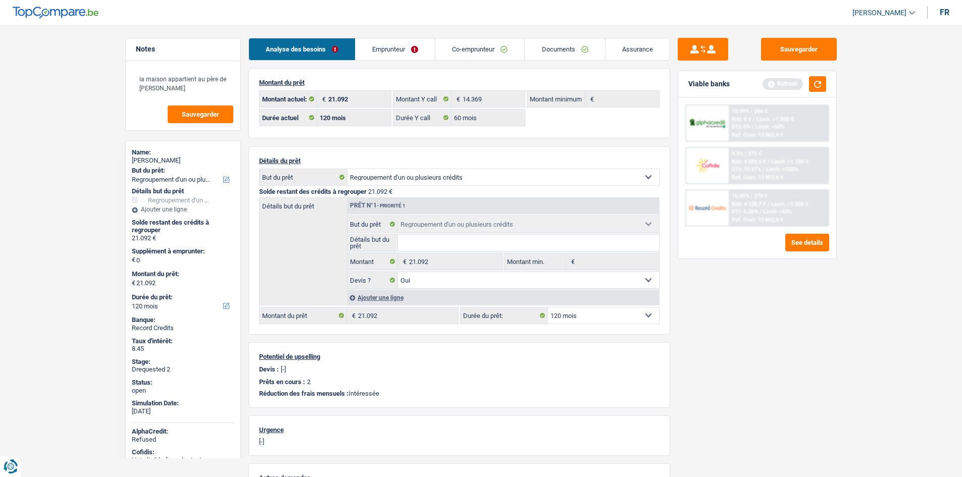
click at [829, 382] on div "Sauvegarder Viable banks Refresh 10.99% | 284 € NAI: 0 € / Limit: >1.000 € DTI:…" at bounding box center [757, 248] width 174 height 421
click at [819, 75] on div "Viable banks Refresh" at bounding box center [758, 84] width 158 height 26
click at [824, 86] on button "button" at bounding box center [817, 84] width 17 height 16
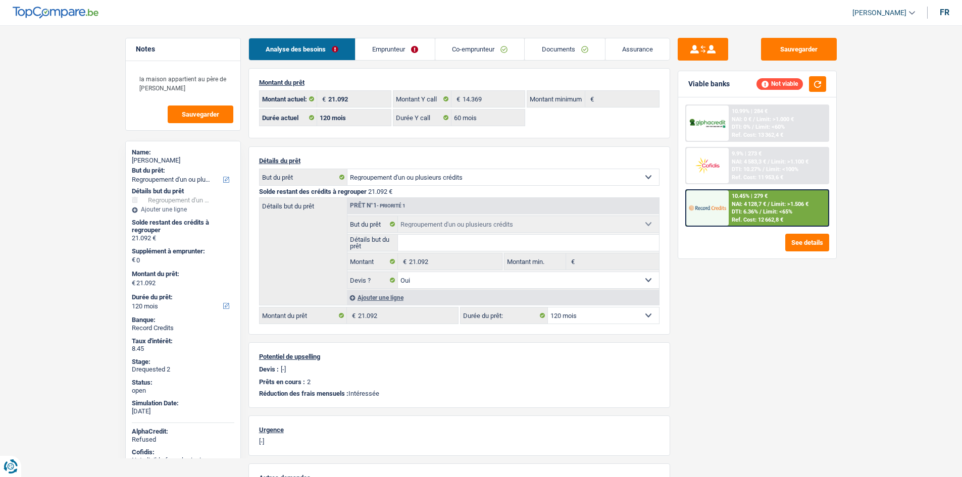
click at [812, 25] on header "[PERSON_NAME] Se déconnecter fr" at bounding box center [481, 13] width 962 height 26
click at [825, 45] on button "Sauvegarder" at bounding box center [799, 49] width 76 height 23
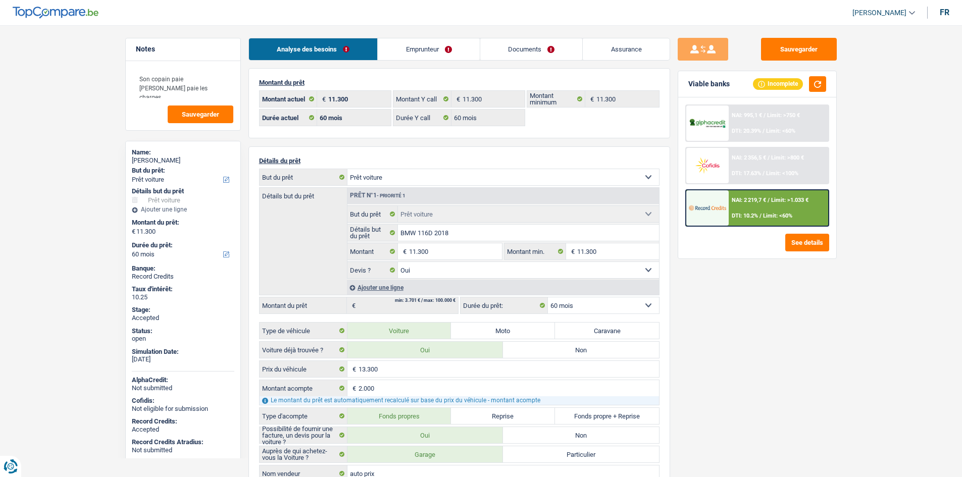
select select "car"
select select "60"
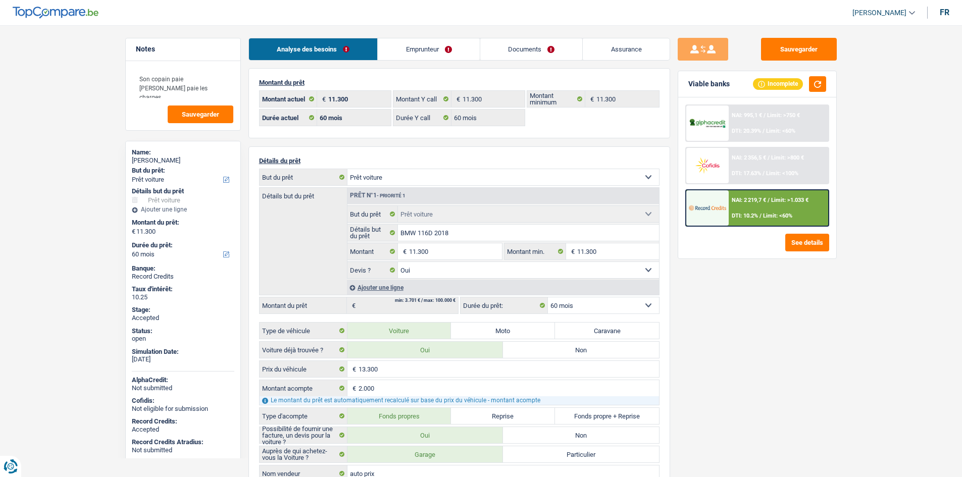
select select "car"
select select "yes"
select select "60"
click at [773, 330] on div "Sauvegarder Viable banks Incomplete NAI: 995,1 € / Limit: >750 € DTI: 20.39% / …" at bounding box center [757, 248] width 174 height 421
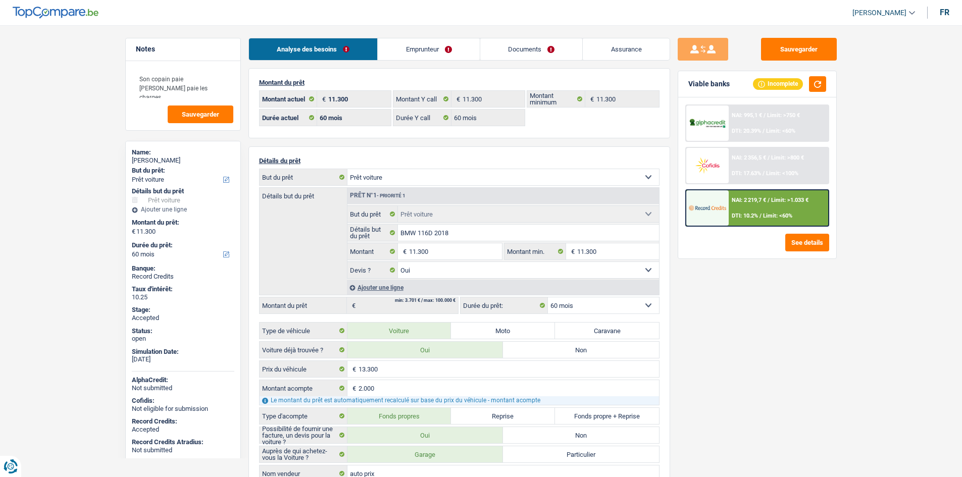
click at [434, 57] on link "Emprunteur" at bounding box center [429, 49] width 102 height 22
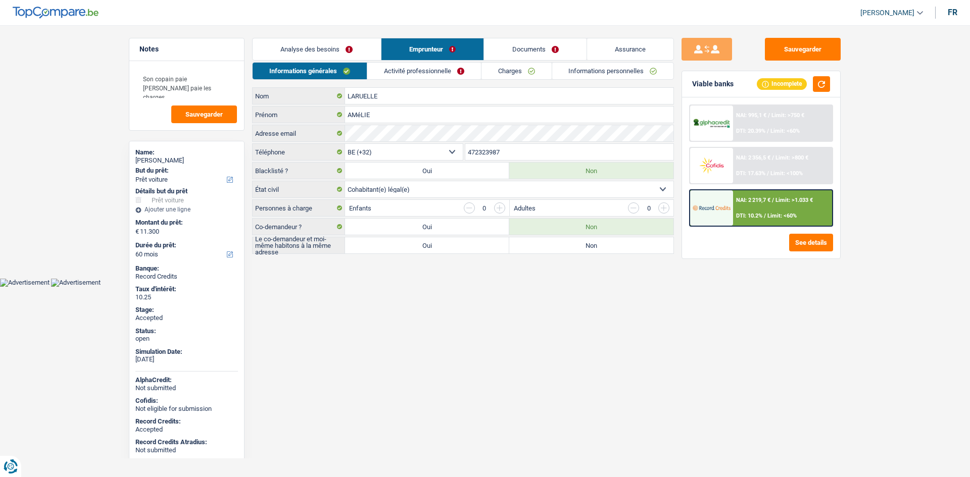
click at [448, 73] on link "Activité professionnelle" at bounding box center [424, 71] width 114 height 17
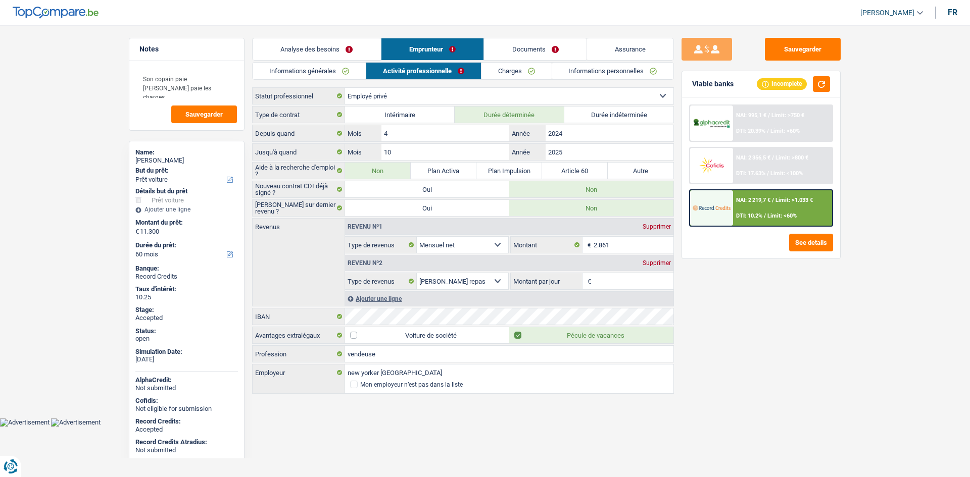
click at [524, 75] on link "Charges" at bounding box center [516, 71] width 70 height 17
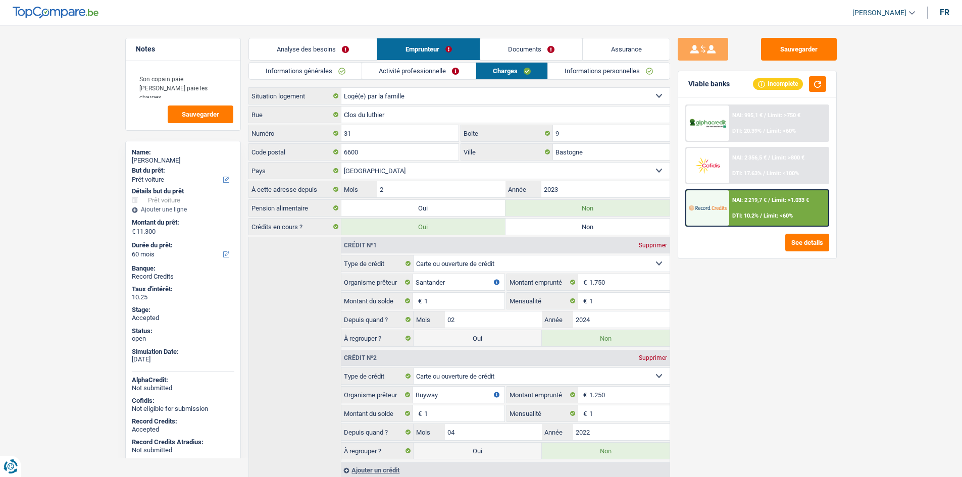
click at [586, 73] on link "Informations personnelles" at bounding box center [609, 71] width 122 height 17
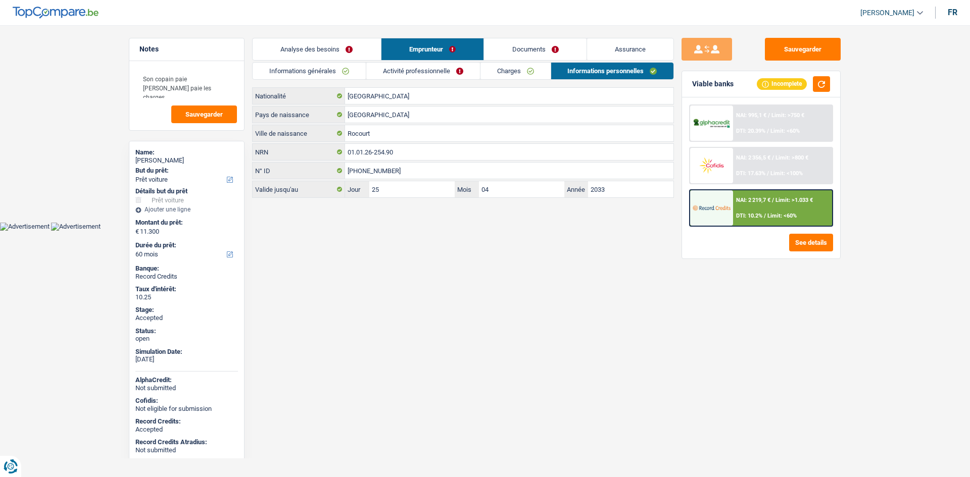
click at [304, 69] on link "Informations générales" at bounding box center [309, 71] width 113 height 17
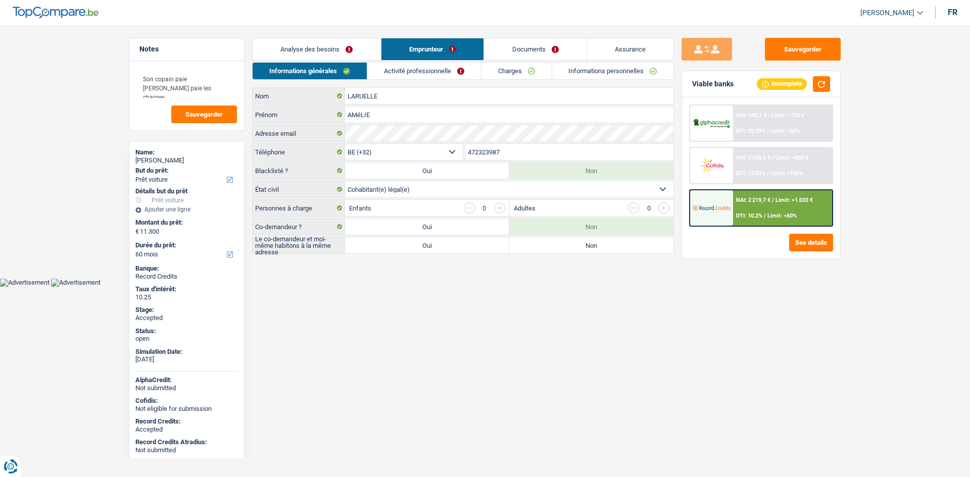
click at [352, 46] on link "Analyse des besoins" at bounding box center [317, 49] width 128 height 22
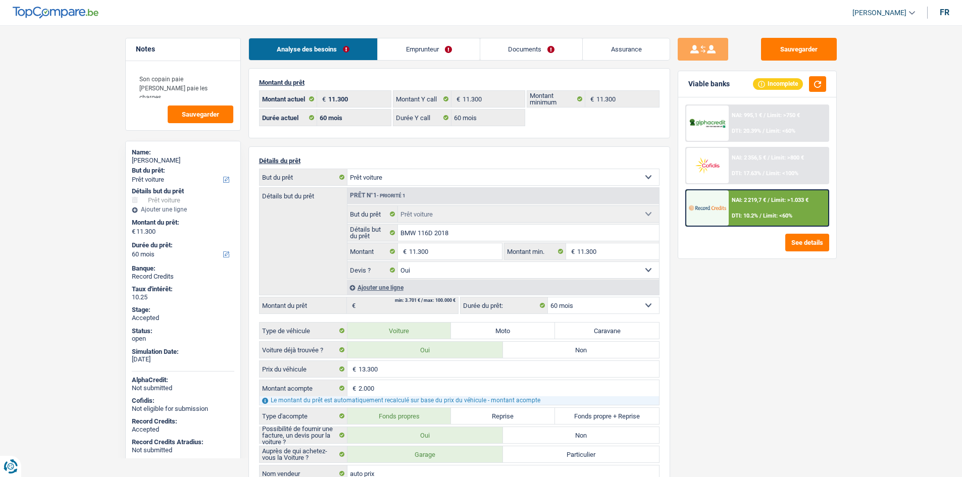
click at [40, 134] on main "Notes Son copain paie [PERSON_NAME] paie les charges Sauvegarder Name: [PERSON_…" at bounding box center [481, 464] width 962 height 899
click at [432, 51] on link "Emprunteur" at bounding box center [429, 49] width 102 height 22
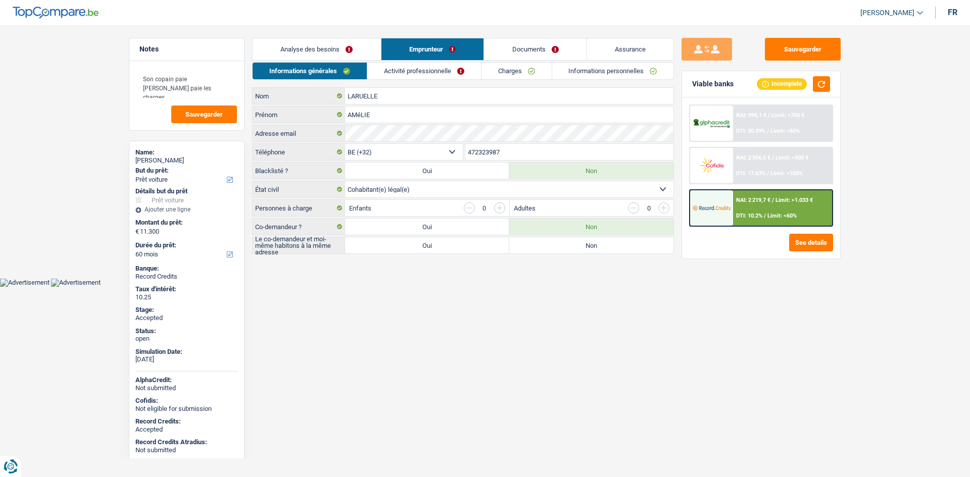
click at [512, 68] on link "Charges" at bounding box center [516, 71] width 70 height 17
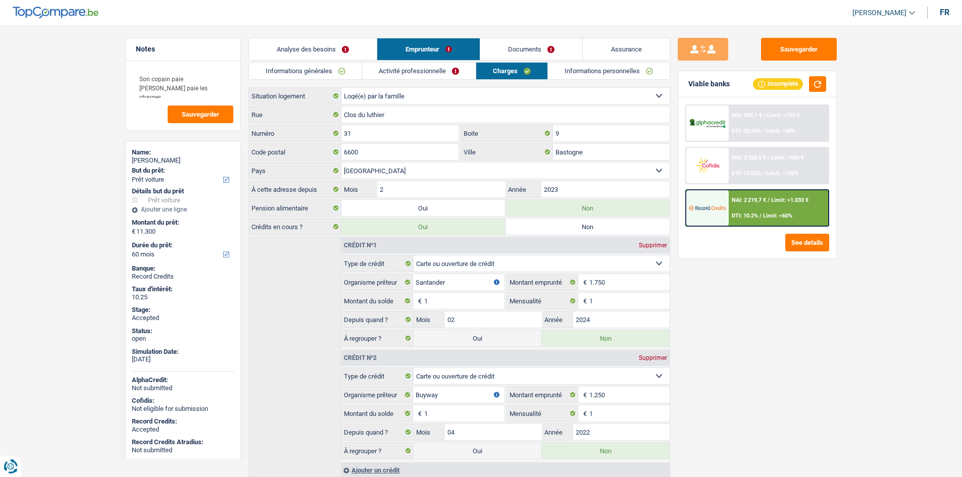
click at [295, 72] on link "Informations générales" at bounding box center [305, 71] width 113 height 17
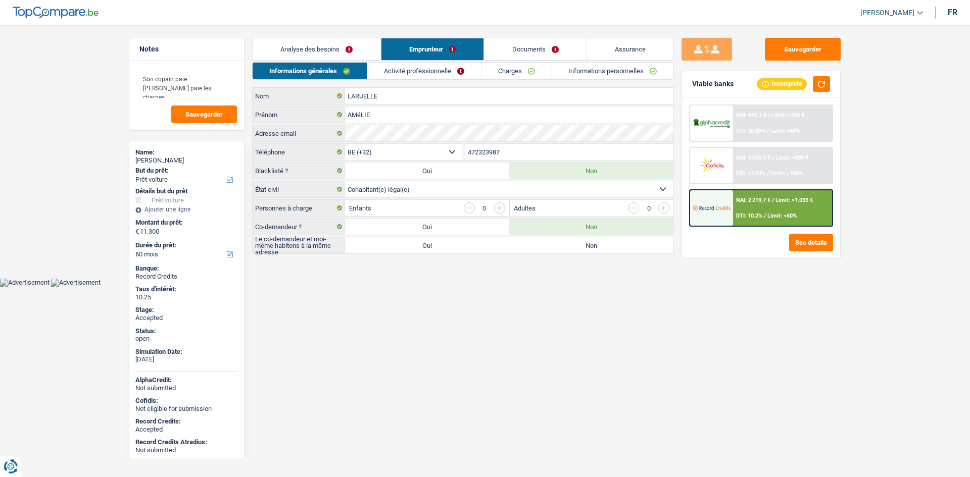
click at [185, 158] on div "[PERSON_NAME]" at bounding box center [186, 161] width 103 height 8
copy div "[PERSON_NAME]"
click at [410, 69] on link "Activité professionnelle" at bounding box center [424, 71] width 114 height 17
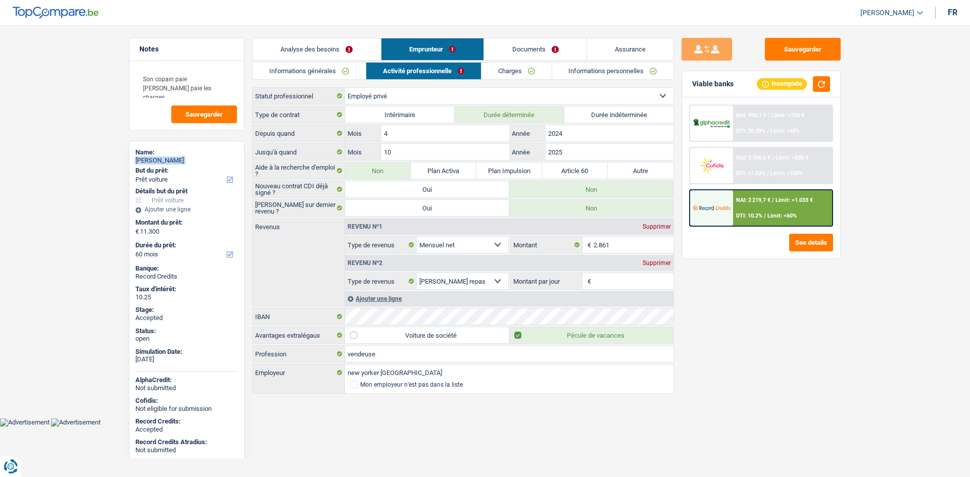
click at [348, 68] on link "Informations générales" at bounding box center [309, 71] width 113 height 17
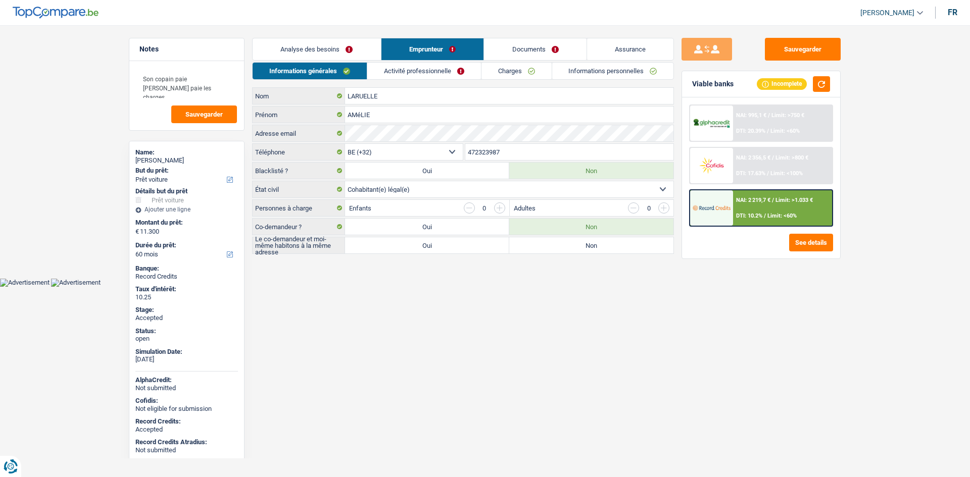
click at [520, 151] on input "472323987" at bounding box center [569, 152] width 209 height 16
click at [392, 68] on link "Activité professionnelle" at bounding box center [424, 71] width 114 height 17
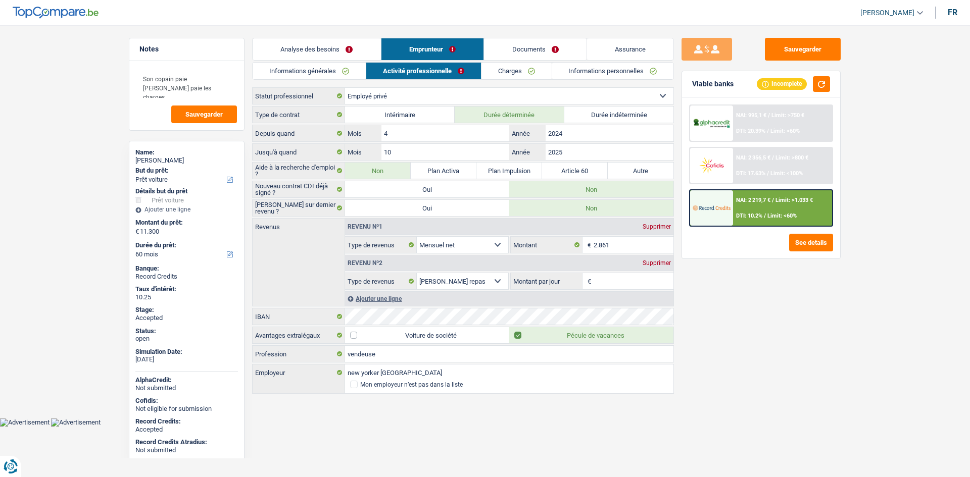
click at [516, 75] on link "Charges" at bounding box center [516, 71] width 70 height 17
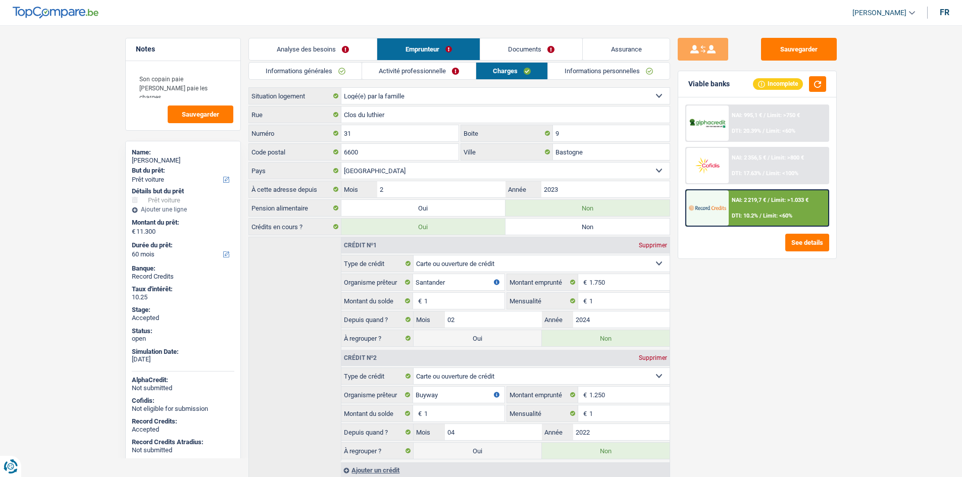
click at [786, 315] on div "Sauvegarder Viable banks Incomplete NAI: 995,1 € / Limit: >750 € DTI: 20.39% / …" at bounding box center [757, 248] width 174 height 421
click at [592, 77] on link "Informations personnelles" at bounding box center [609, 71] width 122 height 17
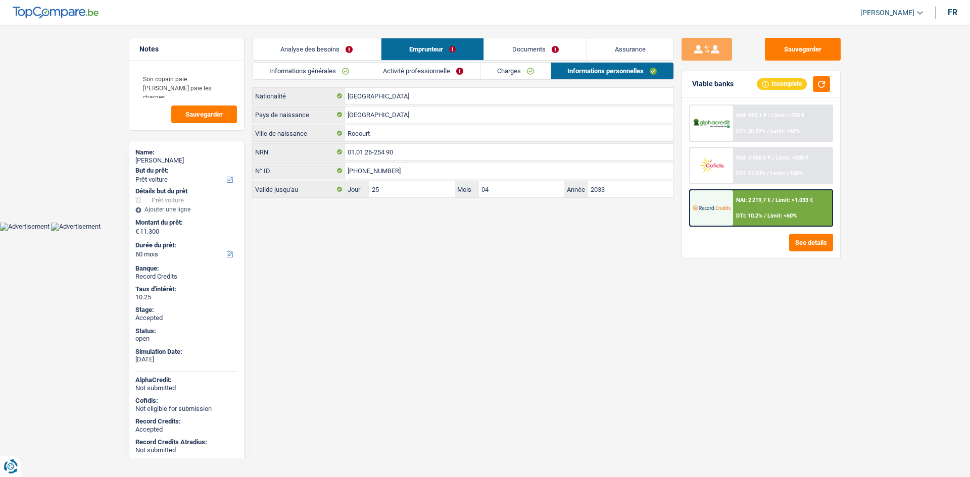
click at [630, 50] on link "Assurance" at bounding box center [630, 49] width 87 height 22
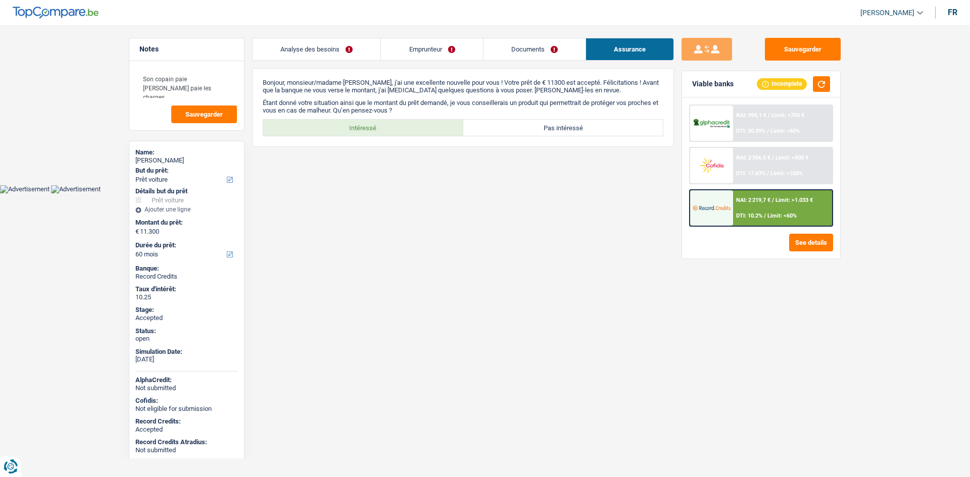
click at [382, 134] on label "Intéressé" at bounding box center [363, 128] width 200 height 16
click at [382, 134] on input "Intéressé" at bounding box center [363, 128] width 200 height 16
radio input "true"
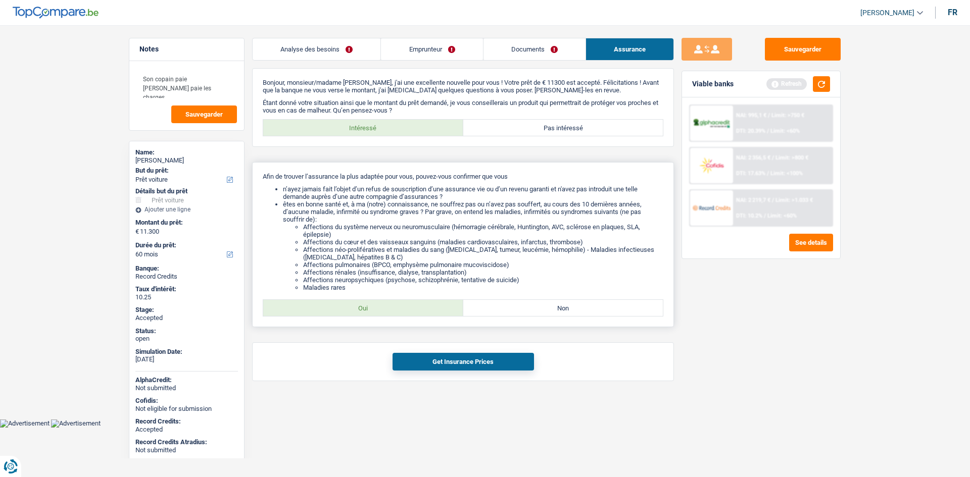
click at [442, 305] on label "Oui" at bounding box center [363, 308] width 200 height 16
click at [442, 305] on input "Oui" at bounding box center [363, 308] width 200 height 16
radio input "true"
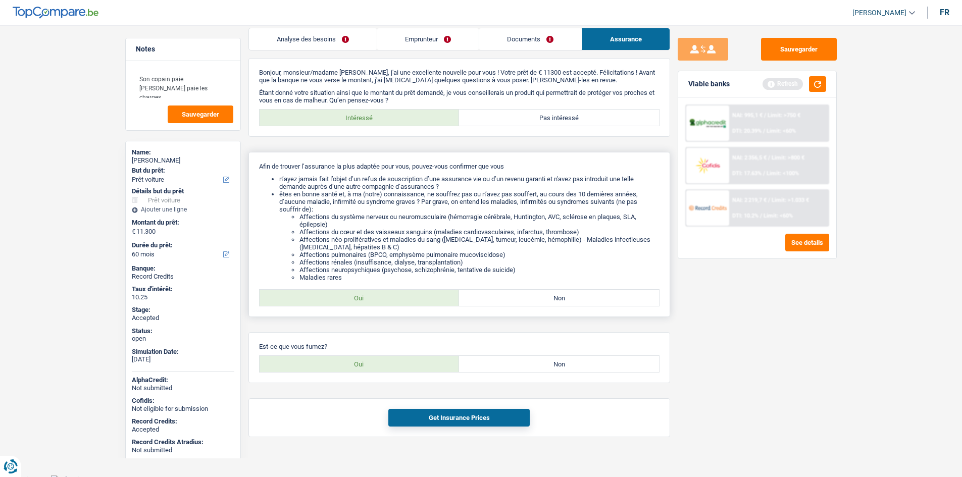
scroll to position [16, 0]
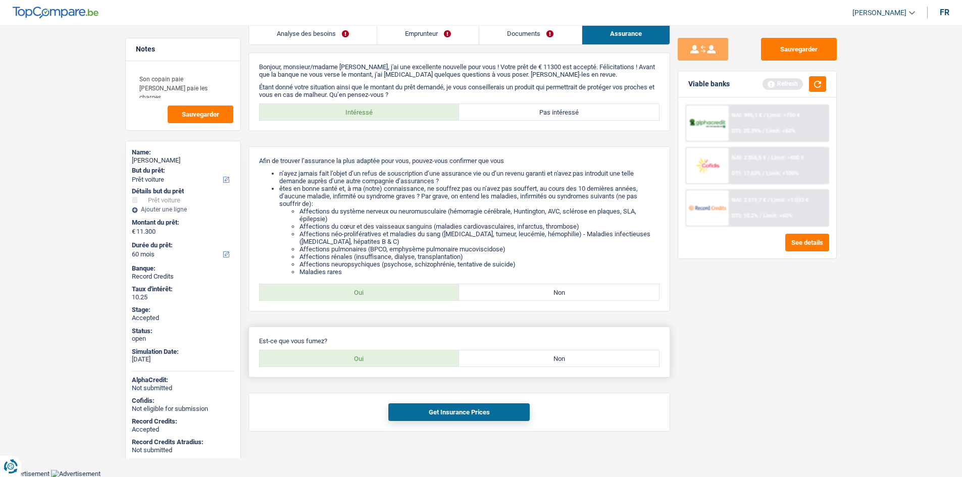
click at [485, 357] on label "Non" at bounding box center [559, 359] width 200 height 16
click at [485, 357] on input "Non" at bounding box center [559, 359] width 200 height 16
radio input "true"
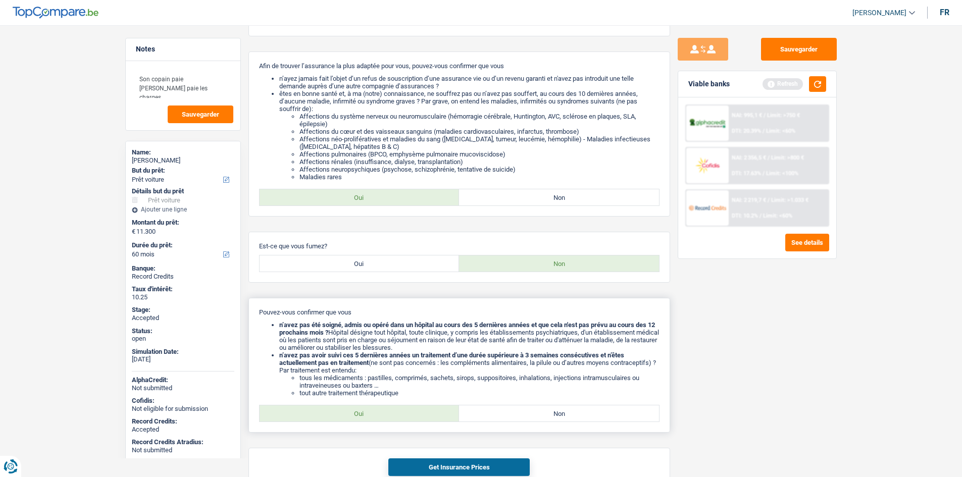
scroll to position [166, 0]
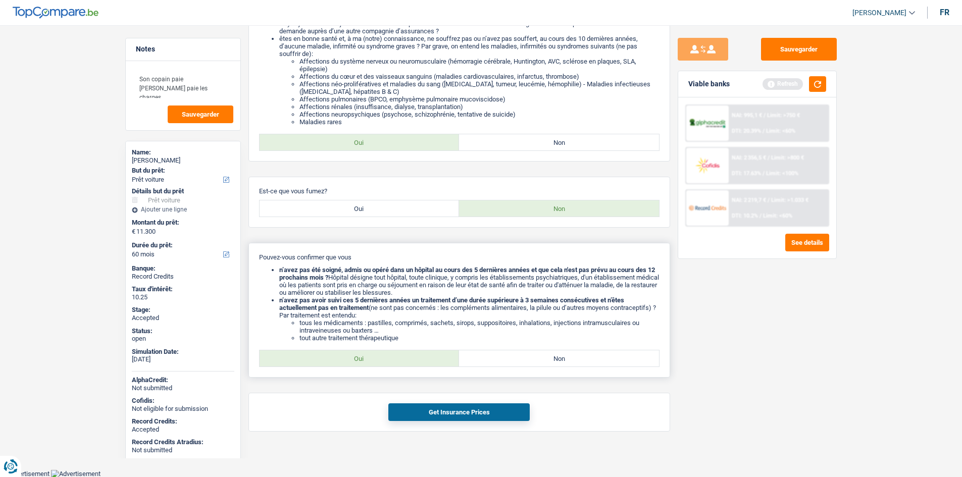
click at [401, 363] on label "Oui" at bounding box center [360, 359] width 200 height 16
click at [401, 363] on input "Oui" at bounding box center [360, 359] width 200 height 16
radio input "true"
click at [481, 412] on button "Get Insurance Prices" at bounding box center [459, 413] width 141 height 18
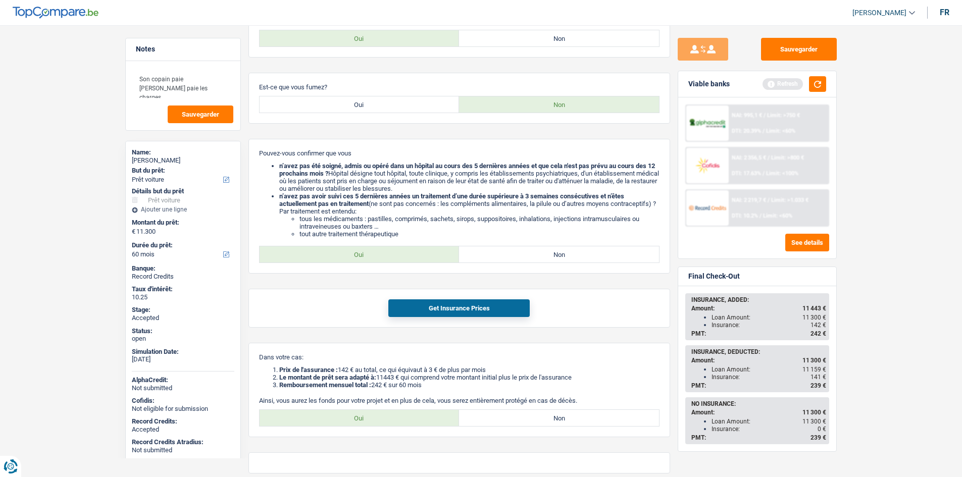
scroll to position [312, 0]
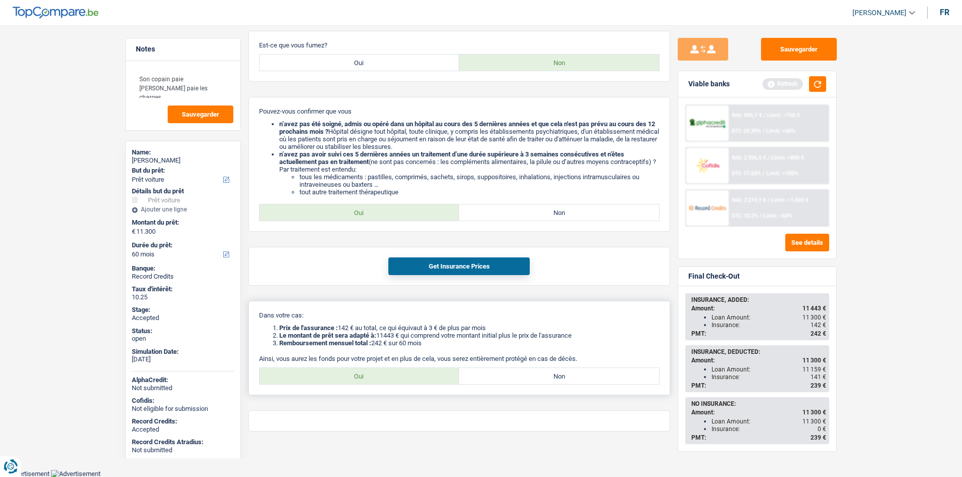
click at [421, 377] on label "Oui" at bounding box center [360, 376] width 200 height 16
click at [421, 377] on input "Oui" at bounding box center [360, 376] width 200 height 16
radio input "true"
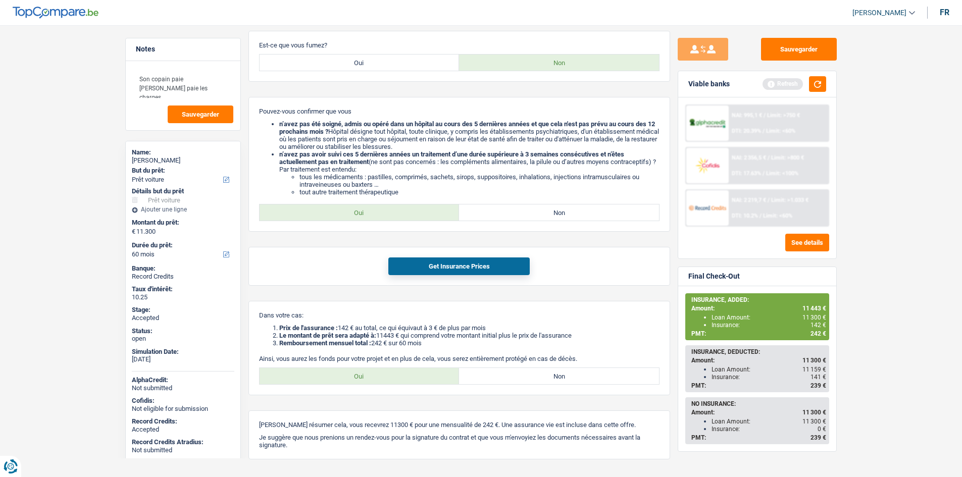
click at [882, 280] on main "Notes Son copain paie [PERSON_NAME] paie les charges Sauvegarder Name: [PERSON_…" at bounding box center [481, 100] width 962 height 794
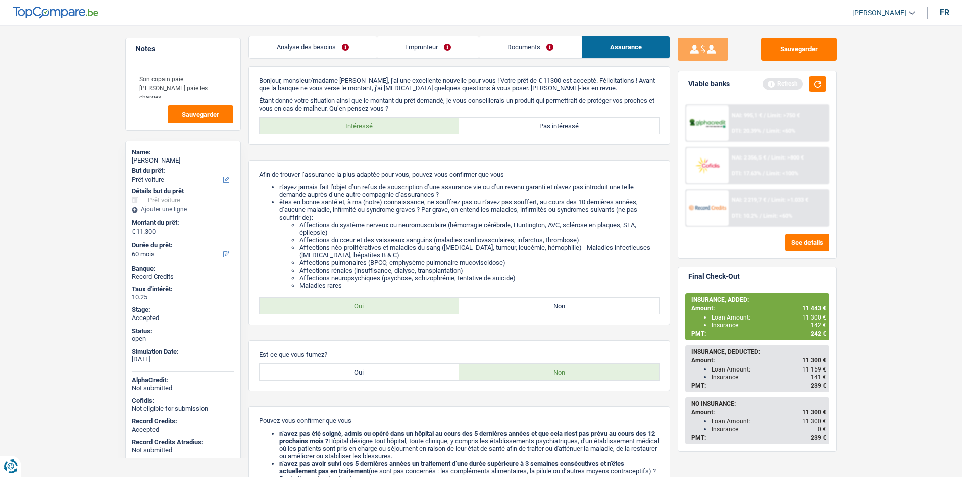
scroll to position [0, 0]
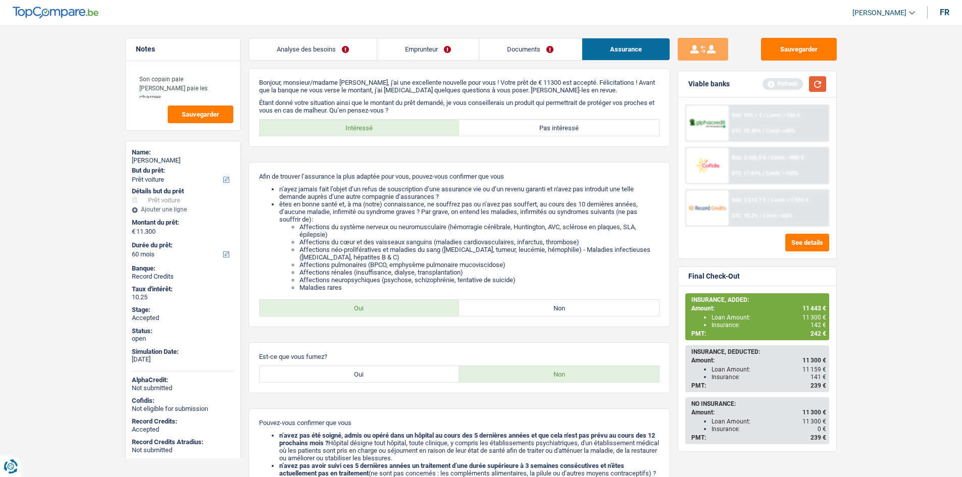
click at [821, 83] on button "button" at bounding box center [817, 84] width 17 height 16
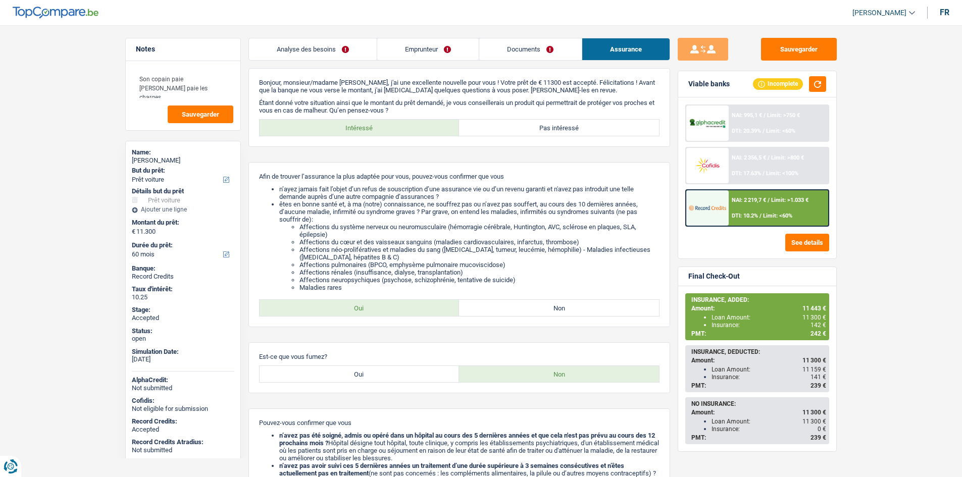
click at [894, 235] on main "Notes Son copain paie [PERSON_NAME] paie les charges Sauvegarder Name: [PERSON_…" at bounding box center [481, 412] width 962 height 794
click at [811, 48] on button "Sauvegarder" at bounding box center [799, 49] width 76 height 23
click at [111, 146] on main "Notes Son copain paie [PERSON_NAME] paie les charges Sauvegarder Name: [PERSON_…" at bounding box center [481, 412] width 962 height 794
click at [91, 163] on main "Notes Son copain paie [PERSON_NAME] paie les charges Sauvegarder Name: [PERSON_…" at bounding box center [481, 412] width 962 height 794
click at [69, 161] on main "Notes Son copain paie [PERSON_NAME] paie les charges Sauvegarder Name: [PERSON_…" at bounding box center [481, 412] width 962 height 794
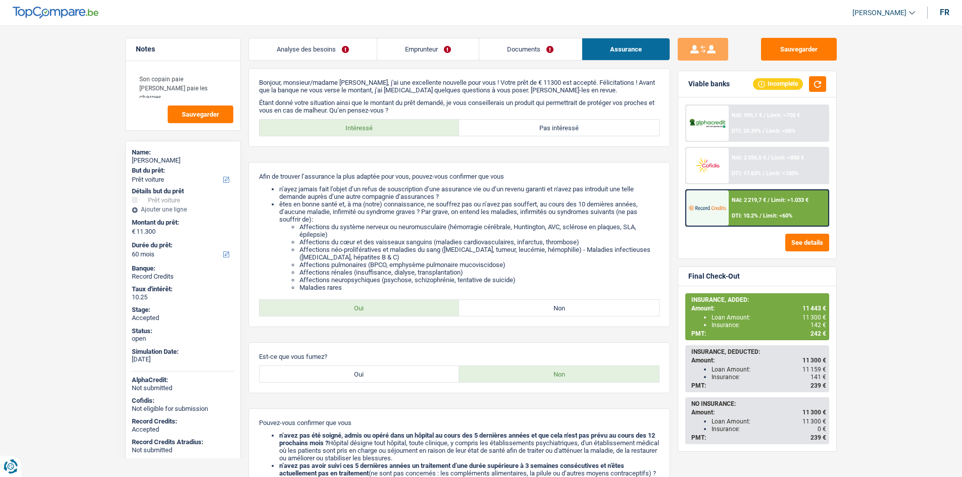
click at [437, 46] on link "Emprunteur" at bounding box center [428, 49] width 102 height 22
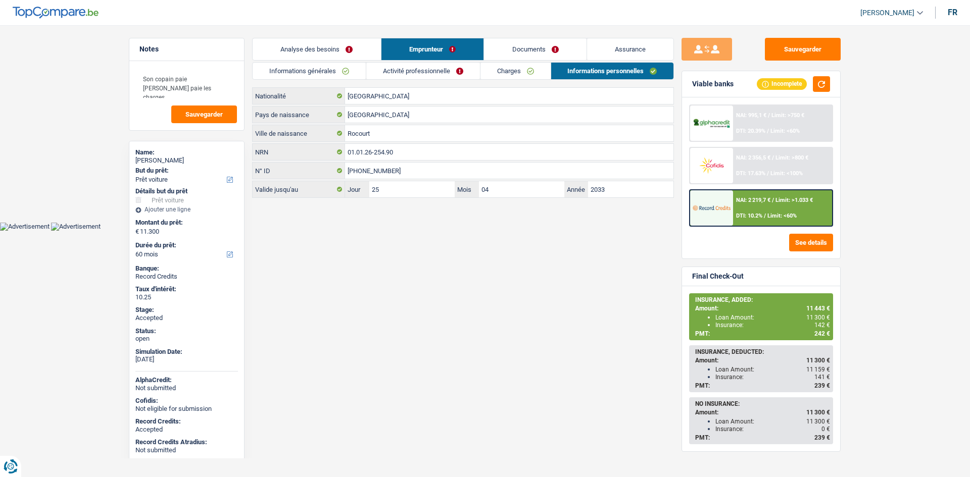
click at [520, 67] on link "Charges" at bounding box center [515, 71] width 70 height 17
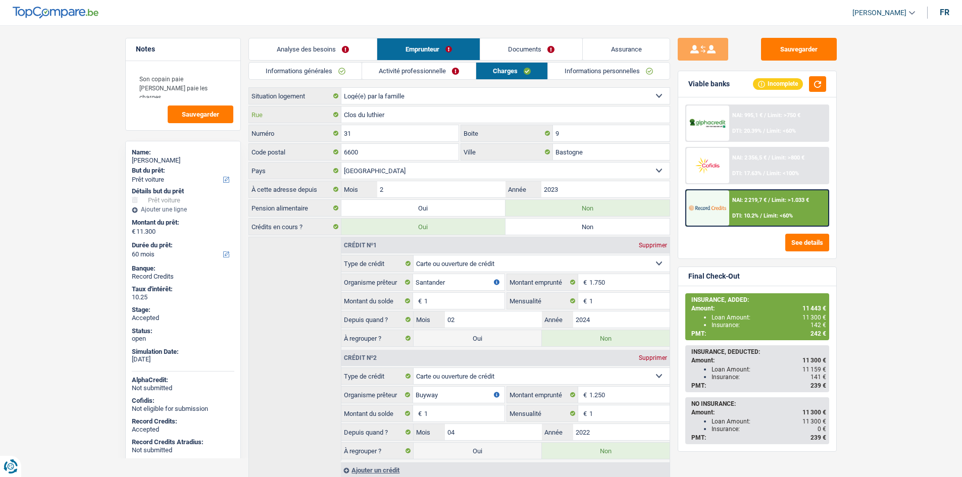
click at [456, 120] on input "Clos du luthier" at bounding box center [506, 115] width 328 height 16
click at [455, 120] on input "Clos du luthier" at bounding box center [506, 115] width 328 height 16
click at [421, 137] on input "31" at bounding box center [401, 133] width 118 height 16
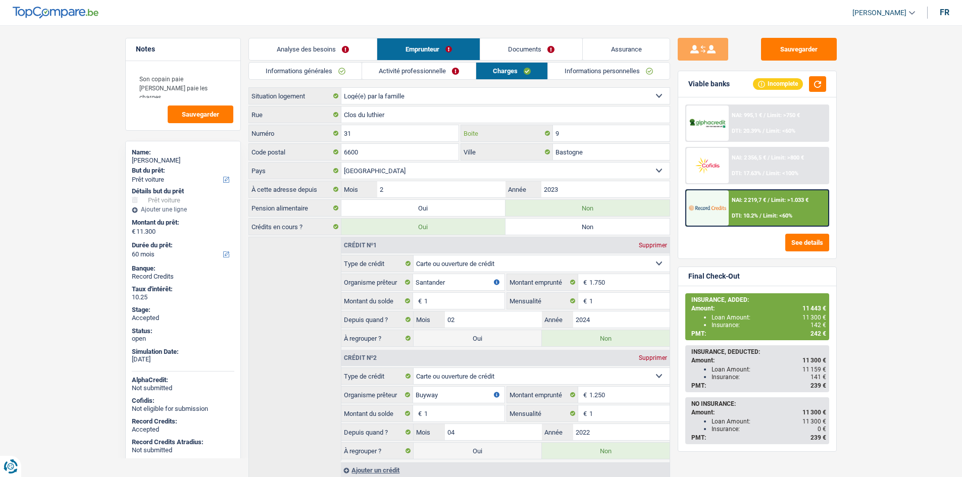
click at [557, 135] on input "9" at bounding box center [611, 133] width 117 height 16
click at [411, 157] on input "6600" at bounding box center [401, 152] width 118 height 16
click at [639, 147] on input "Bastogne" at bounding box center [611, 152] width 117 height 16
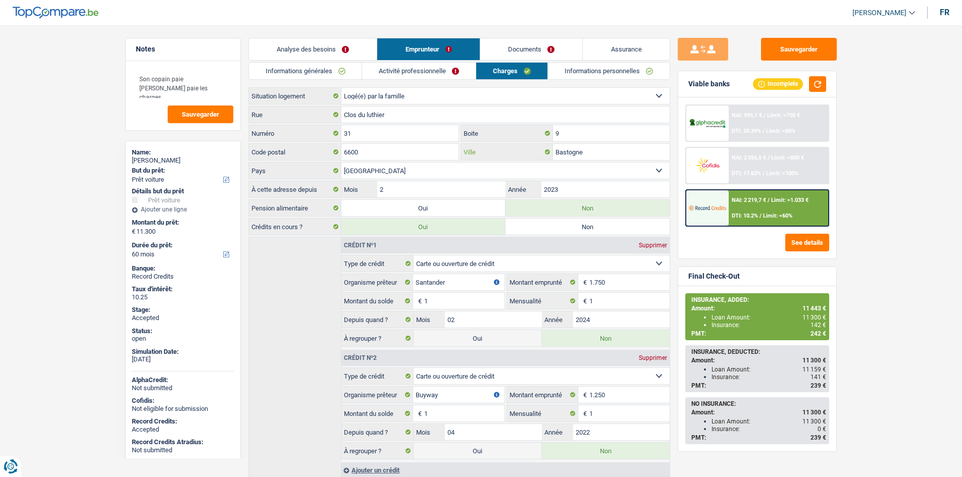
click at [639, 147] on input "Bastogne" at bounding box center [611, 152] width 117 height 16
click at [594, 149] on input "Bastogne" at bounding box center [611, 152] width 117 height 16
click at [561, 76] on link "Informations personnelles" at bounding box center [609, 71] width 122 height 17
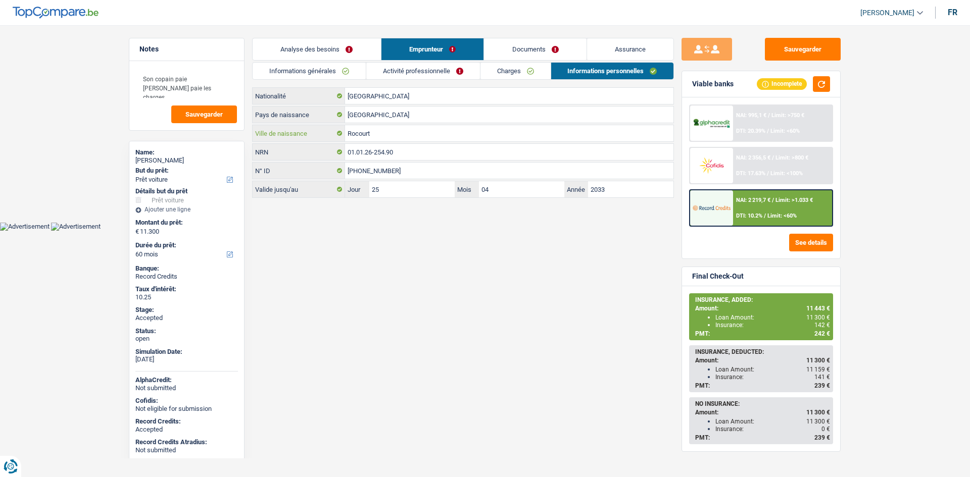
click at [476, 131] on input "Rocourt" at bounding box center [509, 133] width 328 height 16
click at [821, 325] on span "142 €" at bounding box center [822, 325] width 16 height 7
click at [821, 324] on span "142 €" at bounding box center [822, 325] width 16 height 7
copy span "142"
